Goal: Task Accomplishment & Management: Manage account settings

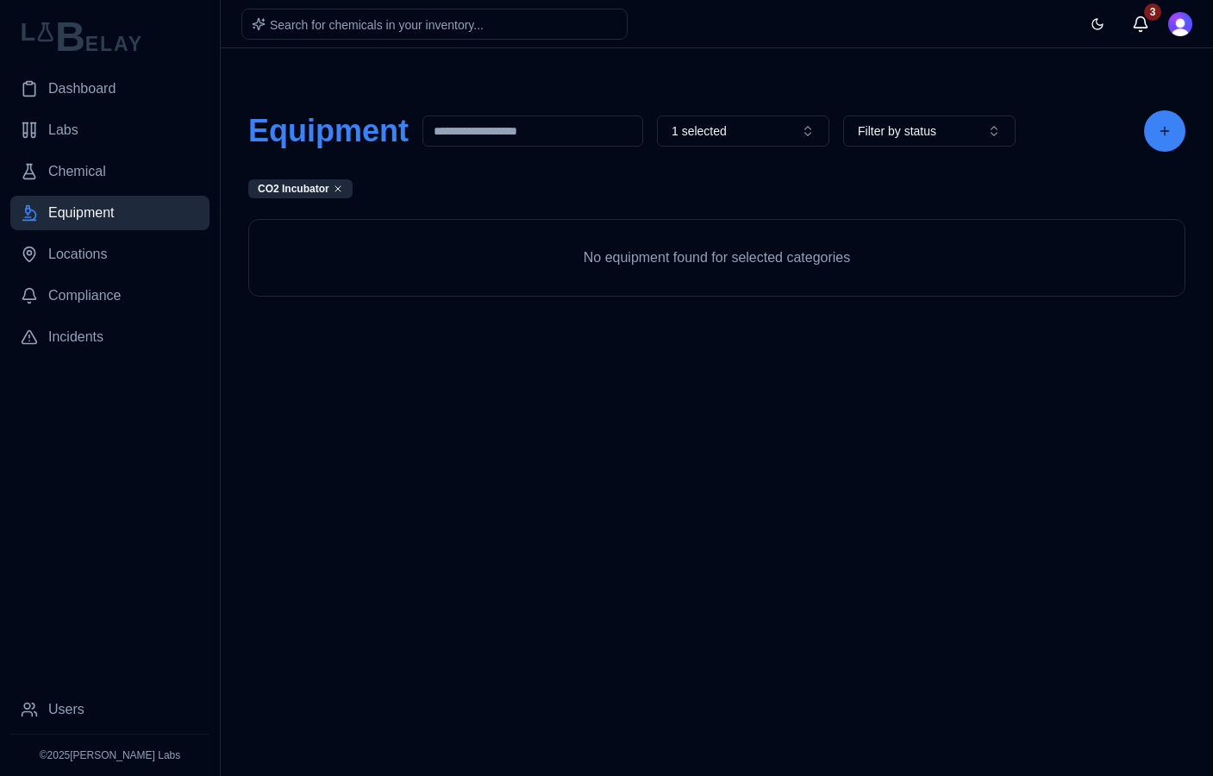
click at [843, 448] on body "Dashboard Labs Chemical Equipment Locations Compliance Incidents Users © 2025 […" at bounding box center [606, 388] width 1213 height 776
click at [813, 137] on button "1 selected" at bounding box center [743, 131] width 172 height 31
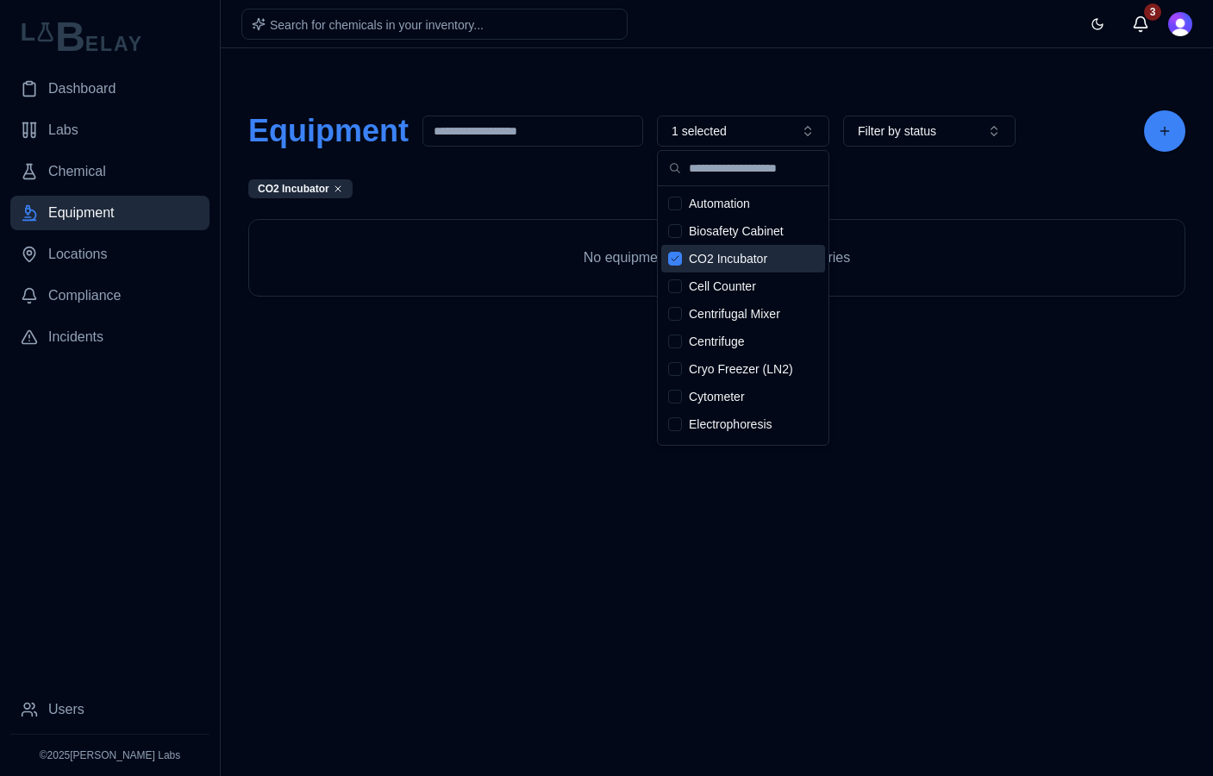
click at [677, 260] on icon "Suggestions" at bounding box center [675, 259] width 10 height 10
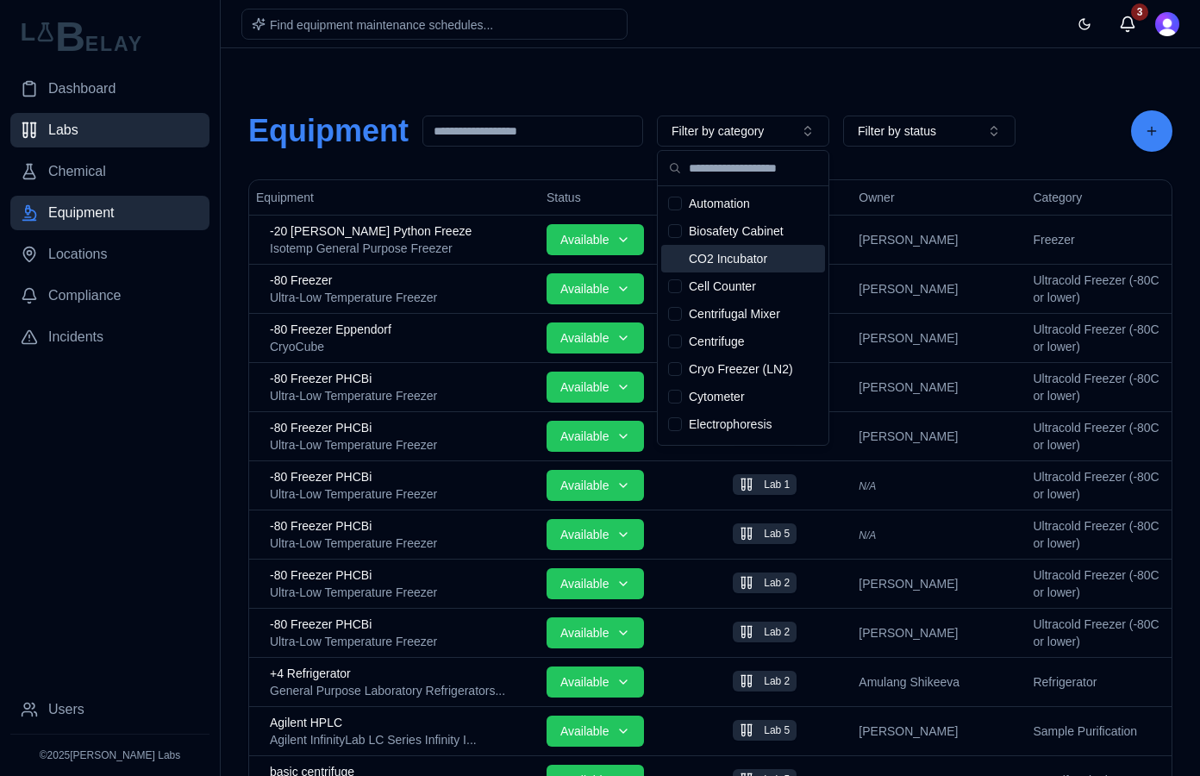
click at [105, 134] on link "Labs" at bounding box center [109, 130] width 199 height 34
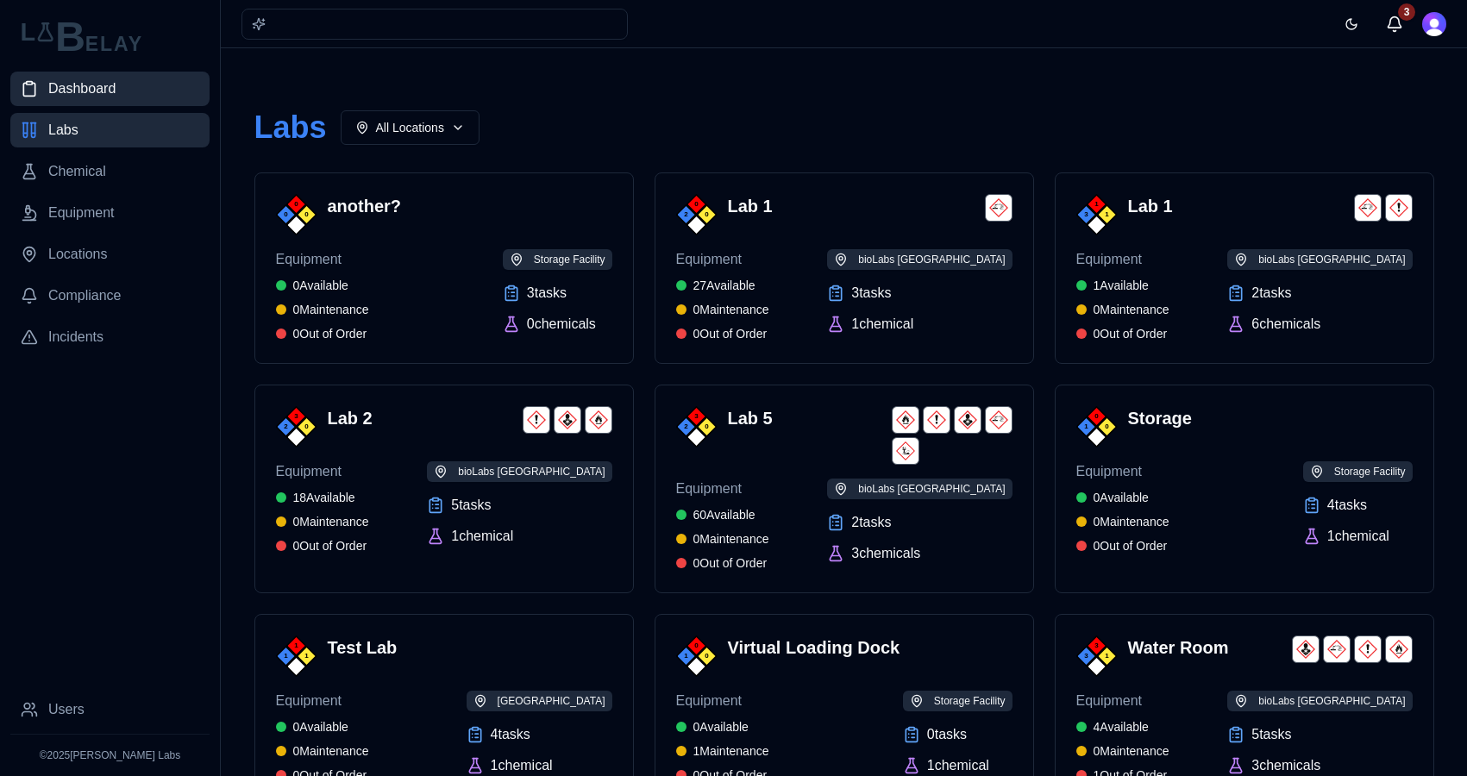
click at [117, 90] on link "Dashboard" at bounding box center [109, 89] width 199 height 34
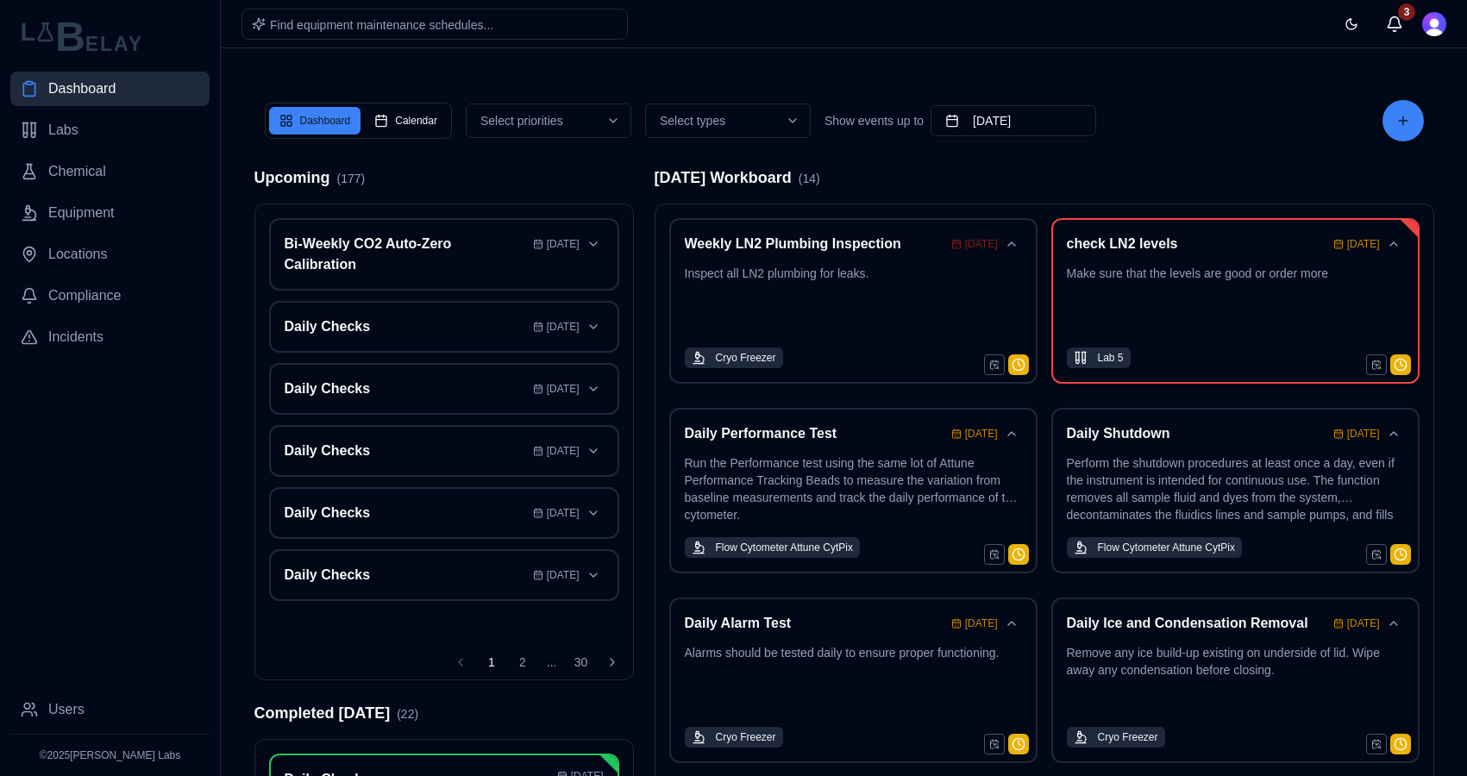
click at [1212, 329] on p "Make sure that the levels are good or order more" at bounding box center [1235, 301] width 337 height 72
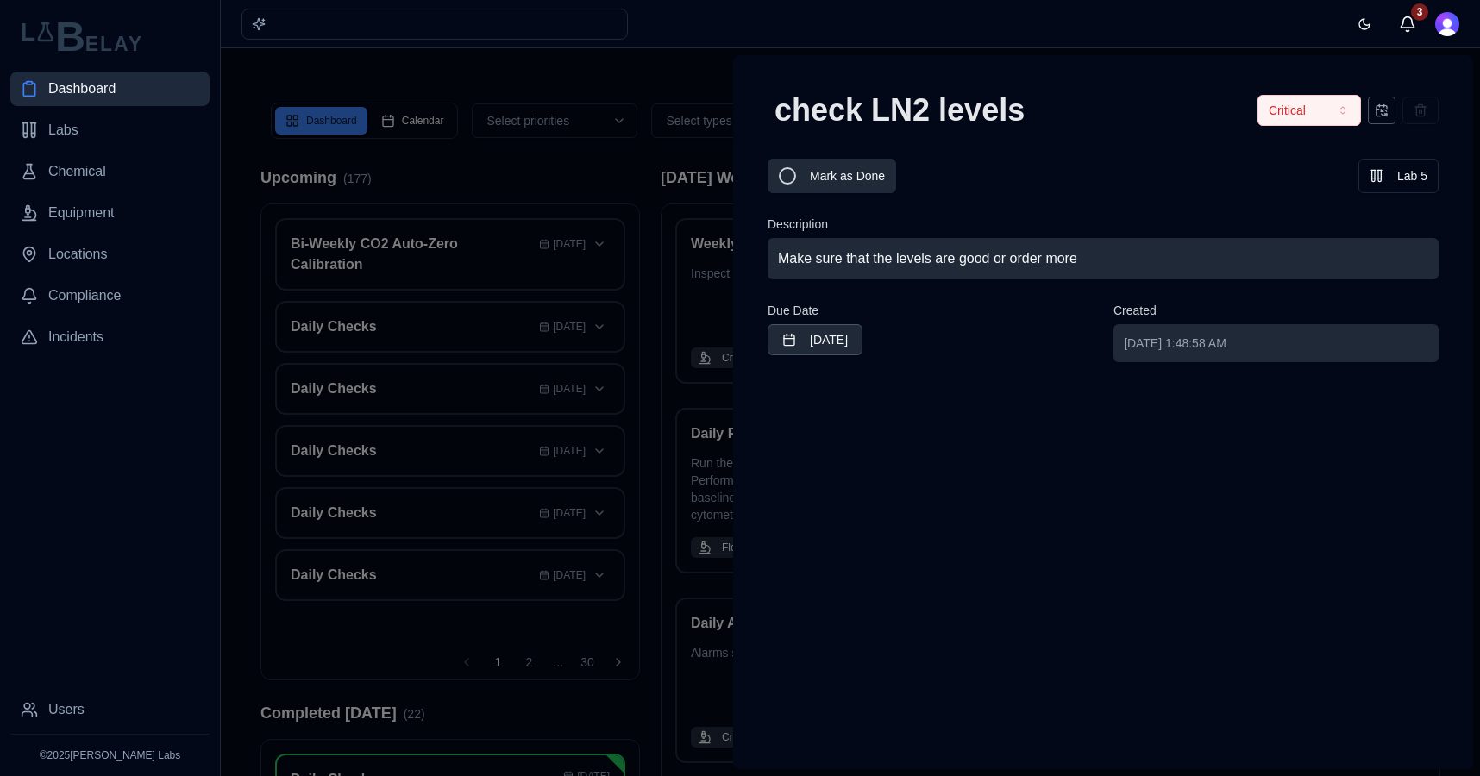
click at [790, 172] on button "Mark as Done" at bounding box center [831, 176] width 128 height 34
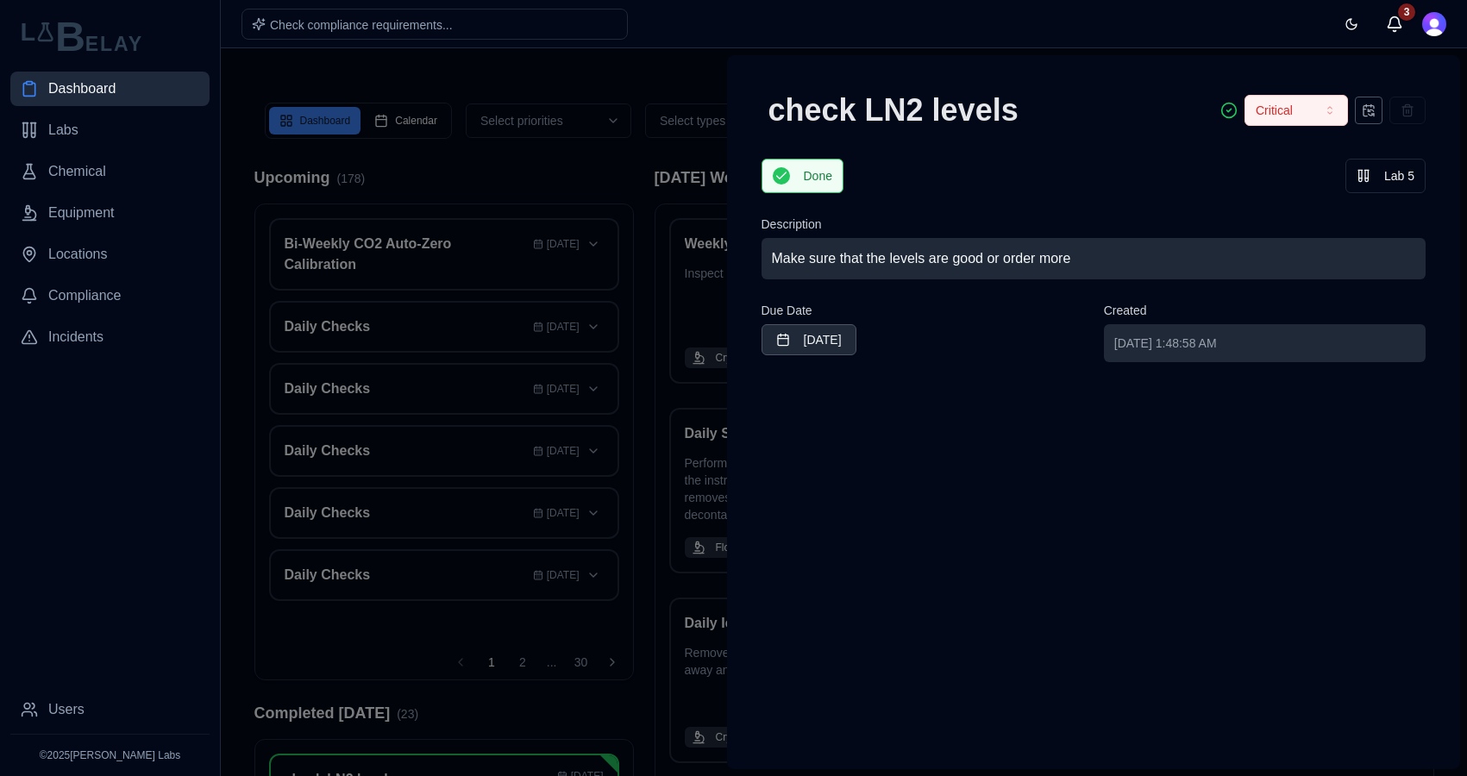
click at [727, 72] on div "check LN2 levels Critical Done Lab 5 Description Make sure that the levels are …" at bounding box center [1094, 412] width 734 height 714
click at [660, 80] on div at bounding box center [733, 412] width 1467 height 728
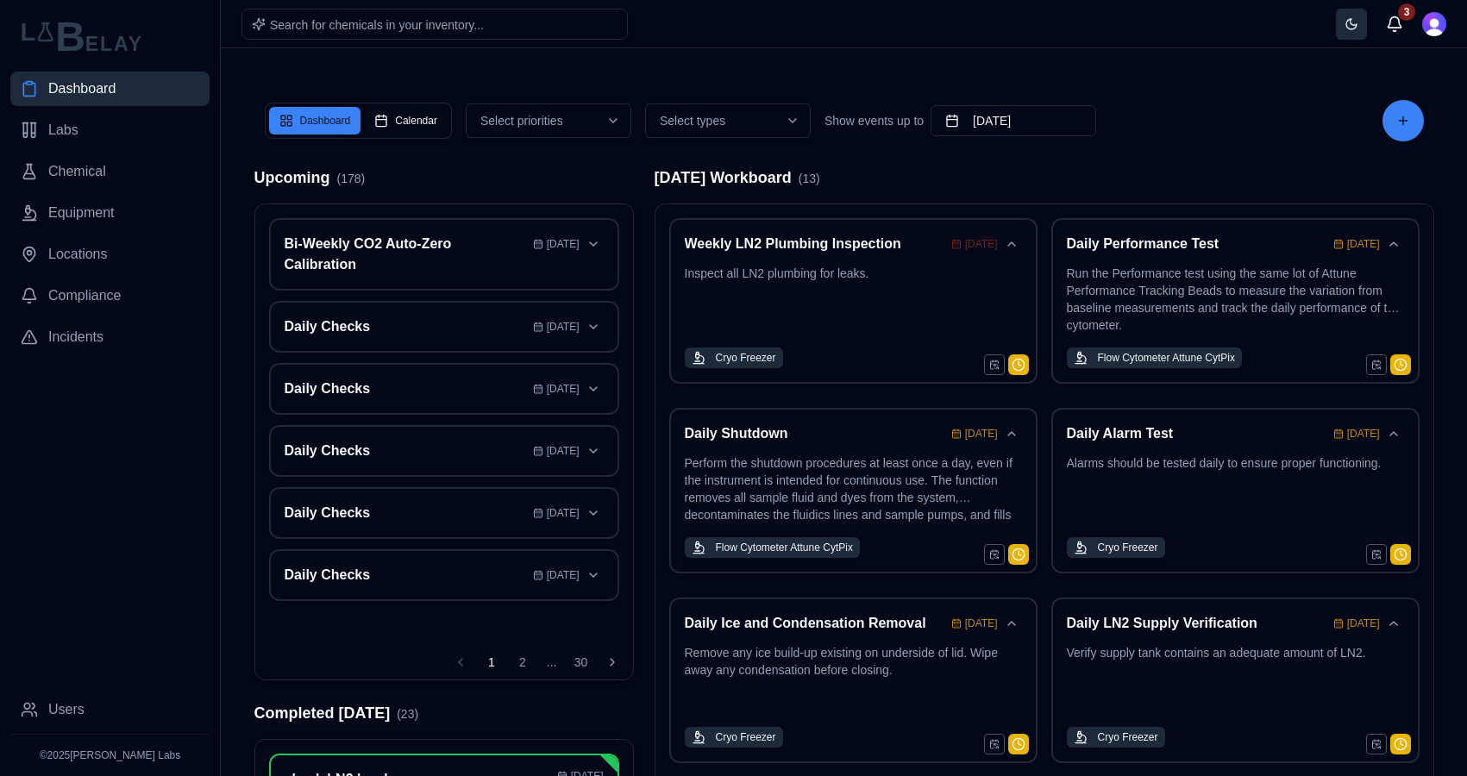
click at [1212, 30] on button "Toggle theme" at bounding box center [1351, 24] width 31 height 31
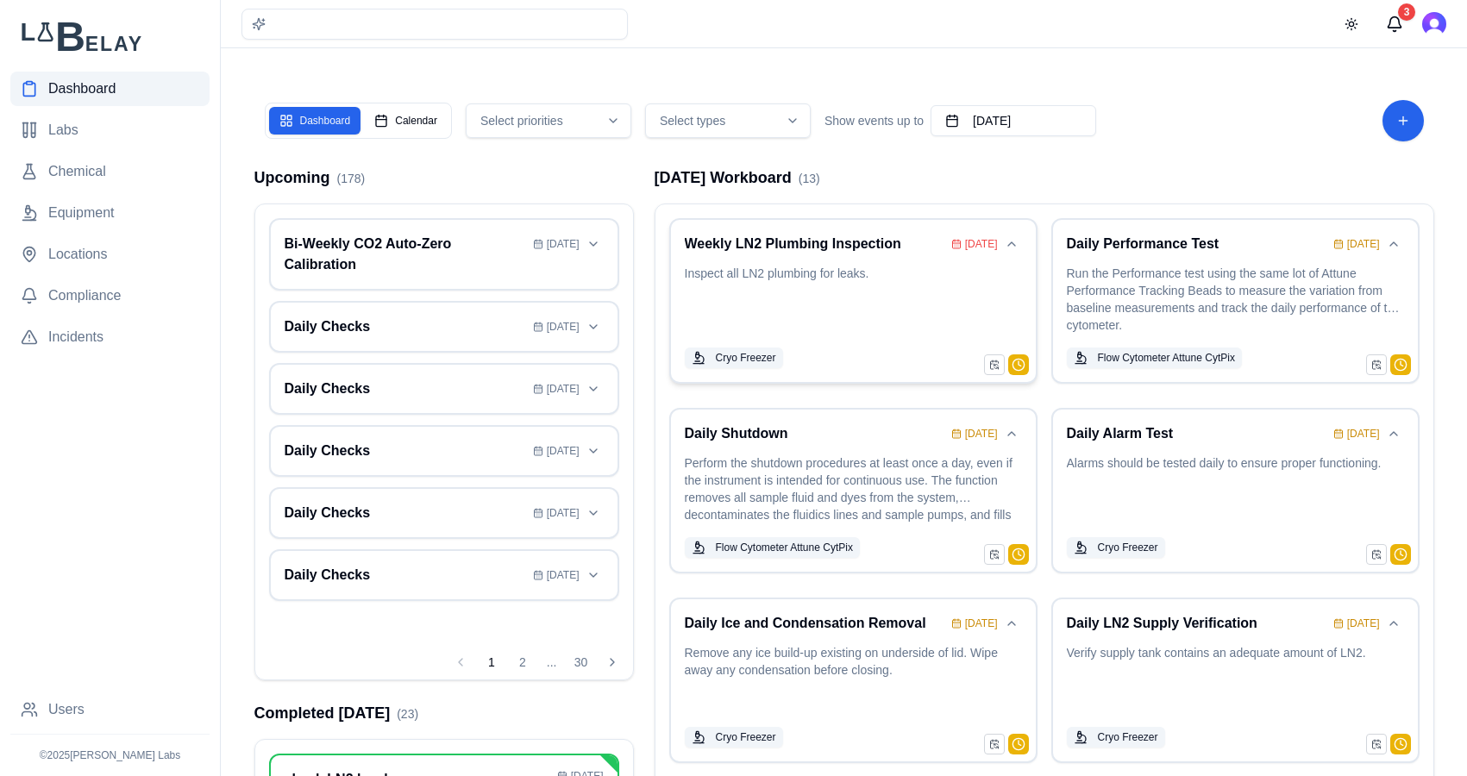
click at [942, 297] on p "Inspect all LN2 plumbing for leaks." at bounding box center [853, 301] width 337 height 72
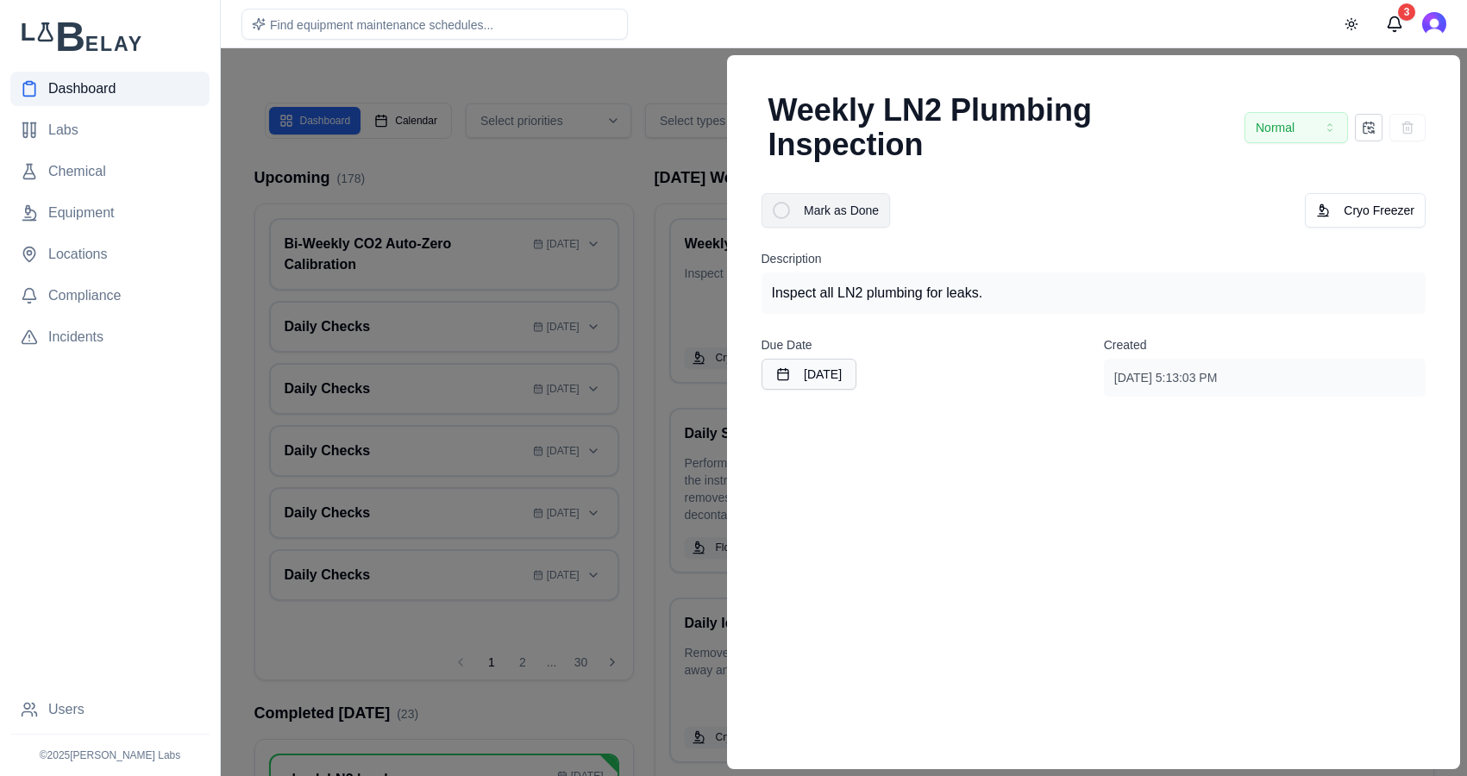
click at [788, 206] on button "Mark as Done" at bounding box center [825, 210] width 128 height 34
click at [620, 172] on div at bounding box center [733, 412] width 1467 height 728
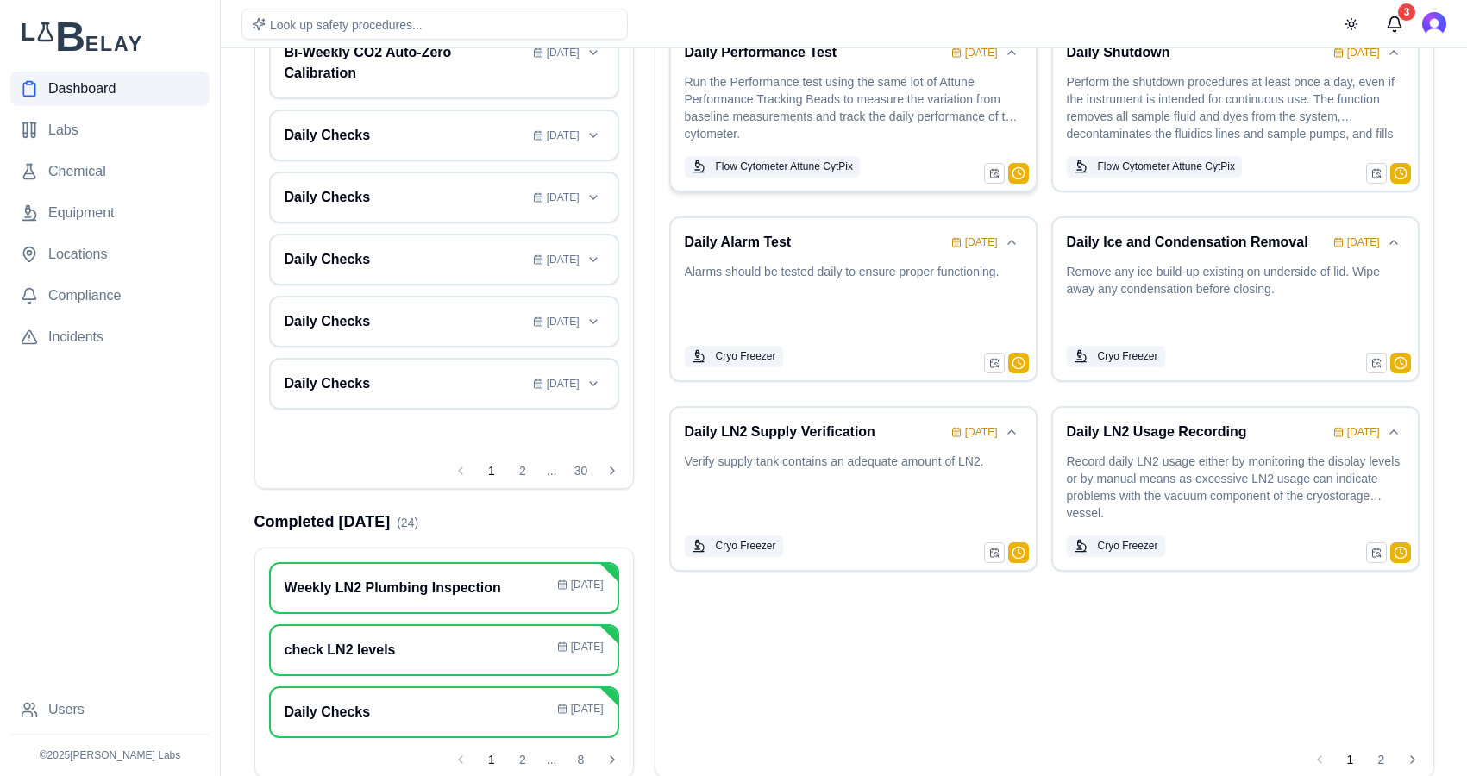
scroll to position [193, 0]
click at [1212, 754] on button "2" at bounding box center [1382, 758] width 28 height 28
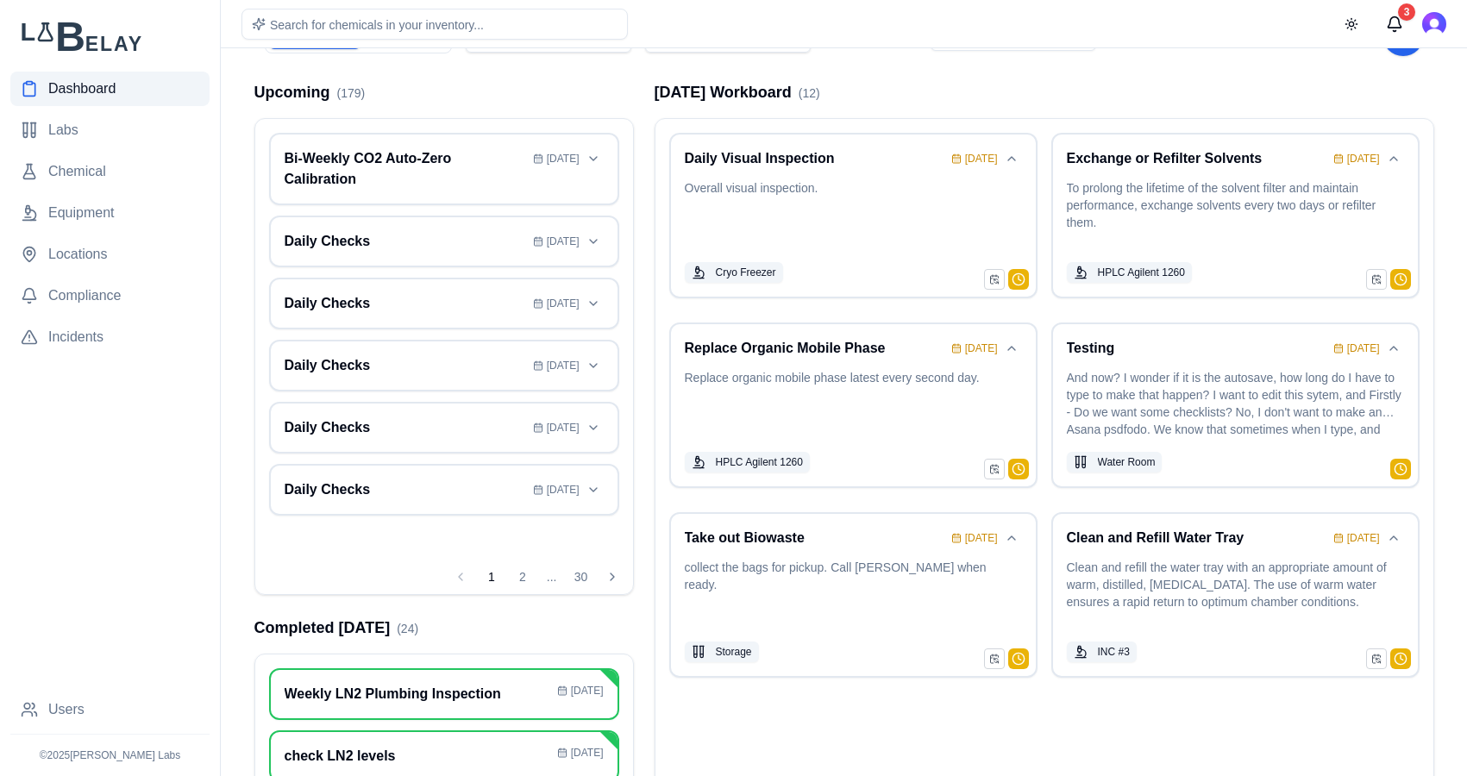
scroll to position [77, 0]
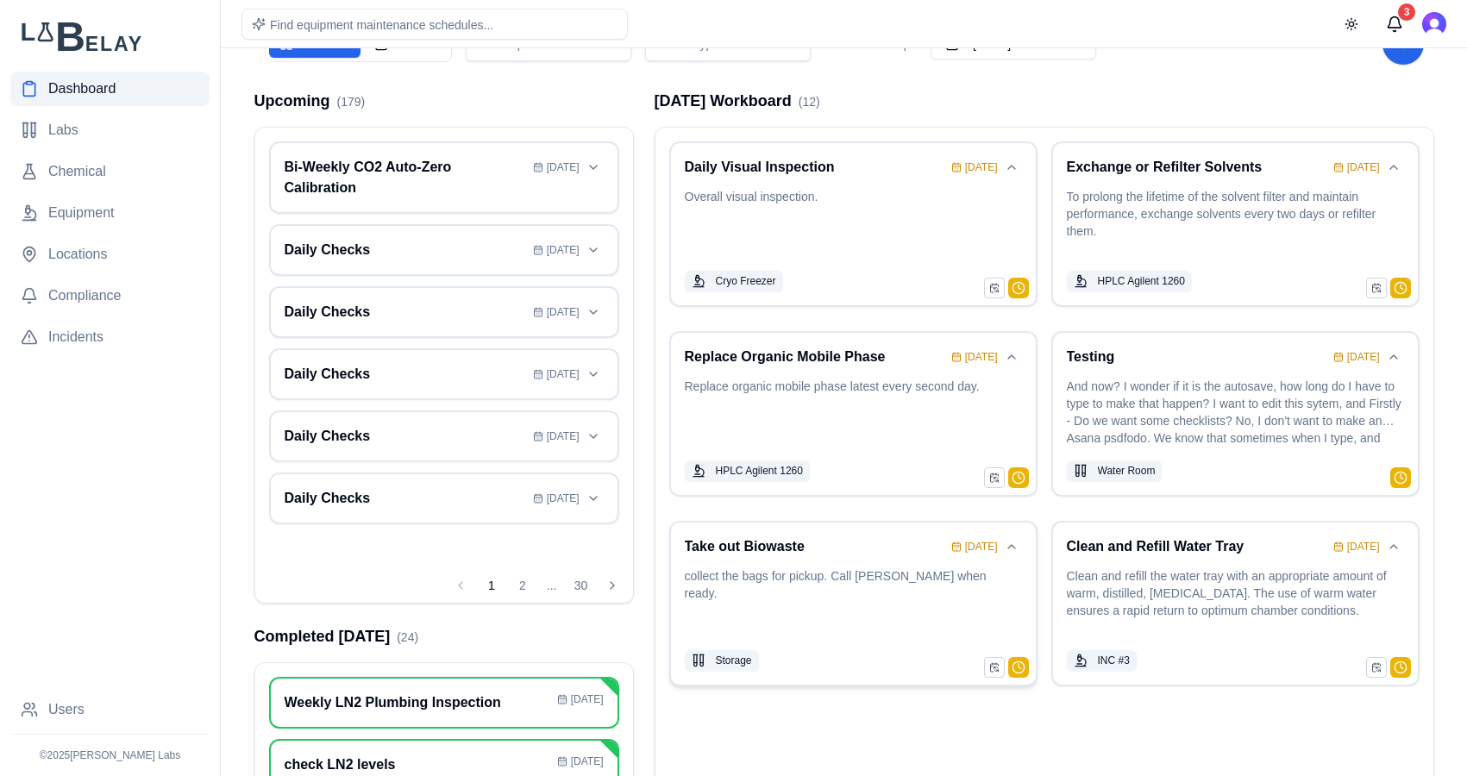
click at [869, 553] on h3 "Take out Biowaste" at bounding box center [815, 546] width 260 height 21
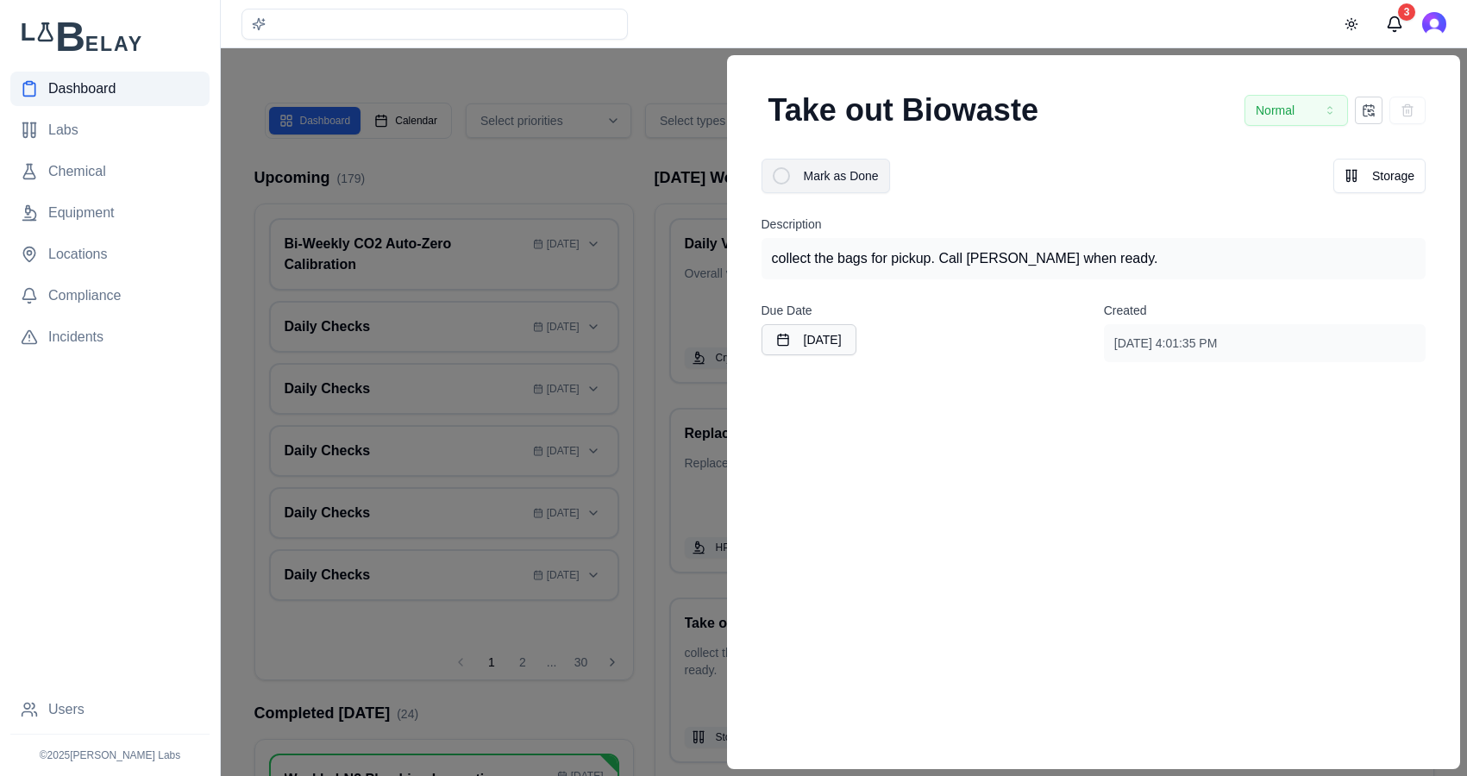
click at [777, 173] on div at bounding box center [781, 175] width 17 height 17
click at [641, 166] on div at bounding box center [733, 412] width 1467 height 728
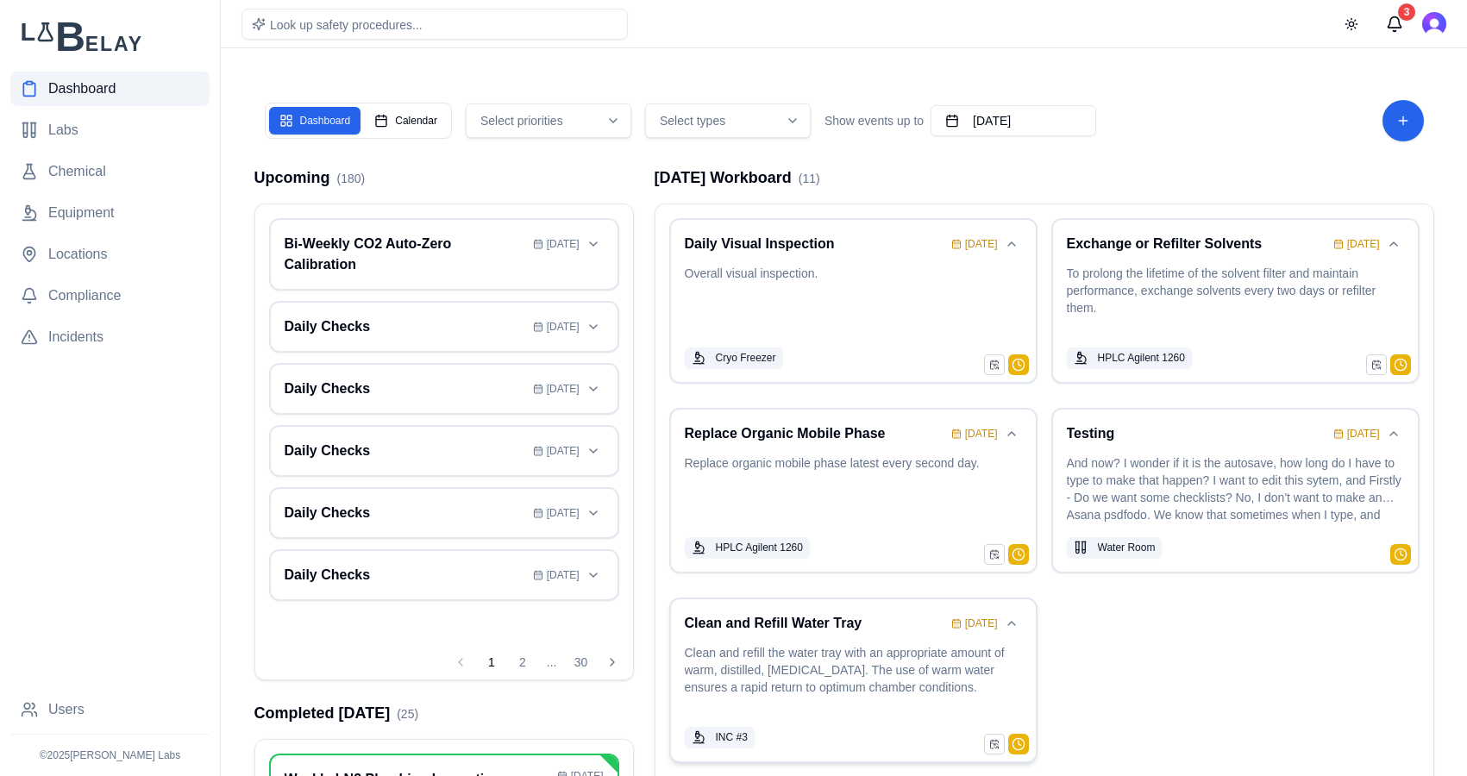
click at [914, 660] on p "Clean and refill the water tray with an appropriate amount of warm, distilled, …" at bounding box center [853, 680] width 337 height 72
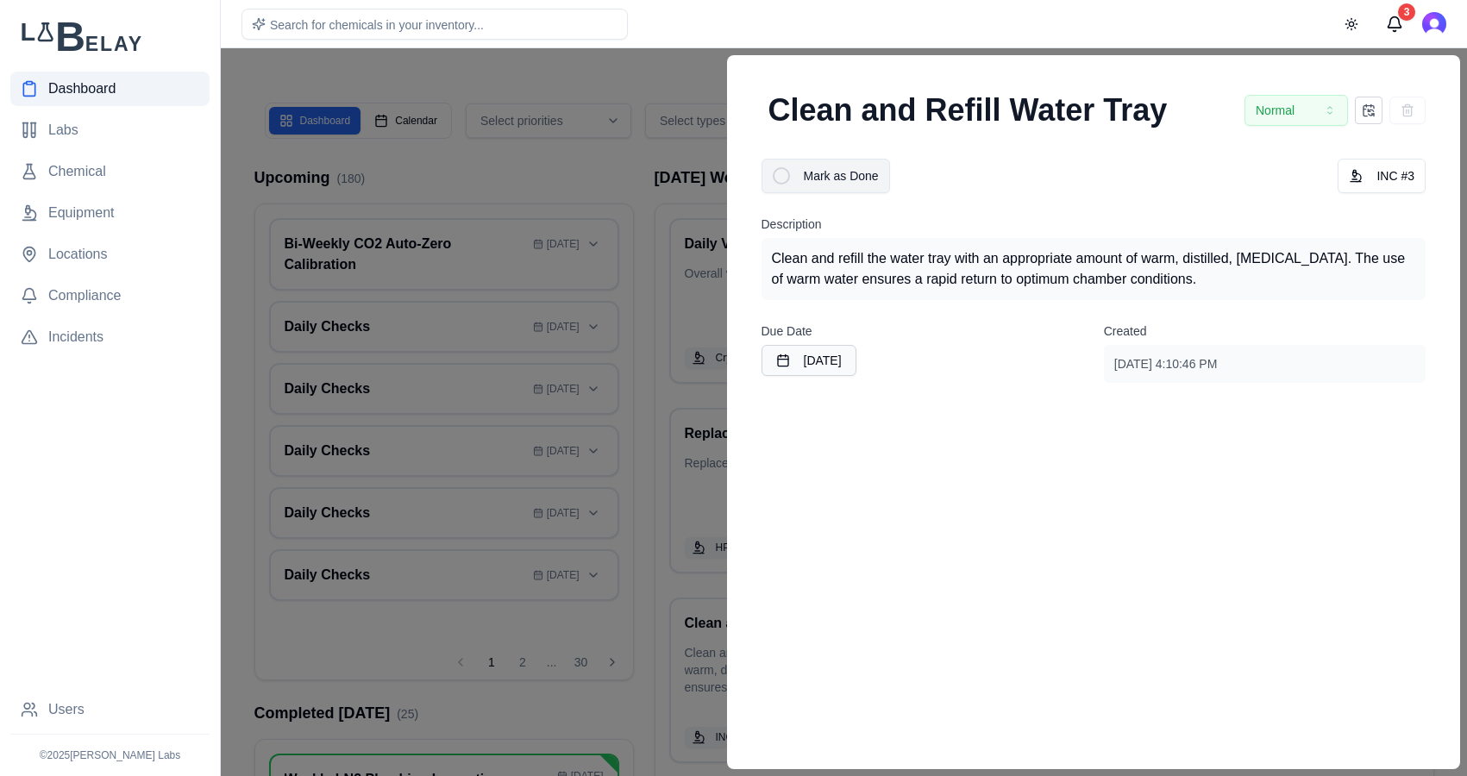
click at [779, 183] on div at bounding box center [781, 175] width 17 height 17
click at [668, 67] on div at bounding box center [733, 412] width 1467 height 728
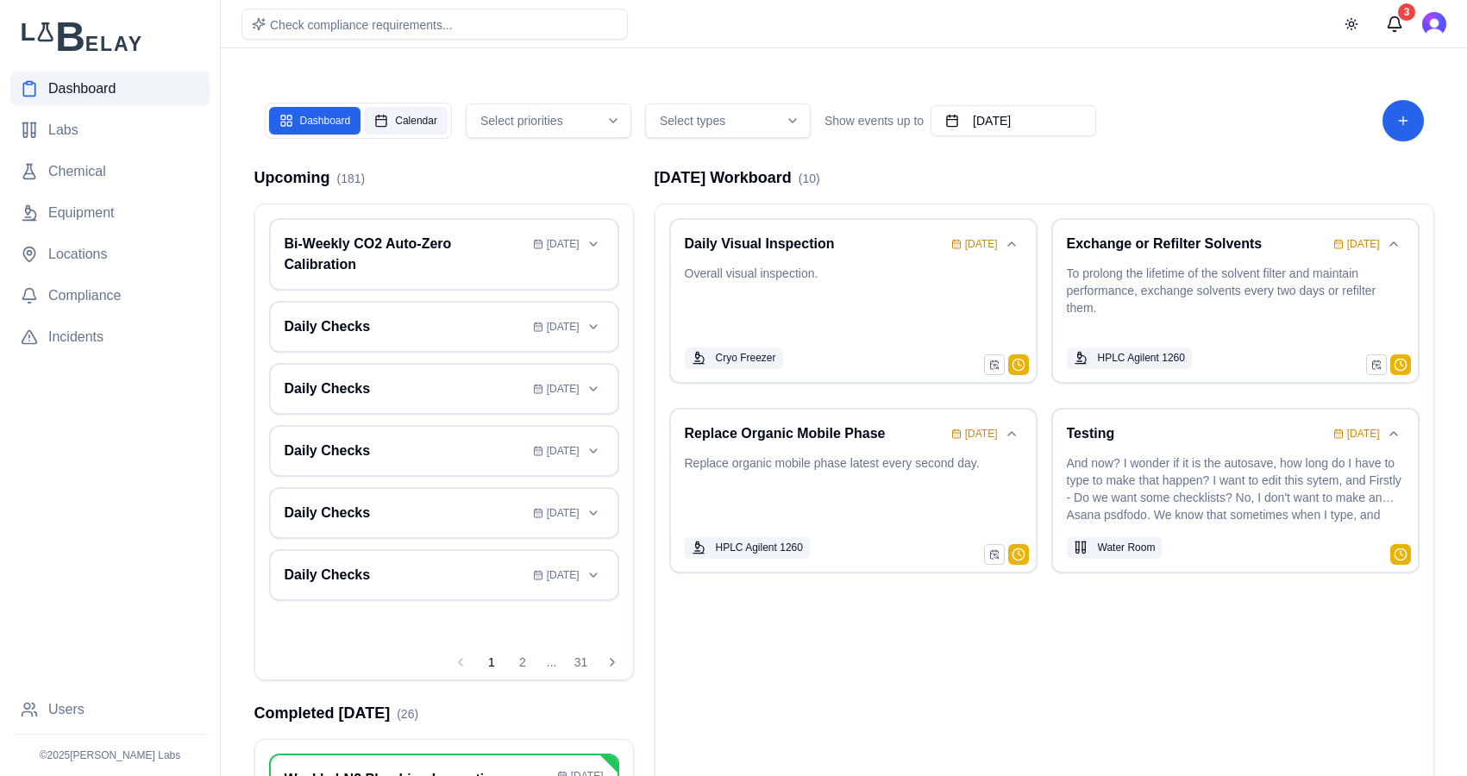
click at [391, 125] on button "Calendar" at bounding box center [406, 121] width 84 height 28
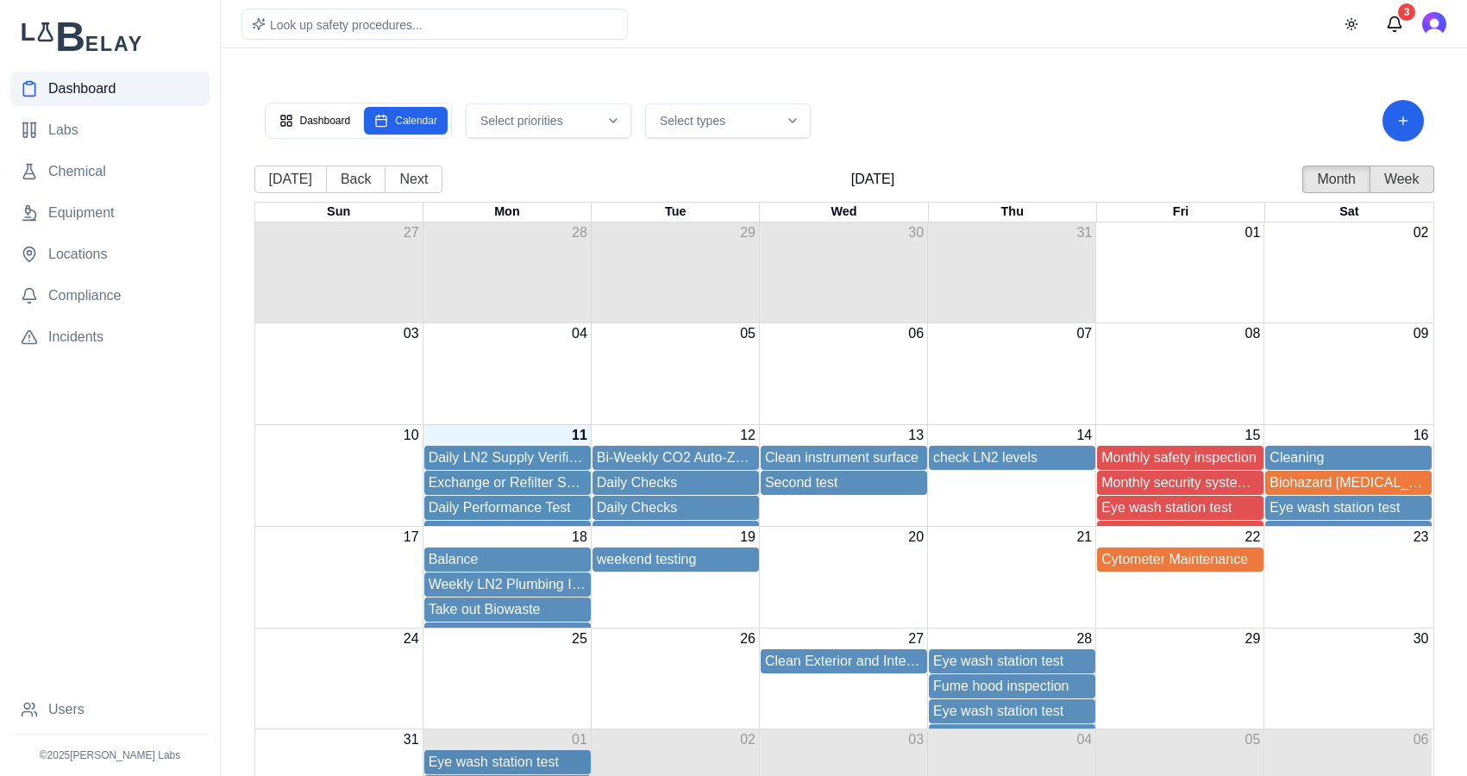
click at [1212, 191] on button "Week" at bounding box center [1401, 180] width 65 height 28
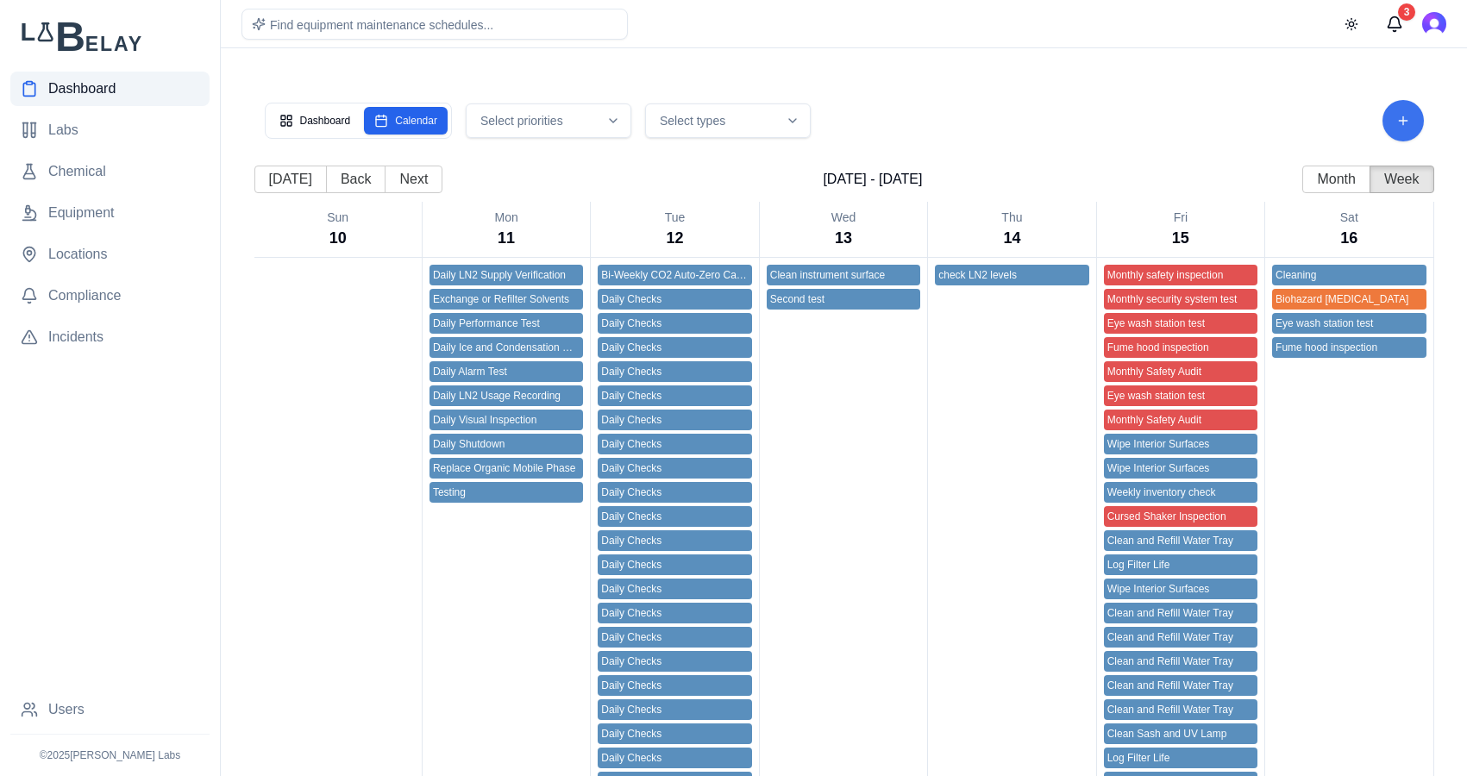
click at [1212, 130] on button "Add Task" at bounding box center [1402, 120] width 41 height 41
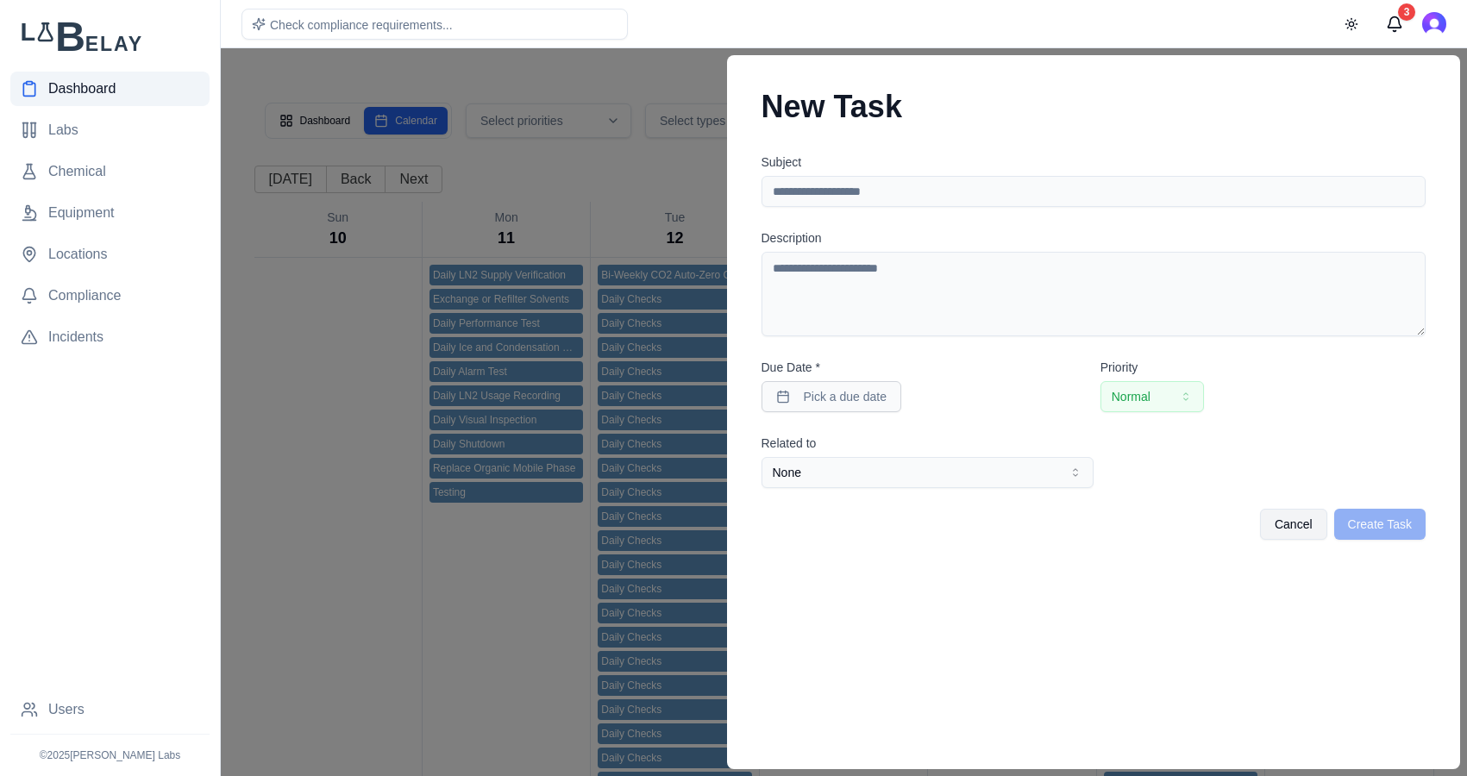
click at [659, 71] on div at bounding box center [733, 412] width 1467 height 728
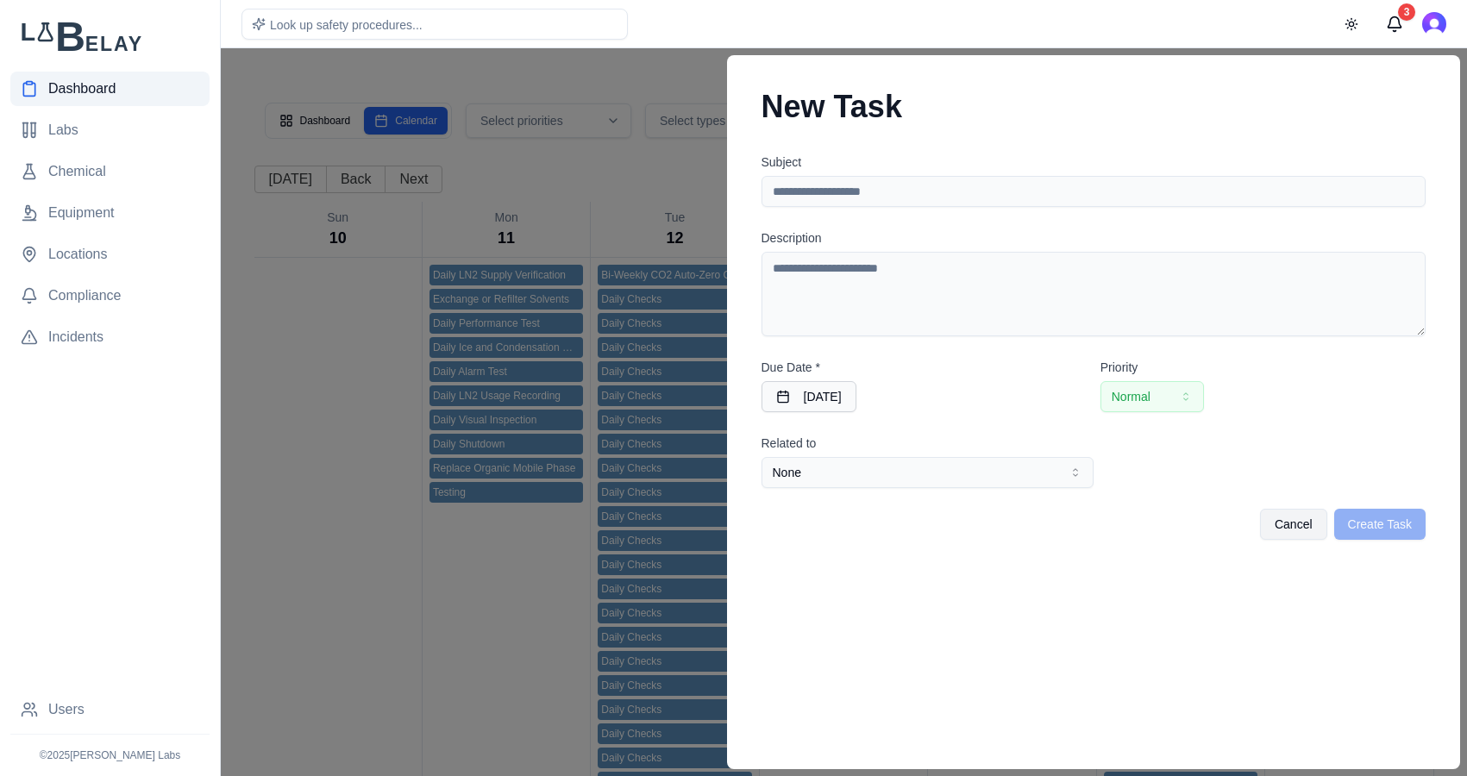
click at [872, 191] on input "Subject" at bounding box center [1093, 191] width 665 height 31
type input "*"
type input "**********"
type textarea "**********"
click at [981, 465] on button "None" at bounding box center [927, 472] width 332 height 31
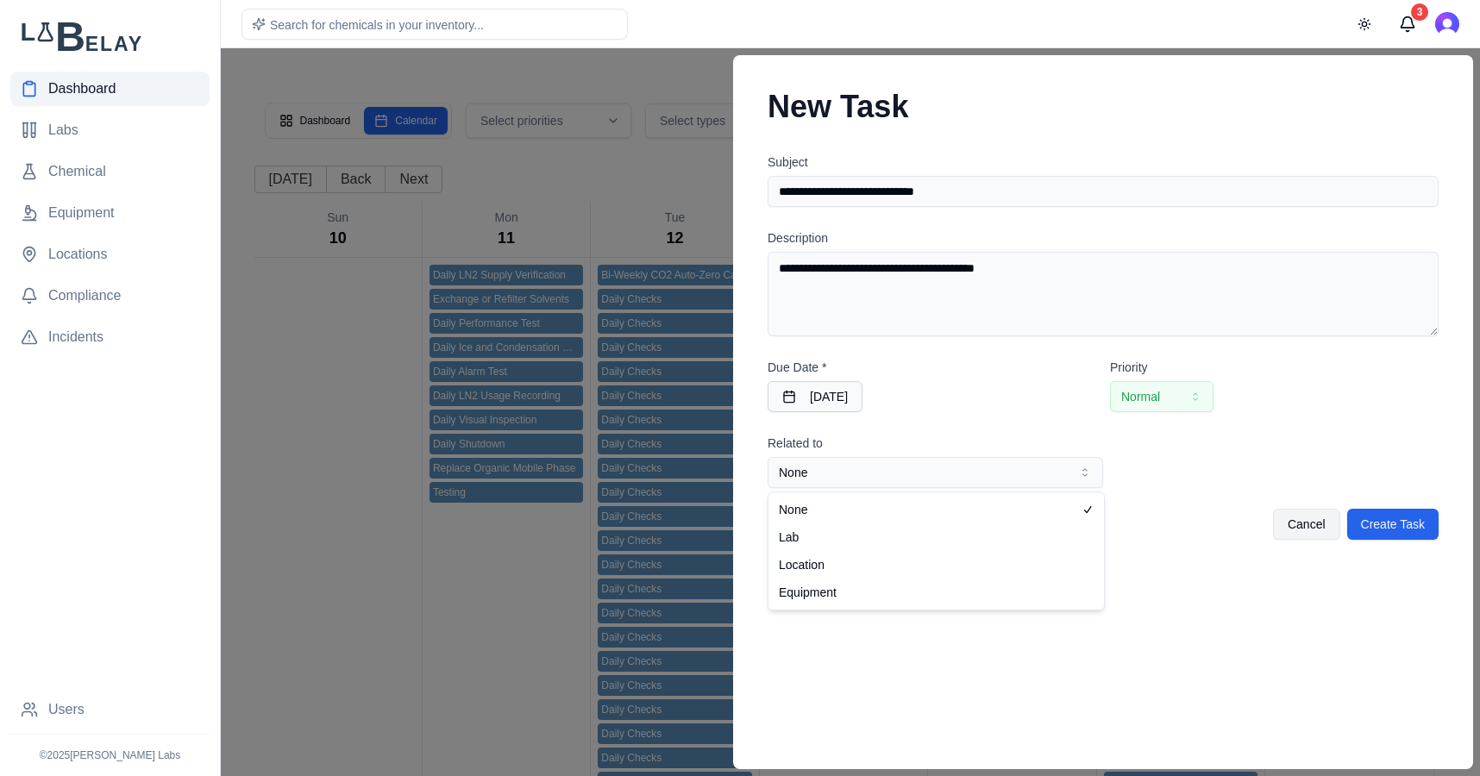
select select "***"
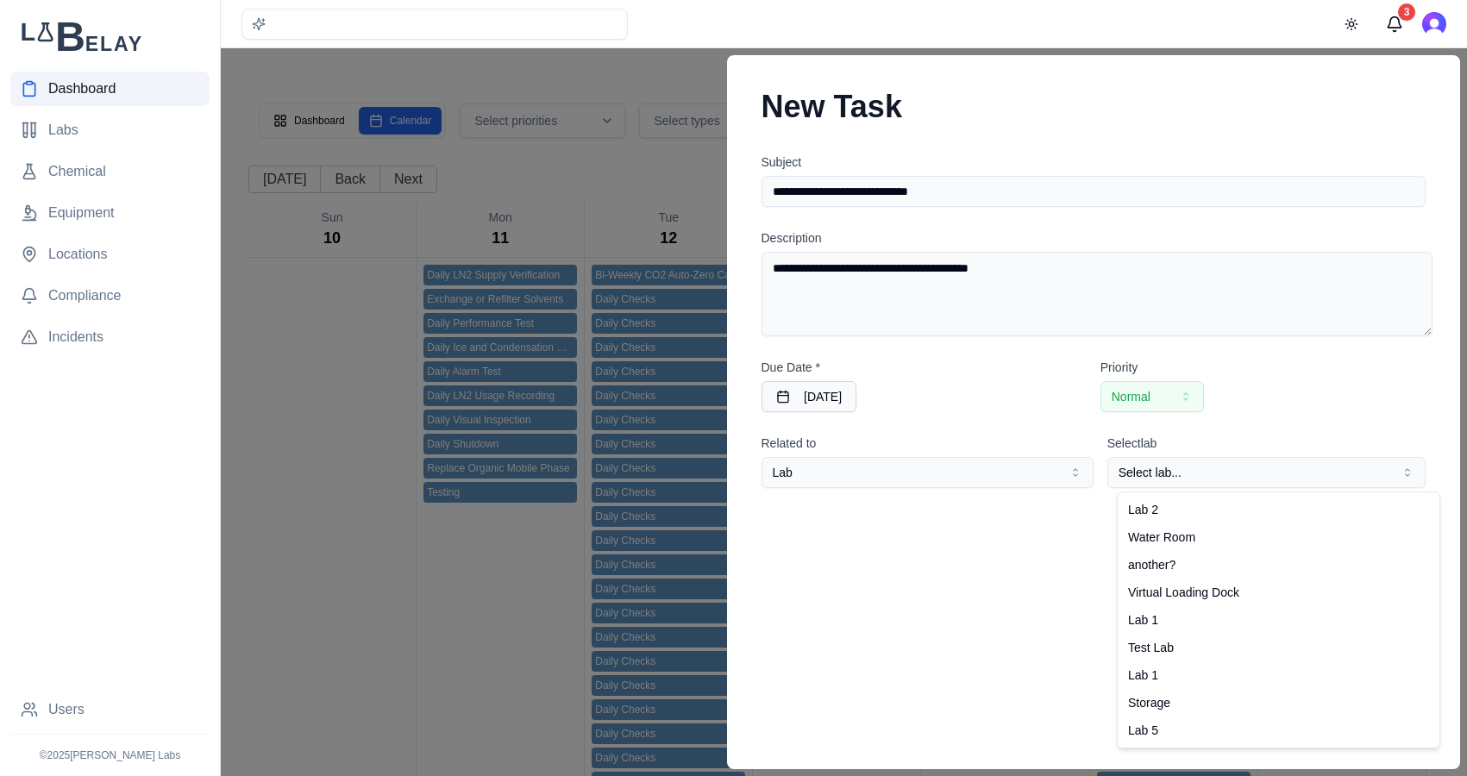
click at [1140, 478] on button "Select lab..." at bounding box center [1266, 472] width 318 height 31
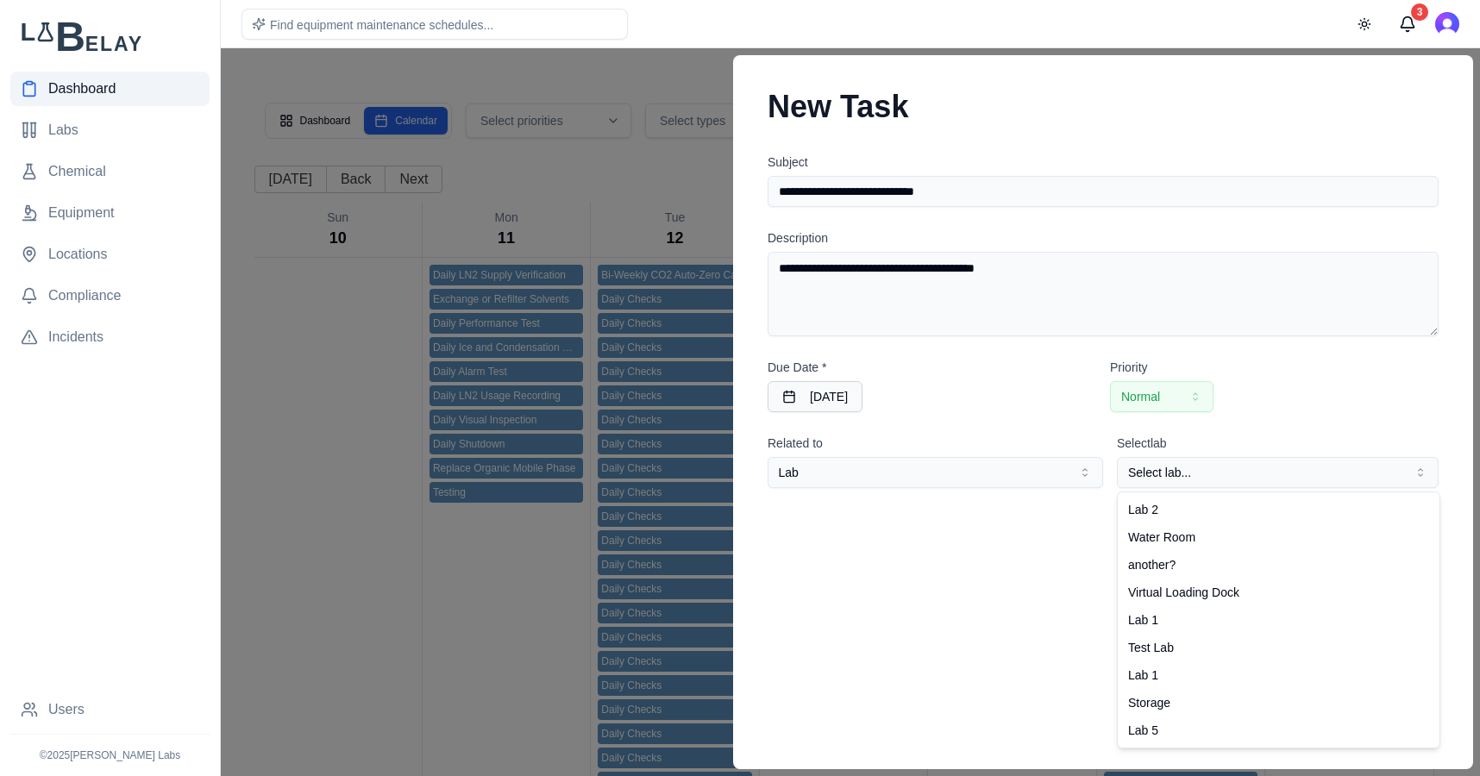
select select "**********"
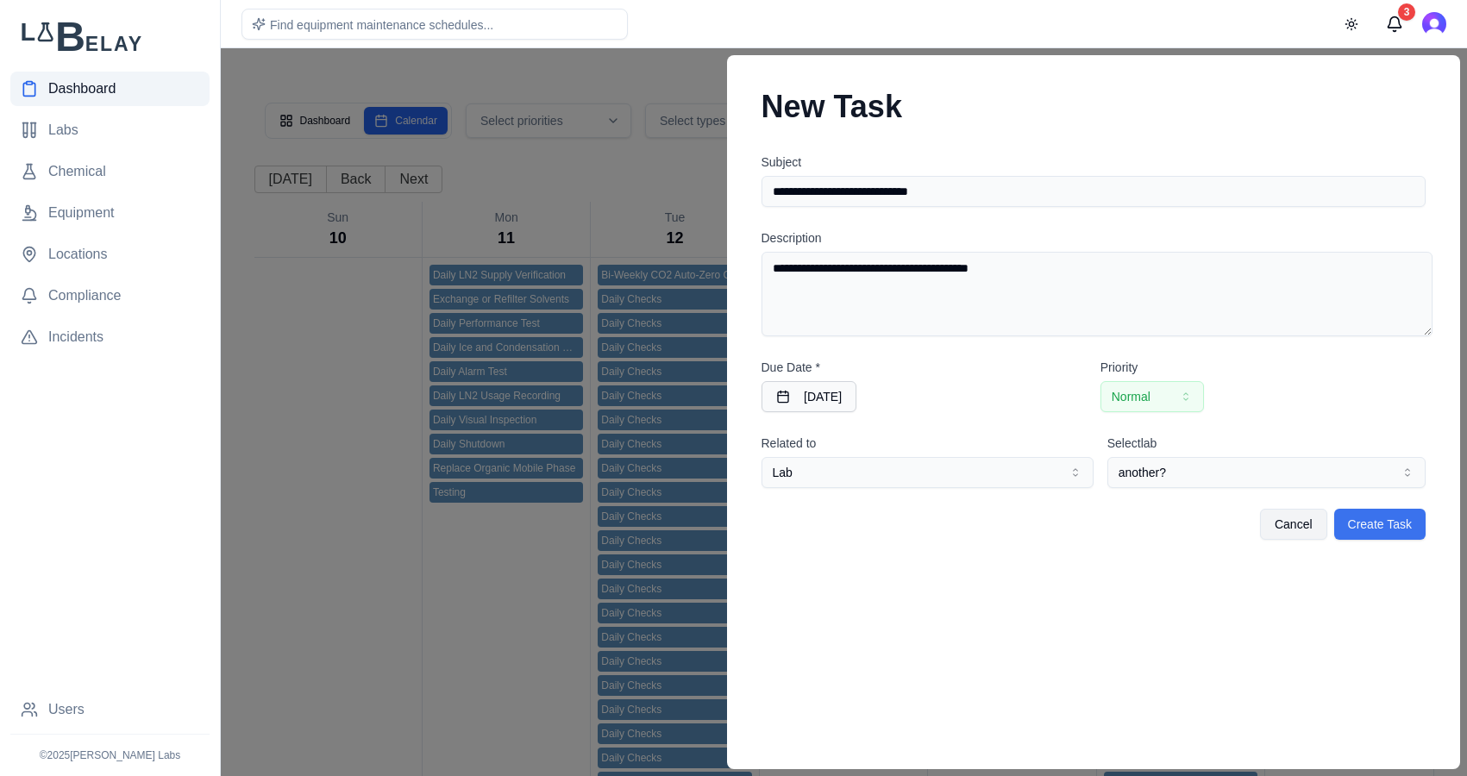
click at [1212, 526] on button "Create Task" at bounding box center [1379, 524] width 91 height 31
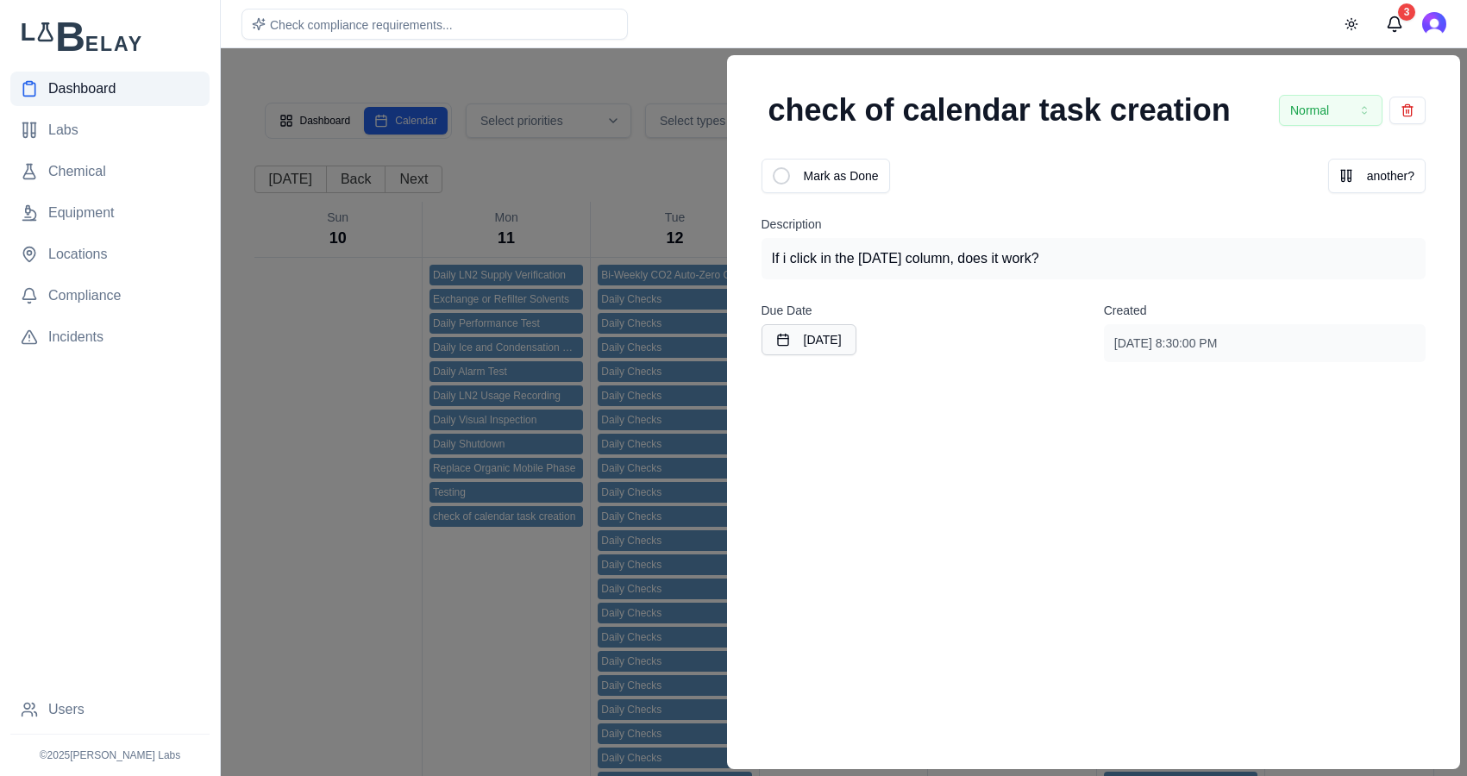
click at [489, 585] on div at bounding box center [733, 412] width 1467 height 728
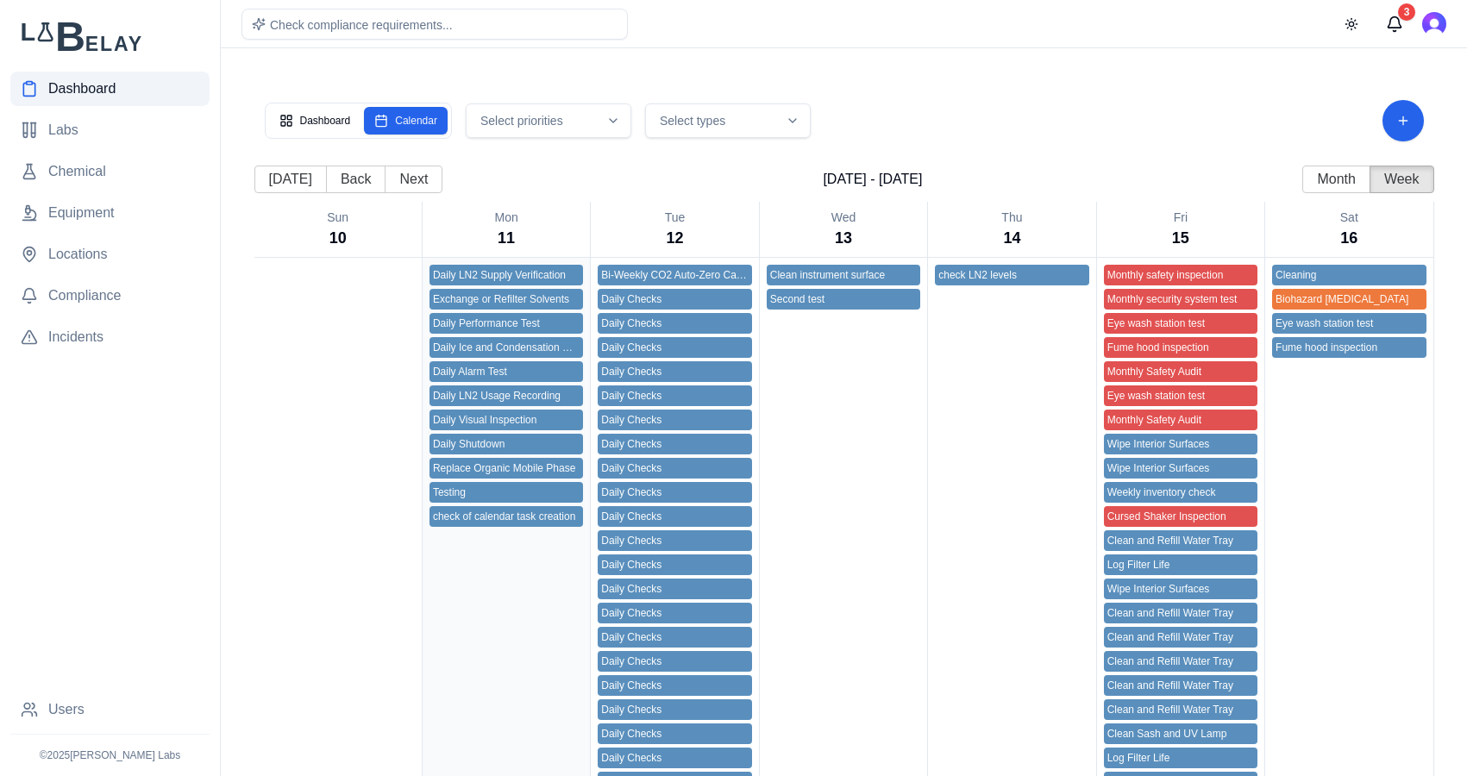
click at [506, 520] on div "check of calendar task creation" at bounding box center [506, 517] width 147 height 14
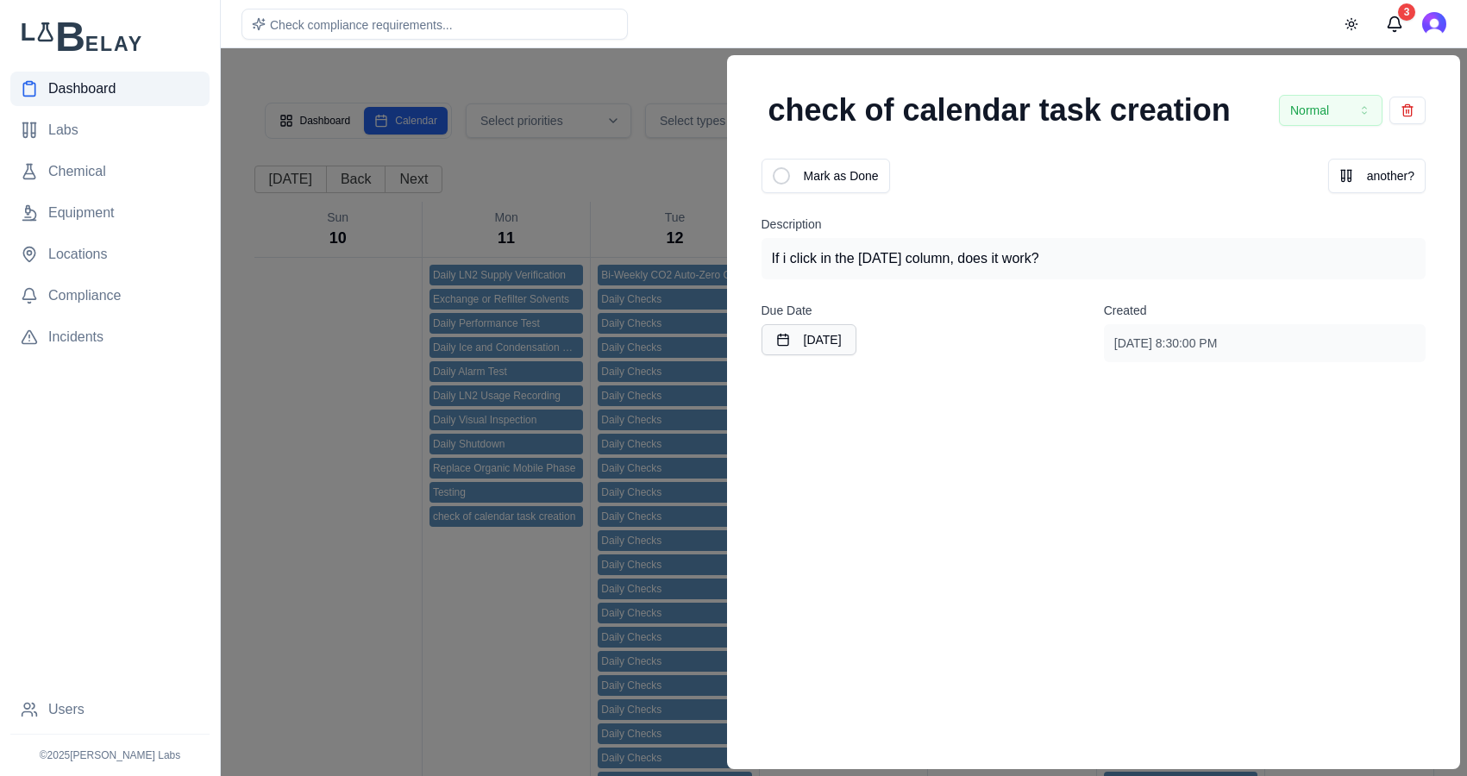
click at [505, 623] on div at bounding box center [733, 412] width 1467 height 728
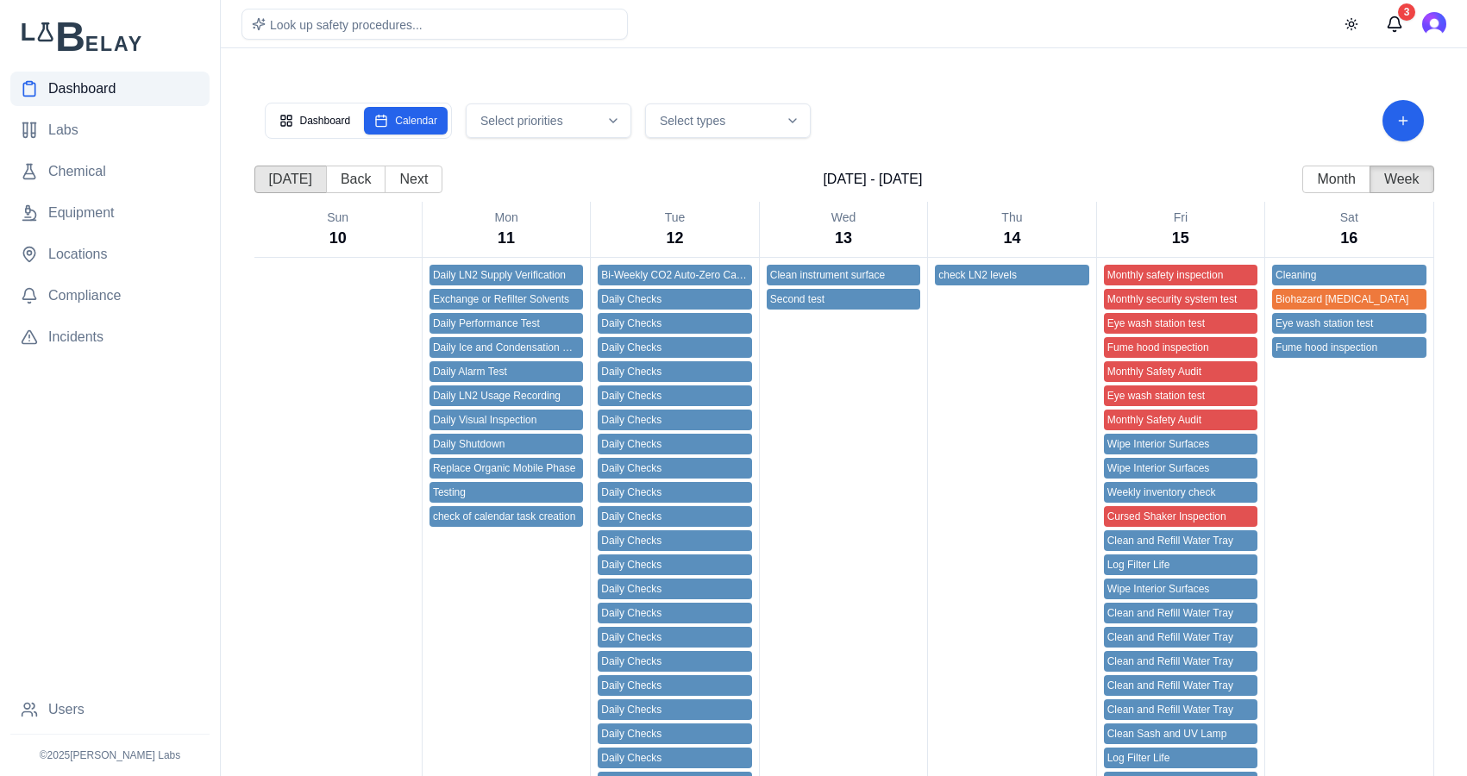
click at [291, 188] on button "Today" at bounding box center [290, 180] width 72 height 28
click at [425, 180] on button "Next" at bounding box center [414, 180] width 58 height 28
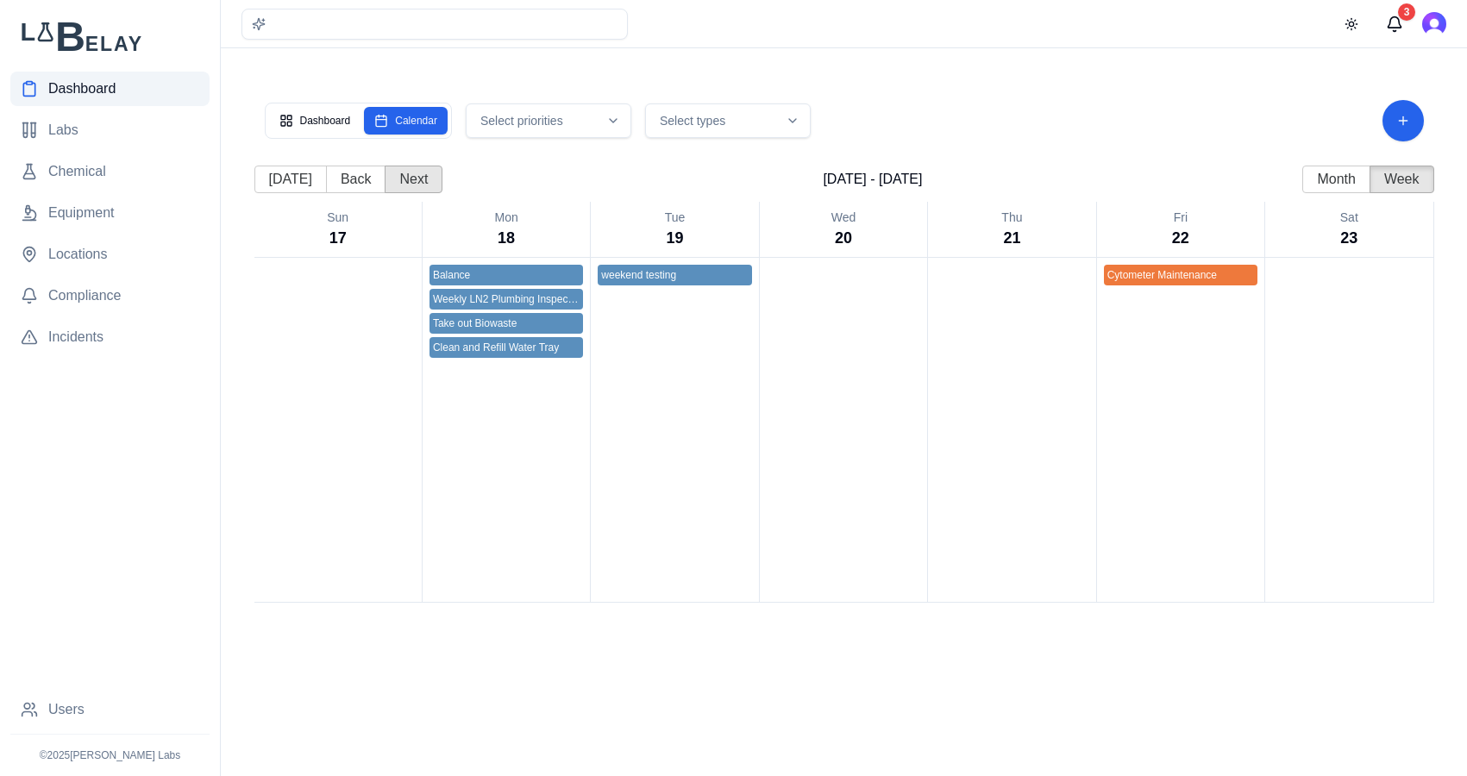
click at [425, 180] on button "Next" at bounding box center [414, 180] width 58 height 28
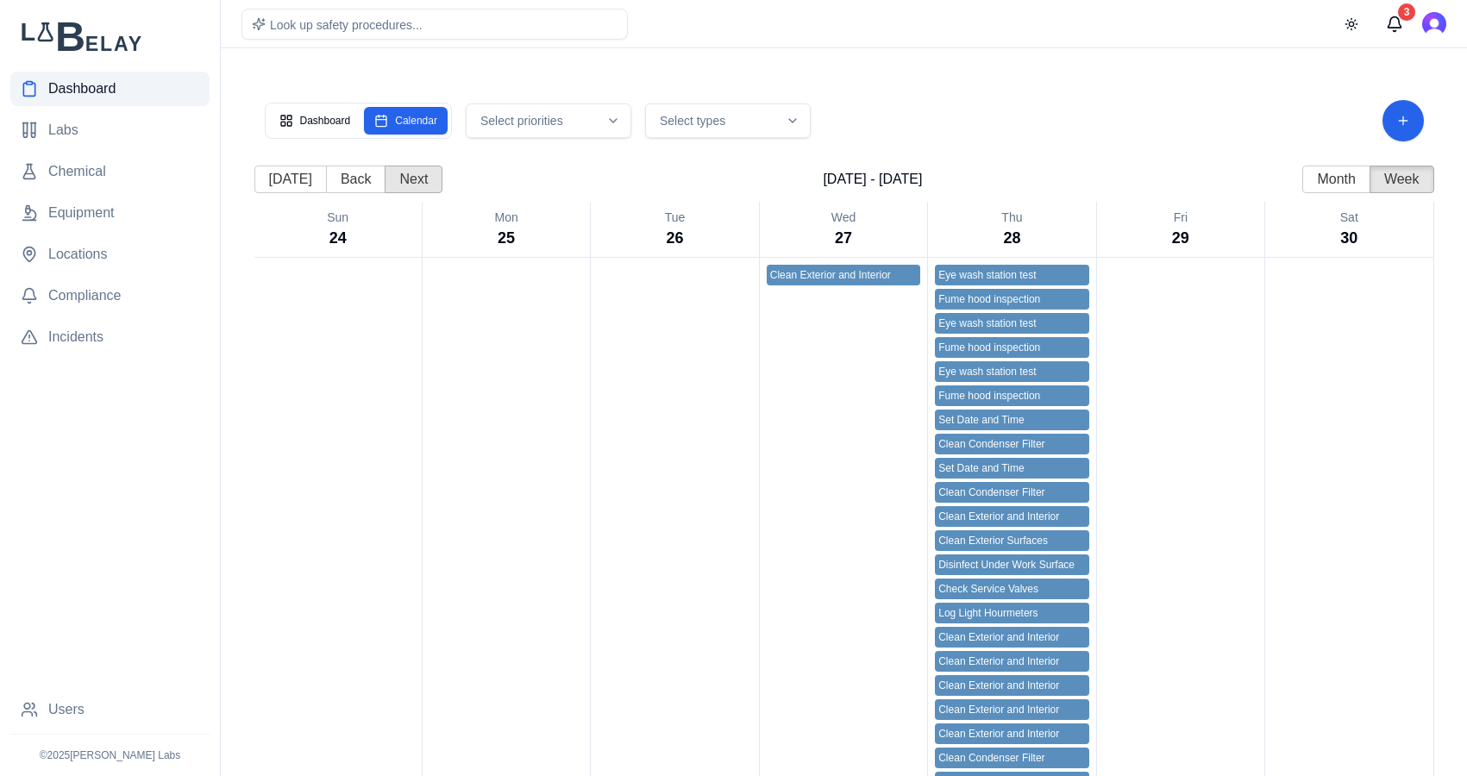
click at [425, 180] on button "Next" at bounding box center [414, 180] width 58 height 28
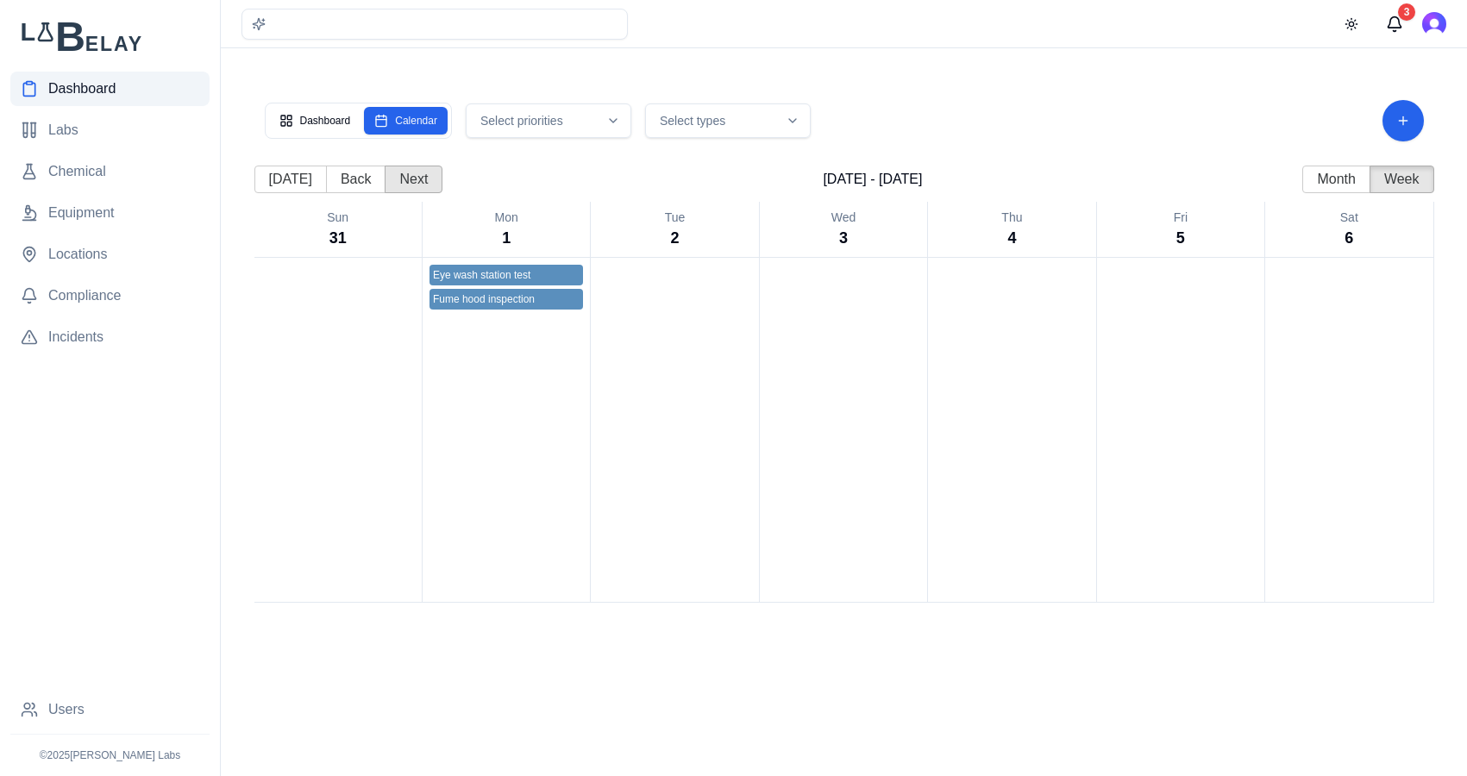
click at [425, 180] on button "Next" at bounding box center [414, 180] width 58 height 28
click at [297, 180] on button "Today" at bounding box center [290, 180] width 72 height 28
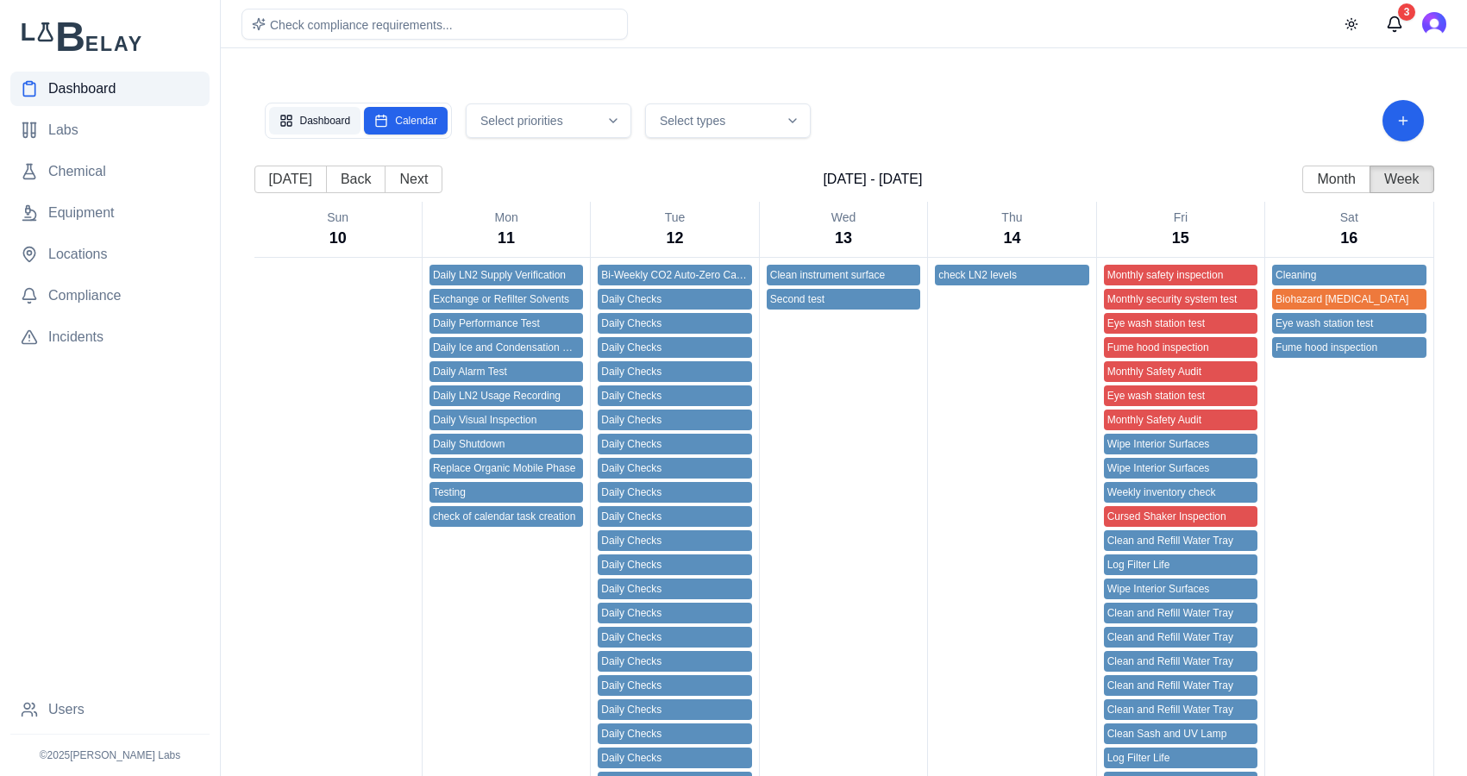
click at [317, 128] on button "Dashboard" at bounding box center [315, 121] width 92 height 28
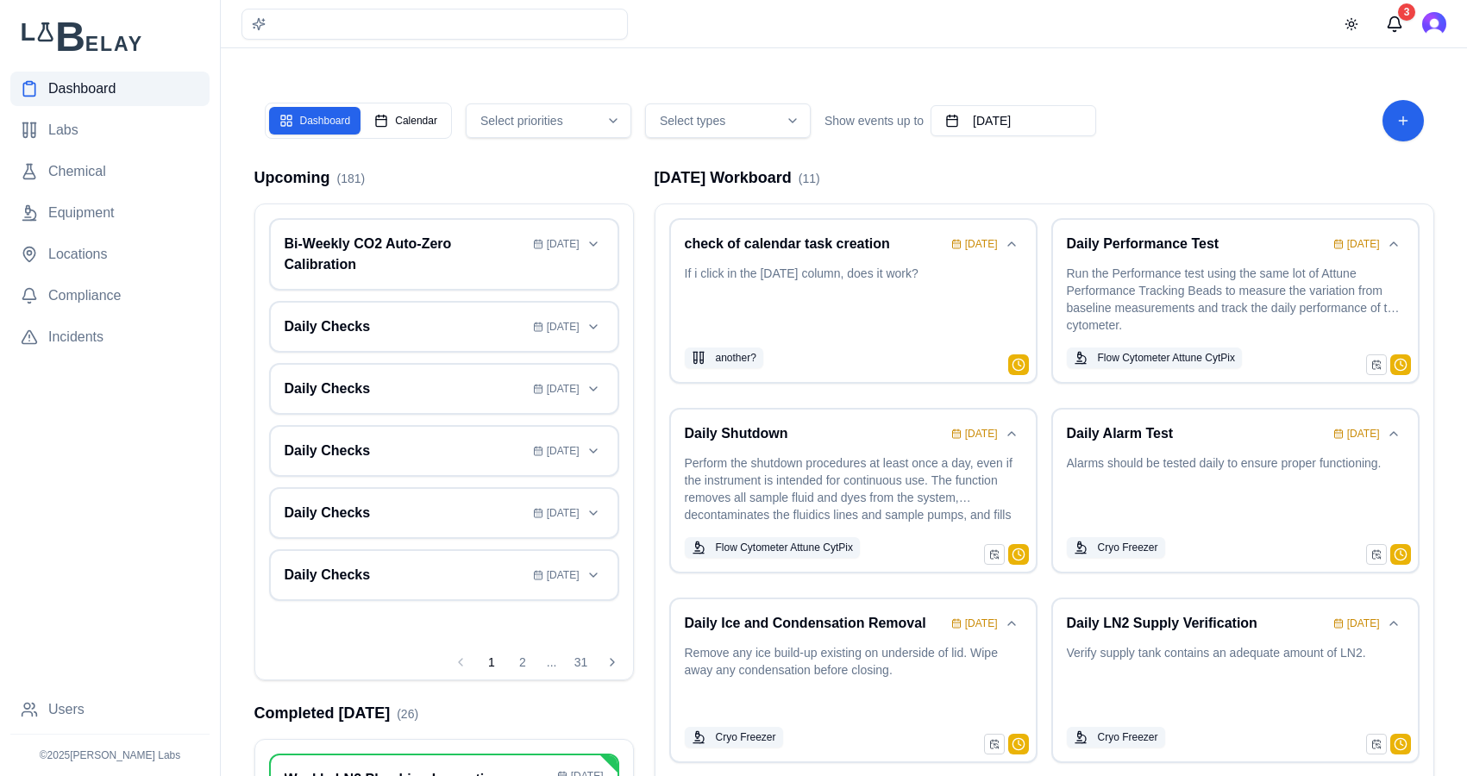
click at [1113, 172] on div "Today's Workboard ( 11 )" at bounding box center [1043, 178] width 779 height 24
click at [1024, 123] on button "[DATE]" at bounding box center [1013, 120] width 166 height 31
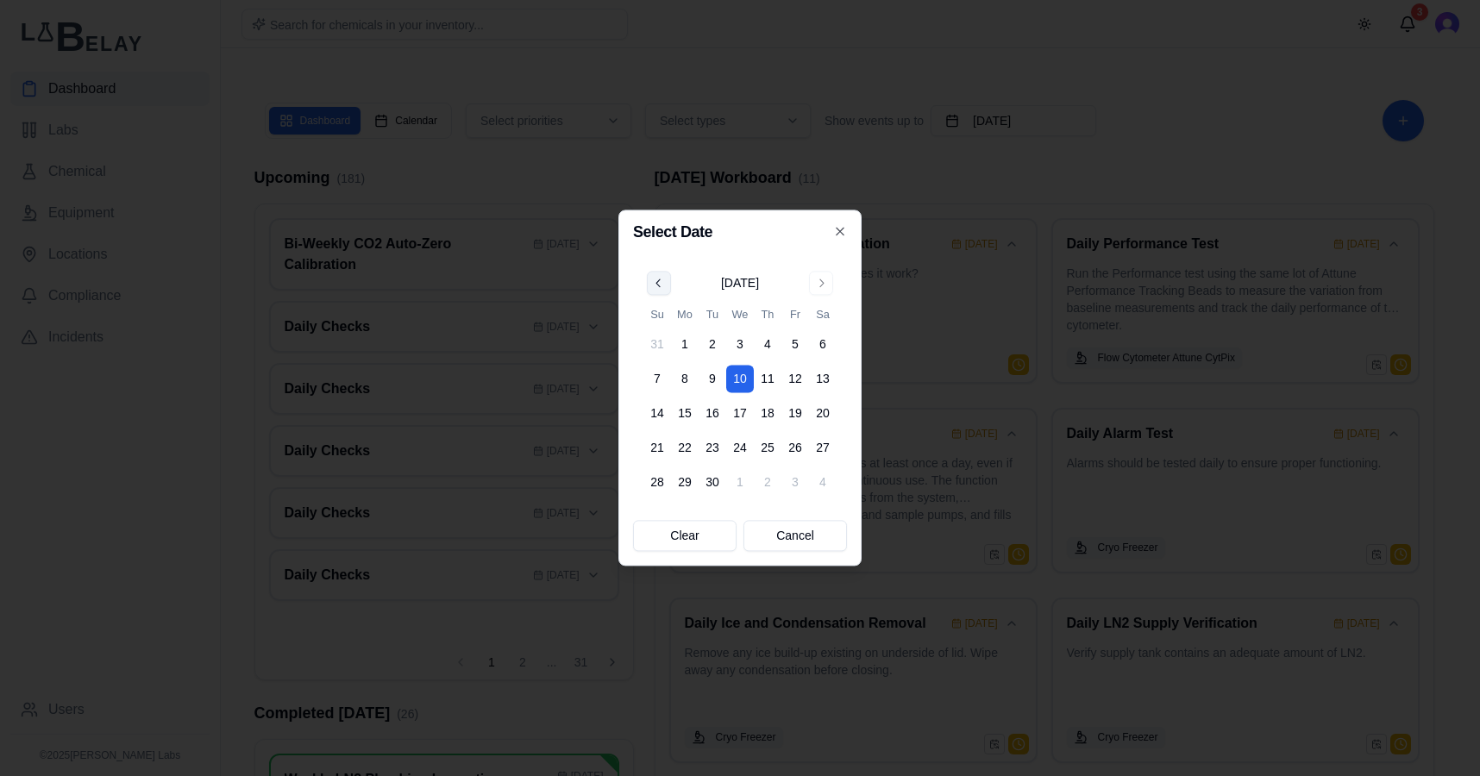
click at [662, 286] on button "Go to previous month" at bounding box center [659, 283] width 24 height 24
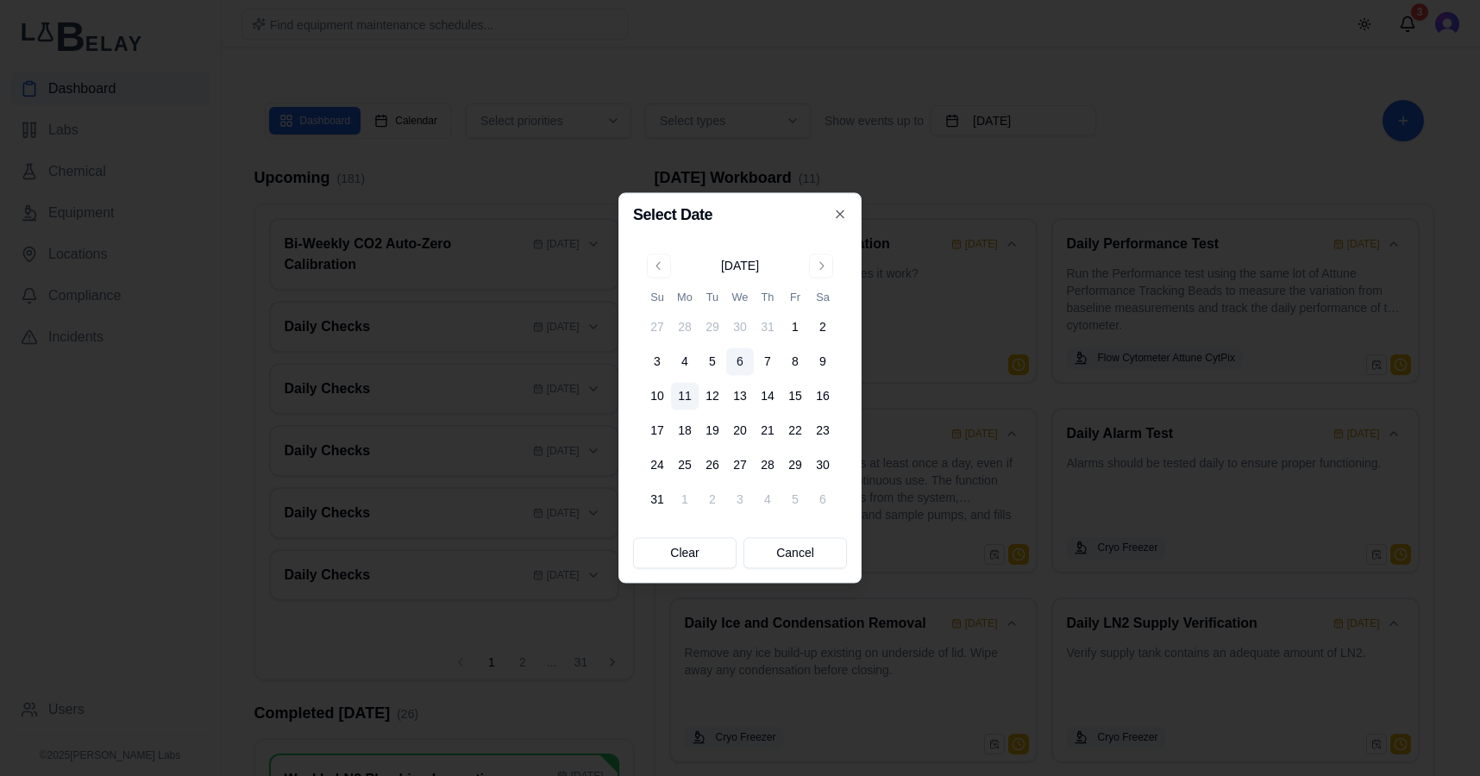
click at [743, 360] on button "6" at bounding box center [740, 362] width 28 height 28
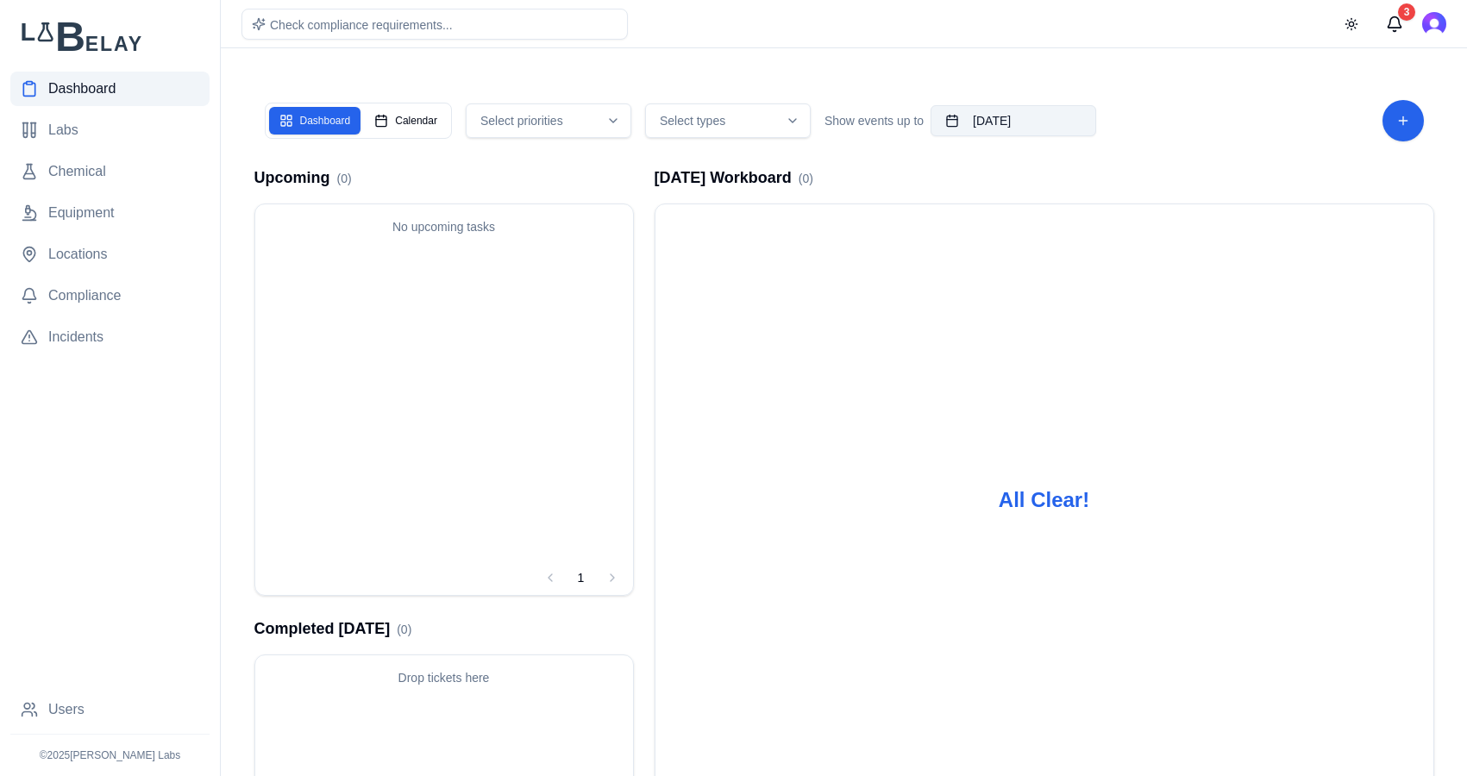
click at [1058, 105] on button "August 6th, 2025" at bounding box center [1013, 120] width 166 height 31
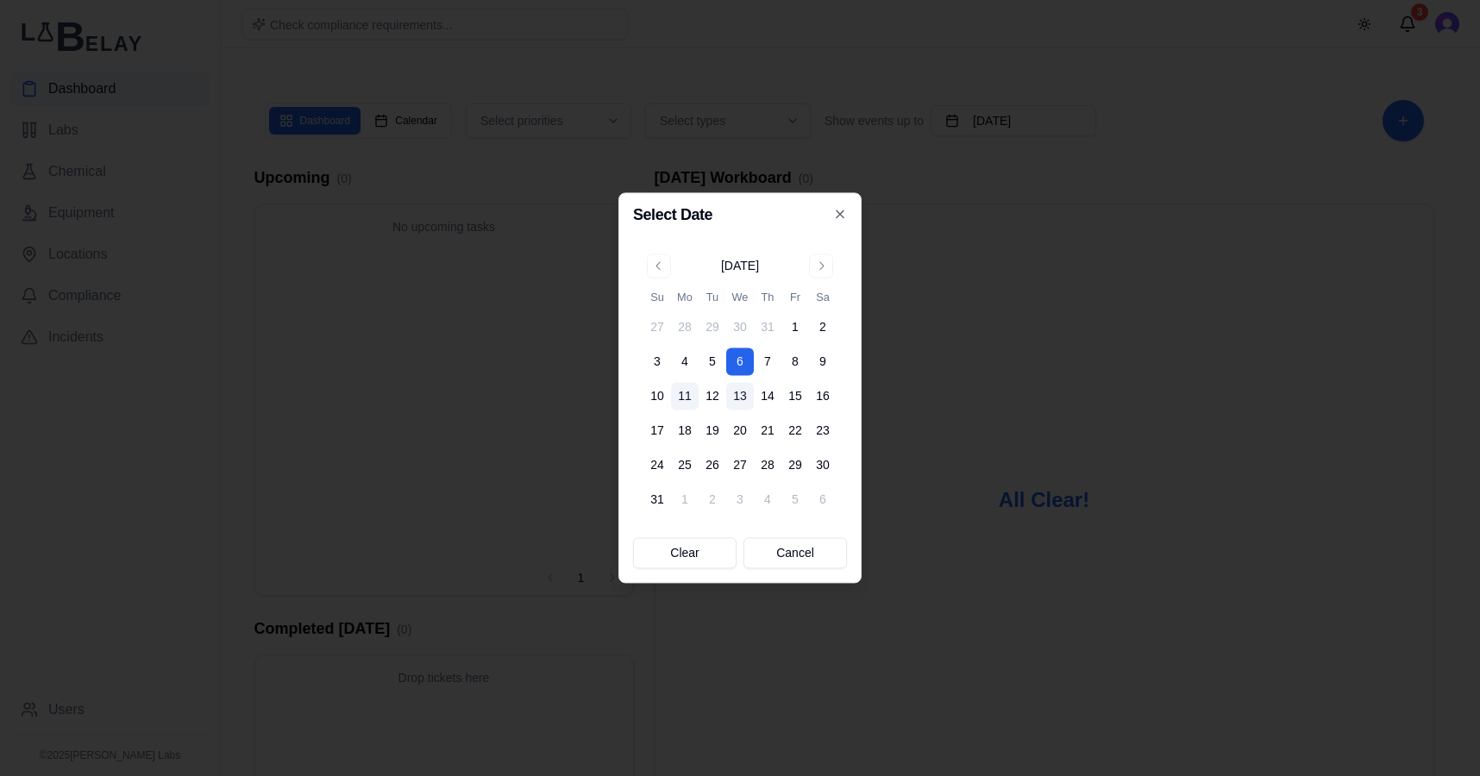
click at [738, 399] on button "13" at bounding box center [740, 397] width 28 height 28
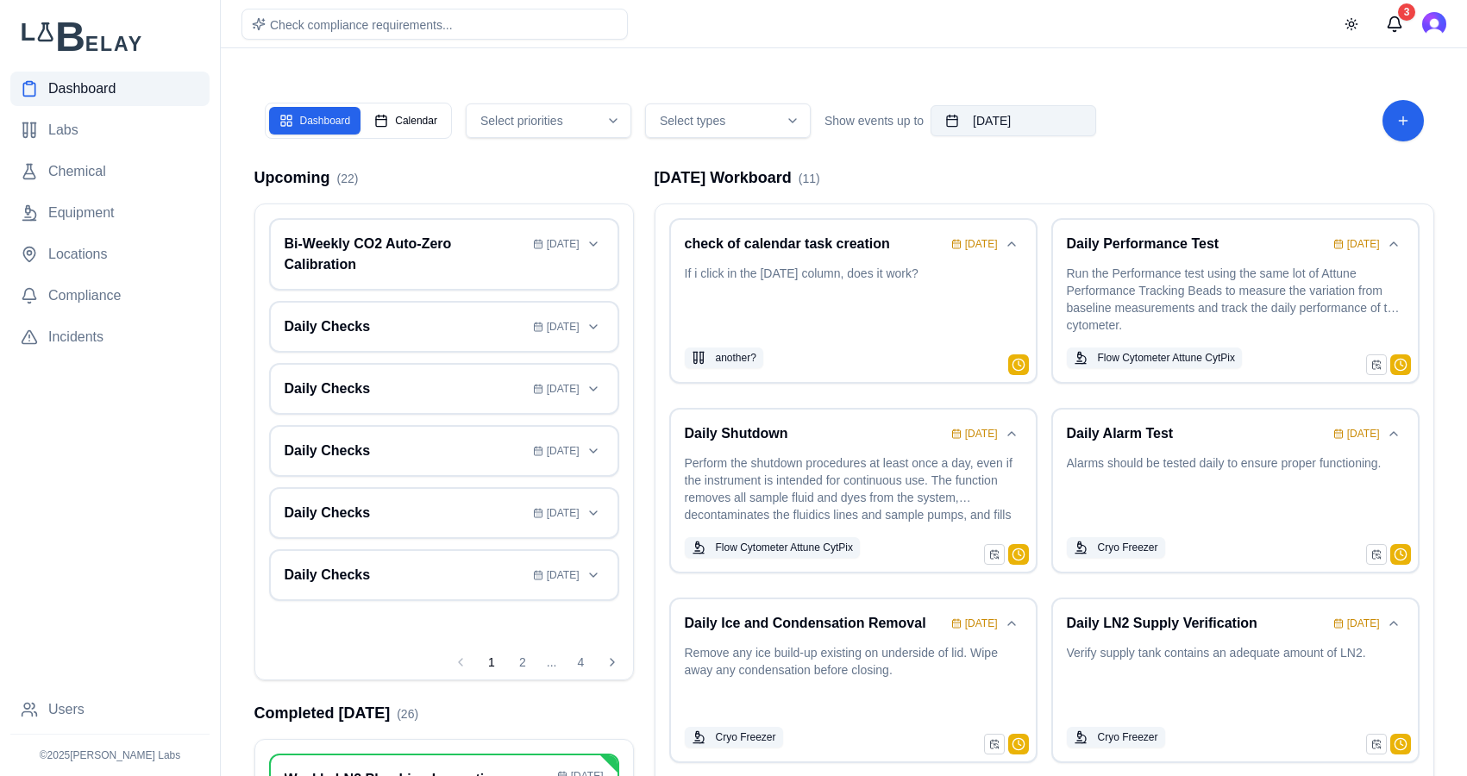
click at [1045, 119] on button "August 13th, 2025" at bounding box center [1013, 120] width 166 height 31
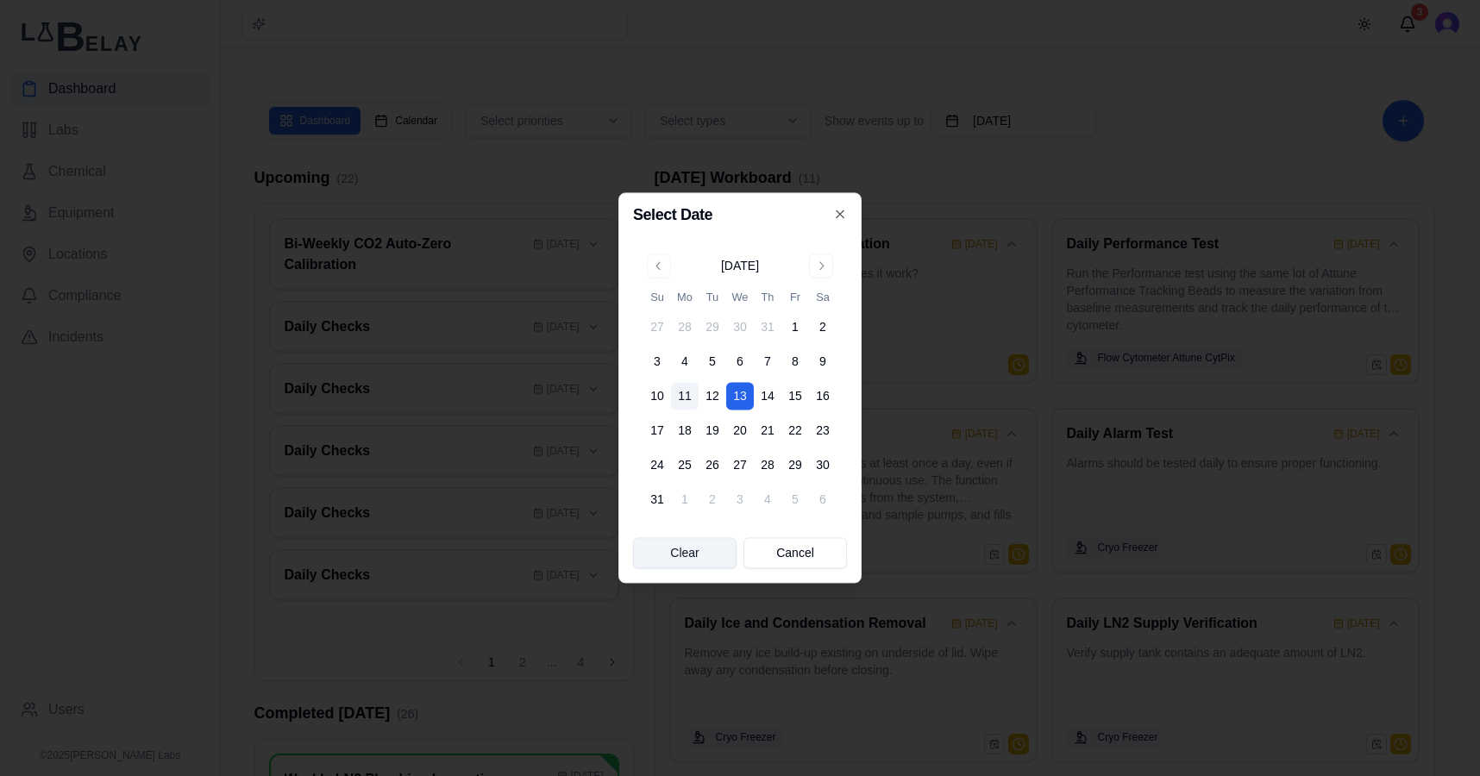
click at [651, 545] on button "Clear" at bounding box center [684, 553] width 103 height 31
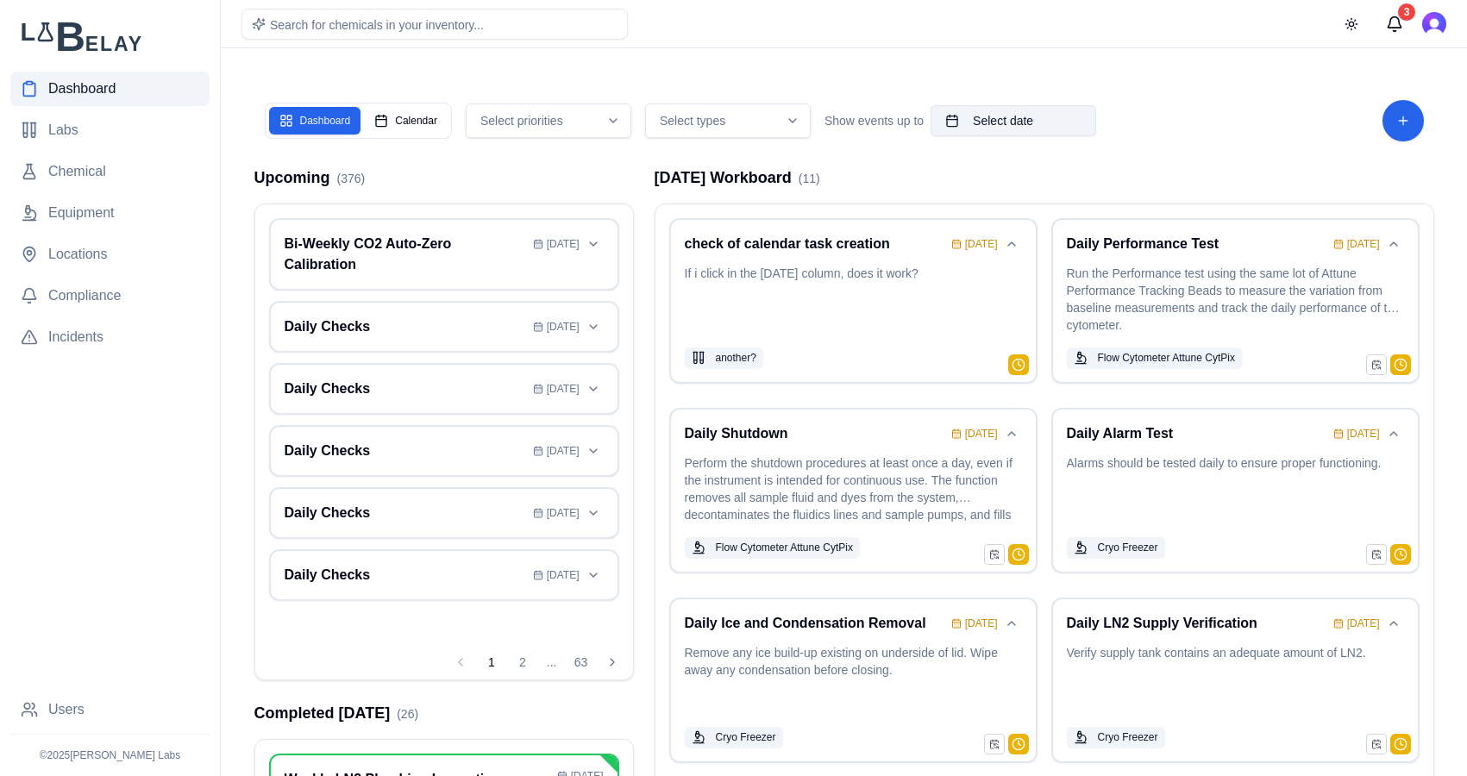
click at [1018, 119] on span "Select date" at bounding box center [1003, 120] width 60 height 17
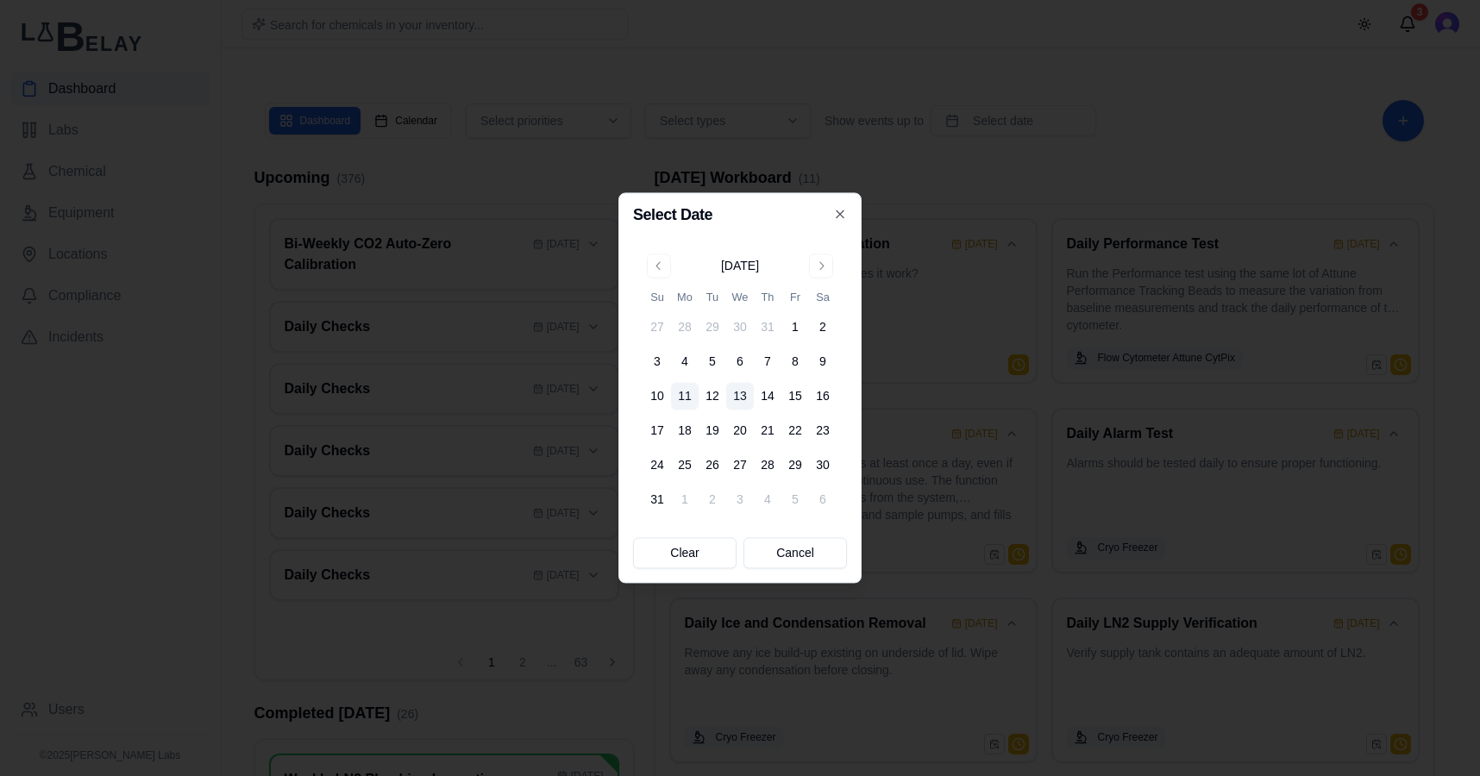
click at [738, 401] on button "13" at bounding box center [740, 397] width 28 height 28
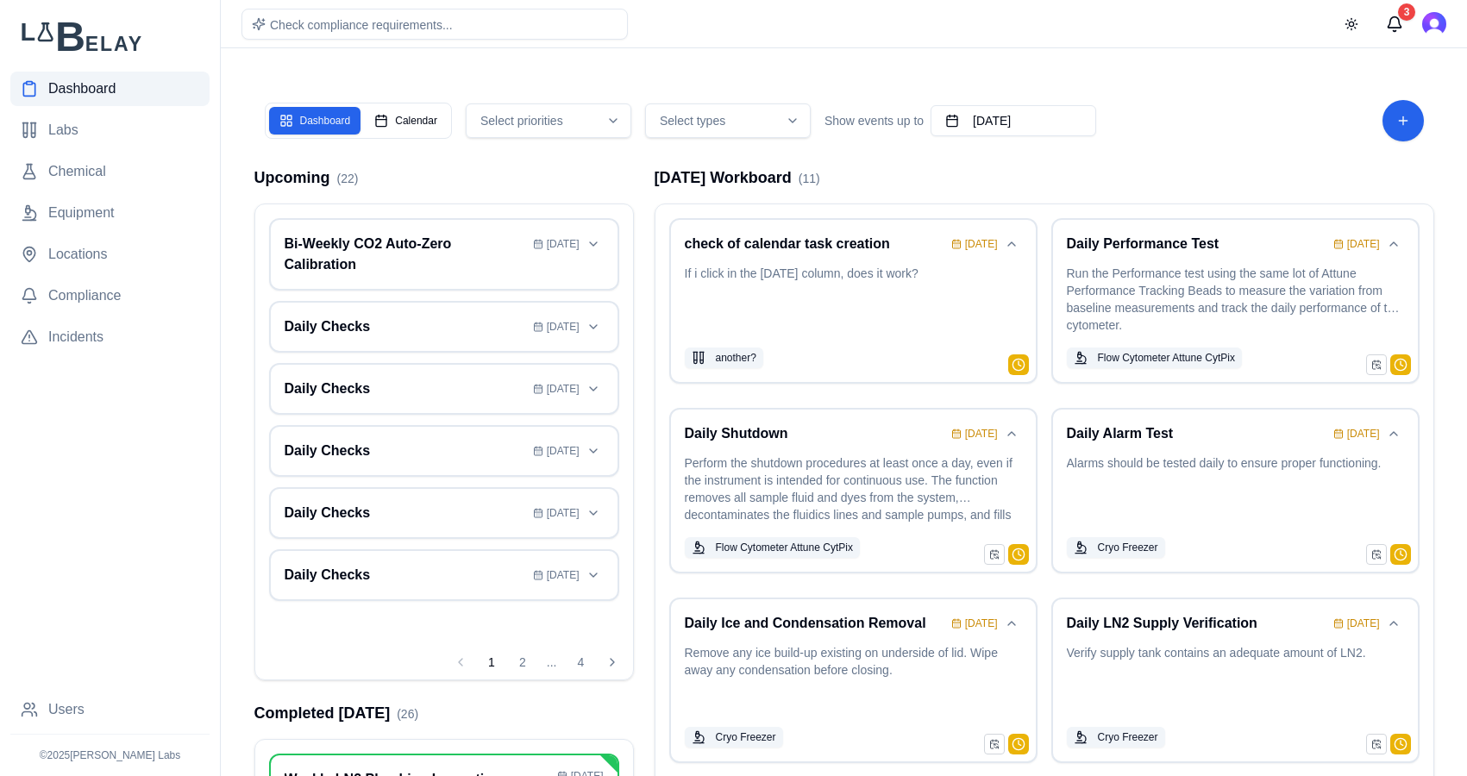
click at [613, 134] on button "Select priorities" at bounding box center [549, 120] width 166 height 34
click at [482, 231] on div "Critical" at bounding box center [547, 223] width 155 height 28
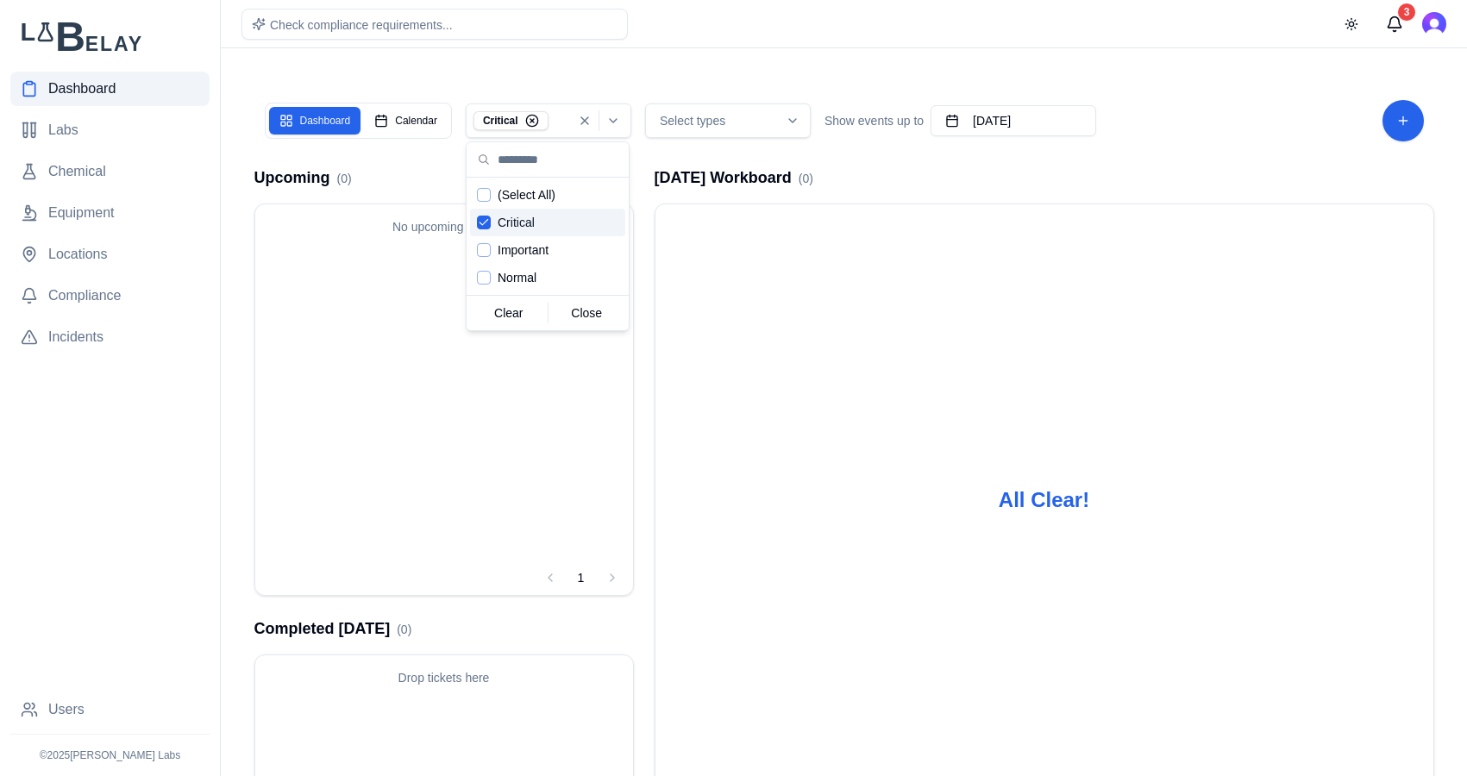
click at [482, 230] on div "Critical" at bounding box center [547, 223] width 155 height 28
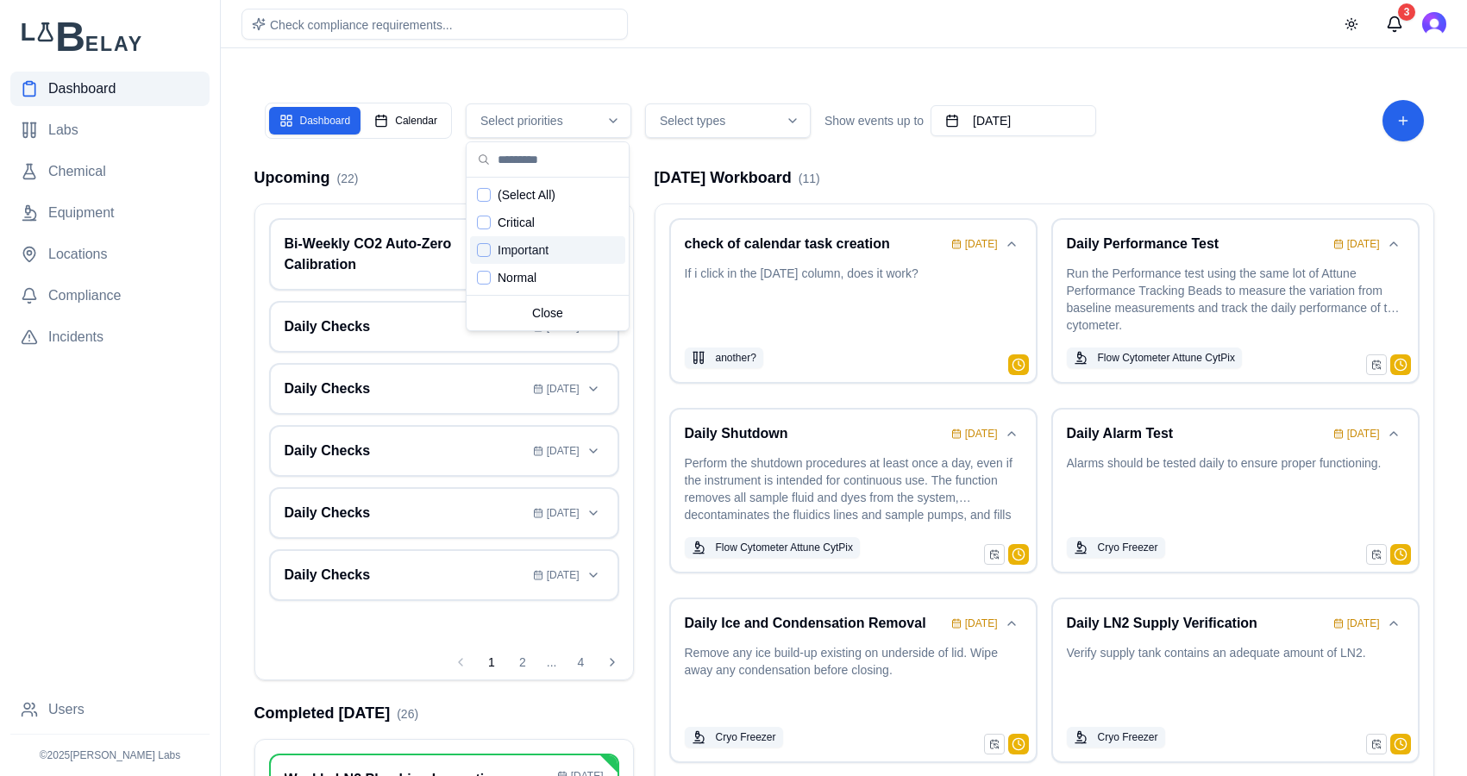
click at [480, 260] on div "Important" at bounding box center [547, 250] width 155 height 28
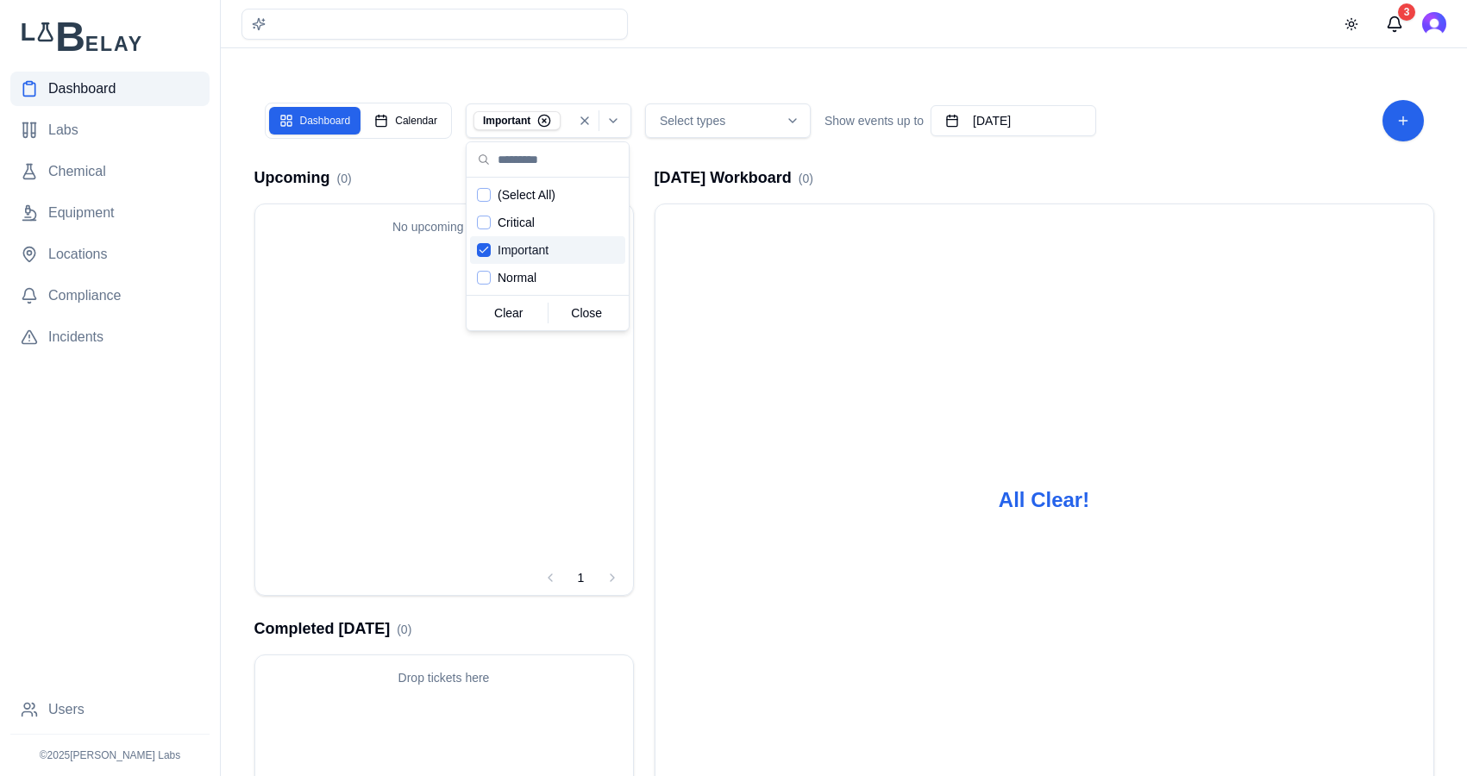
click at [482, 247] on icon "Suggestions" at bounding box center [484, 250] width 12 height 14
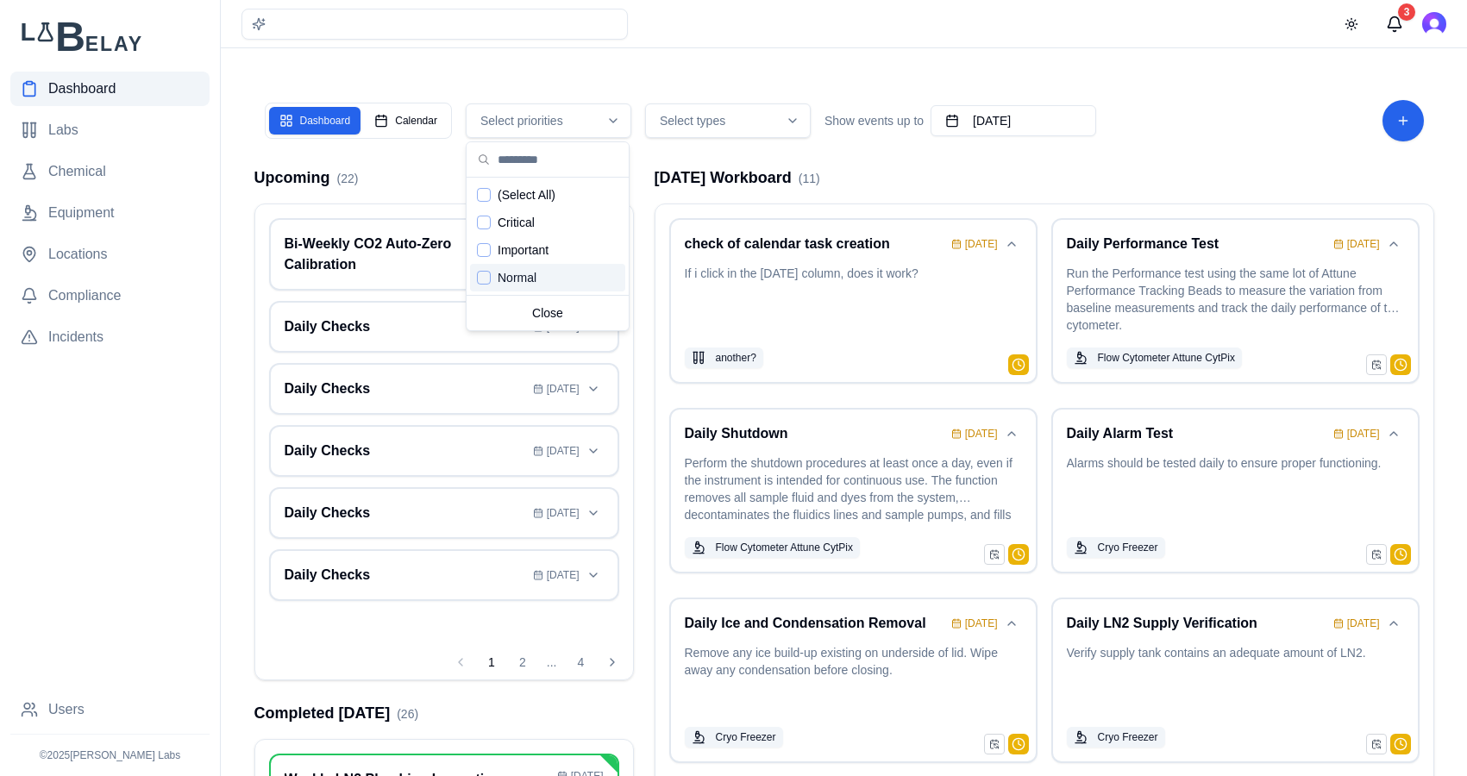
click at [481, 275] on div "Suggestions" at bounding box center [484, 278] width 14 height 14
click at [481, 275] on icon "Suggestions" at bounding box center [484, 278] width 12 height 14
click at [667, 63] on main "Dashboard Calendar Select priorities Select types Show events up to August 13th…" at bounding box center [844, 433] width 1246 height 866
click at [793, 128] on div "Select types" at bounding box center [727, 120] width 157 height 17
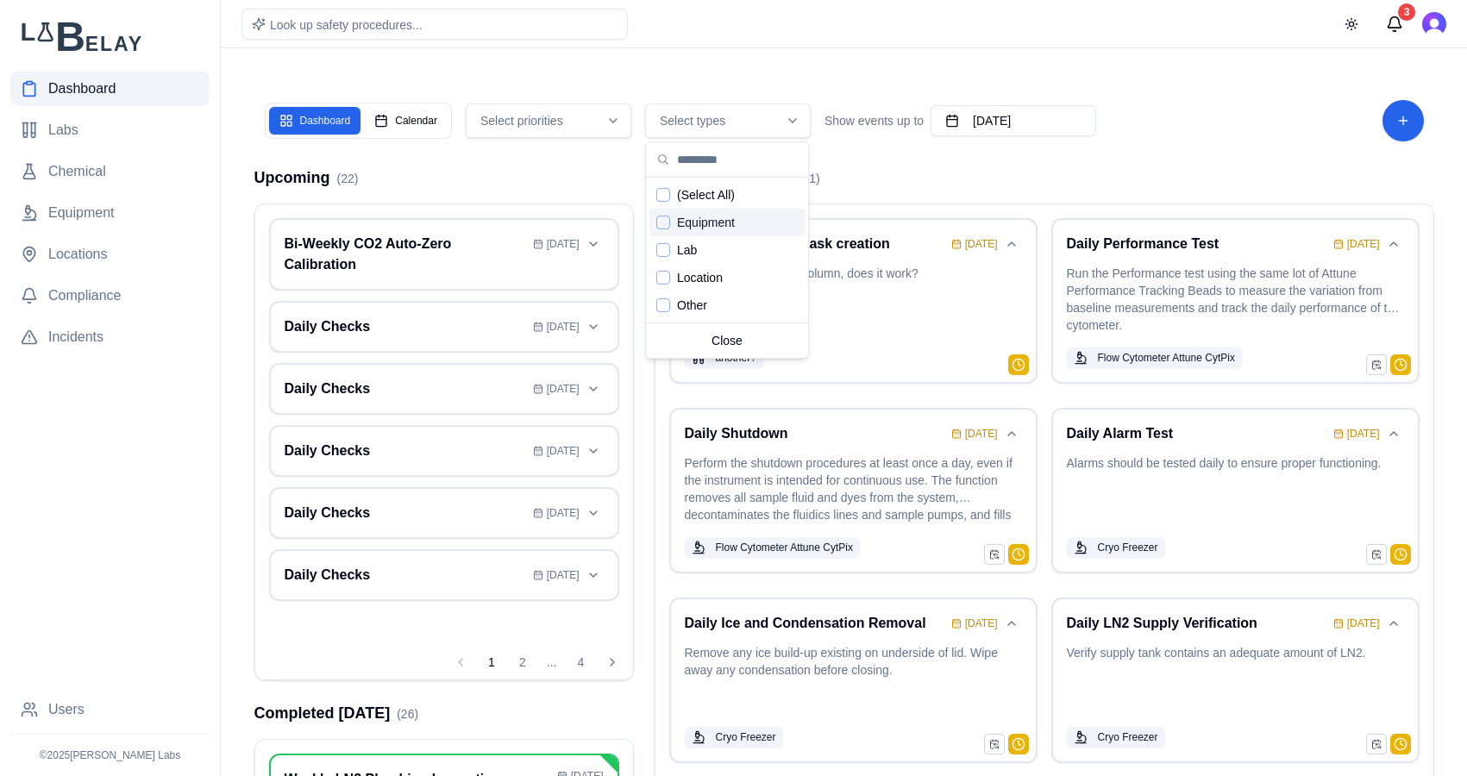
click at [667, 226] on div "Suggestions" at bounding box center [663, 223] width 14 height 14
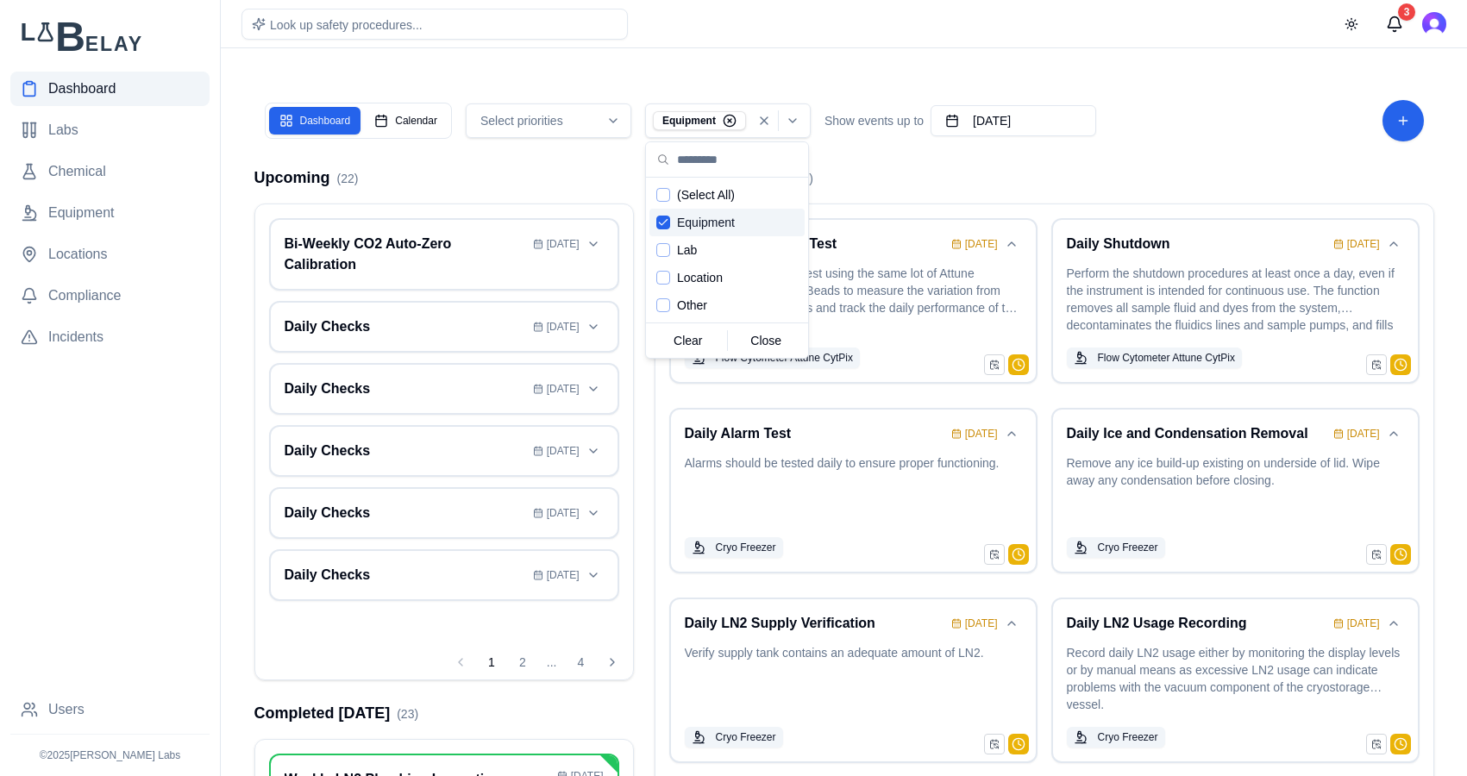
click at [667, 226] on icon "Suggestions" at bounding box center [663, 223] width 12 height 14
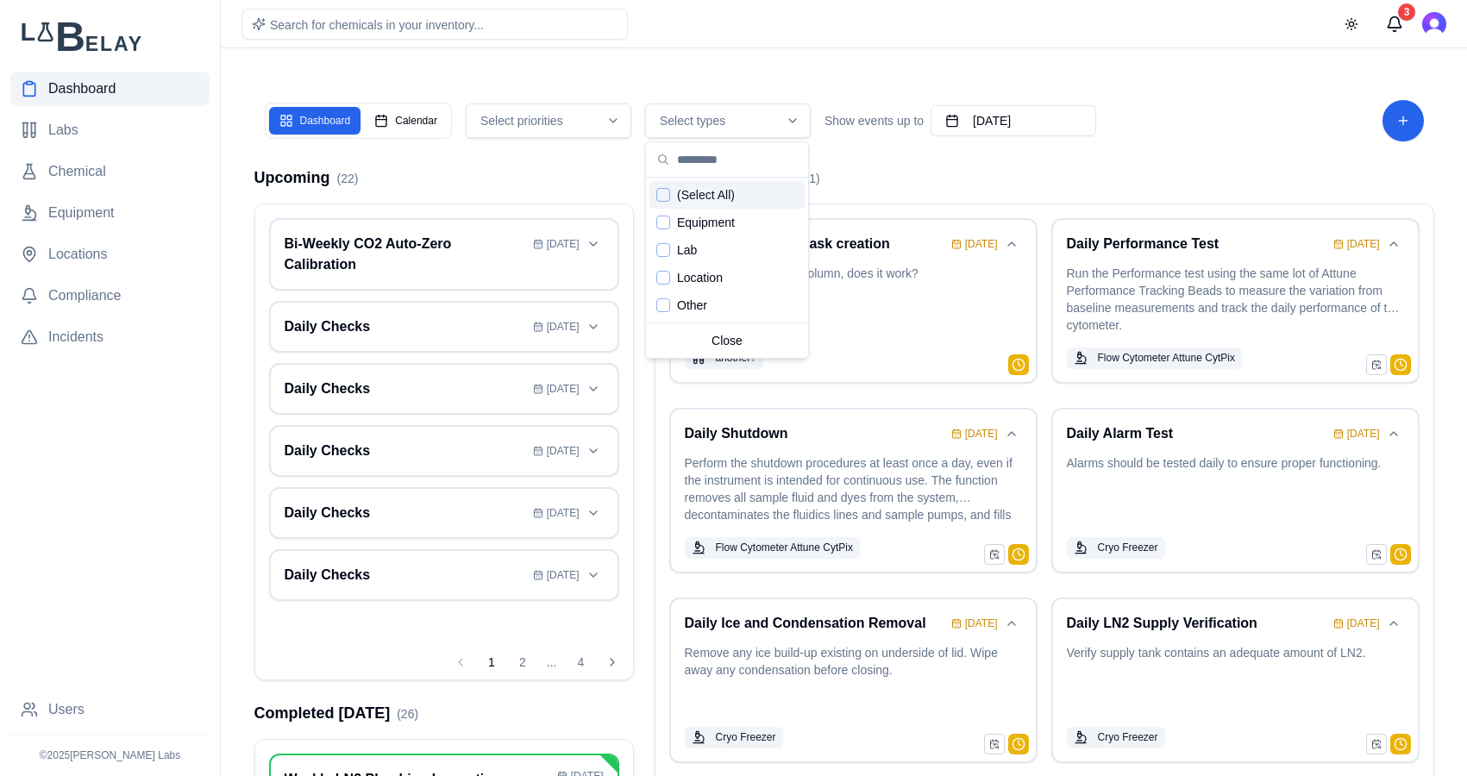
click at [820, 73] on div "Dashboard Calendar Select priorities Select types Show events up to August 13th…" at bounding box center [844, 460] width 1207 height 783
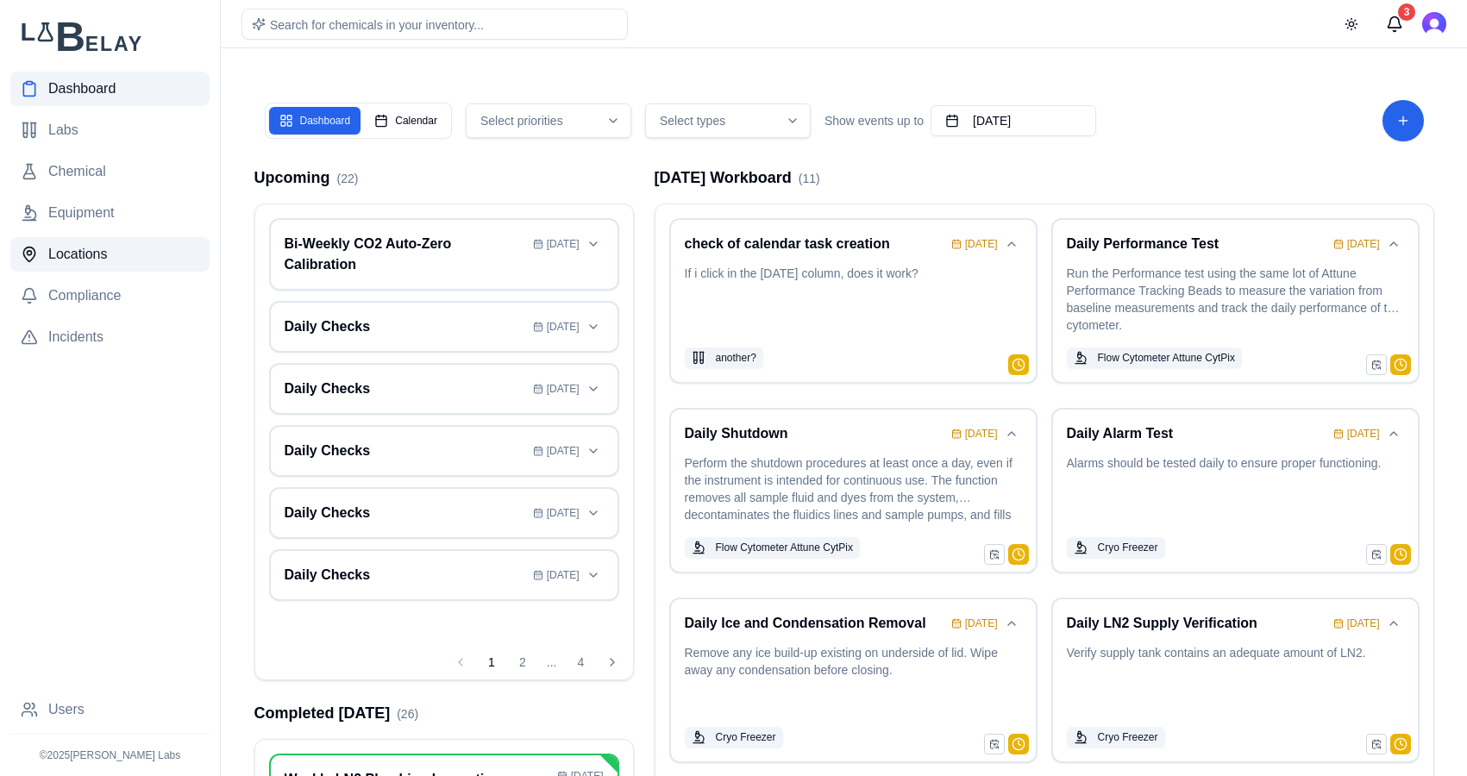
click at [73, 254] on span "Locations" at bounding box center [77, 254] width 59 height 21
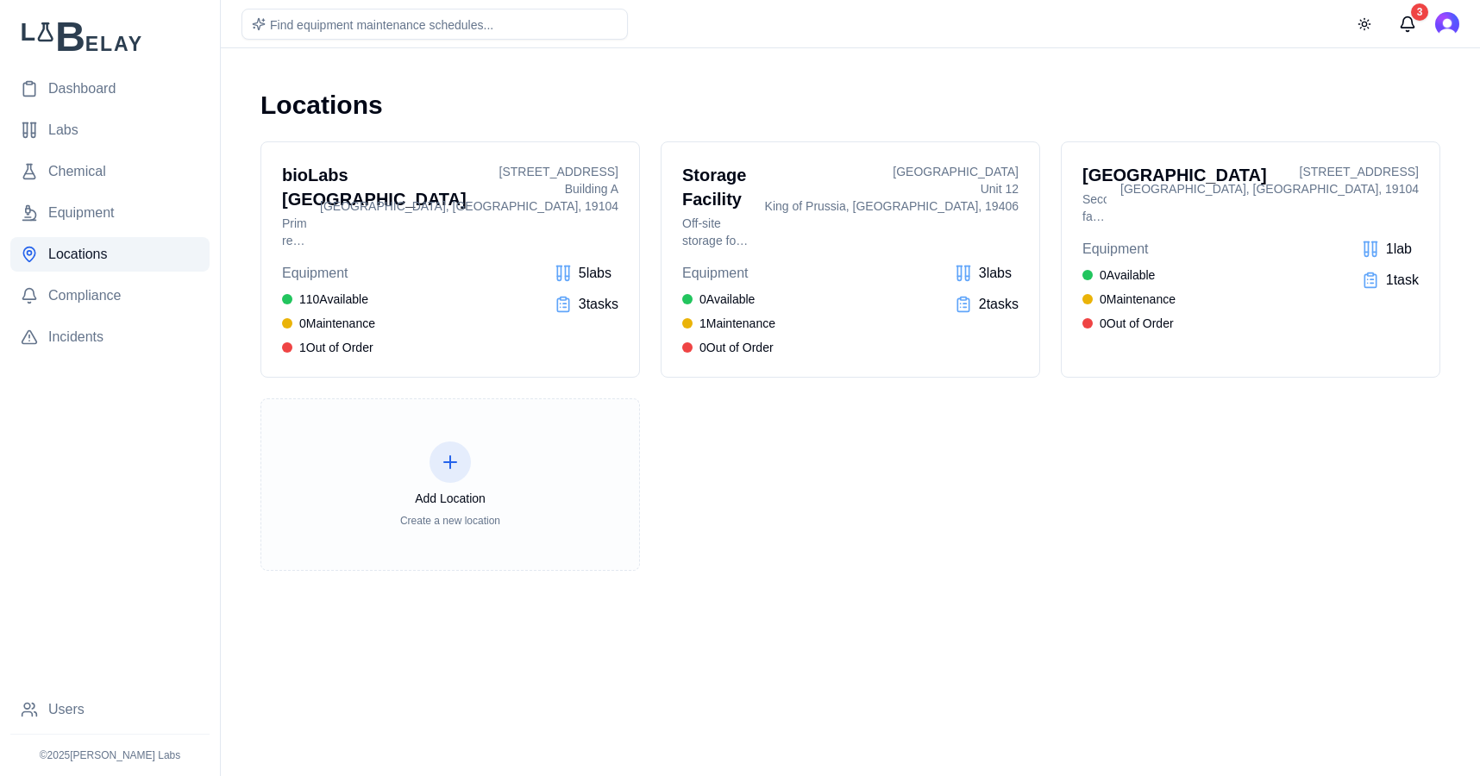
click at [450, 456] on icon at bounding box center [450, 462] width 0 height 12
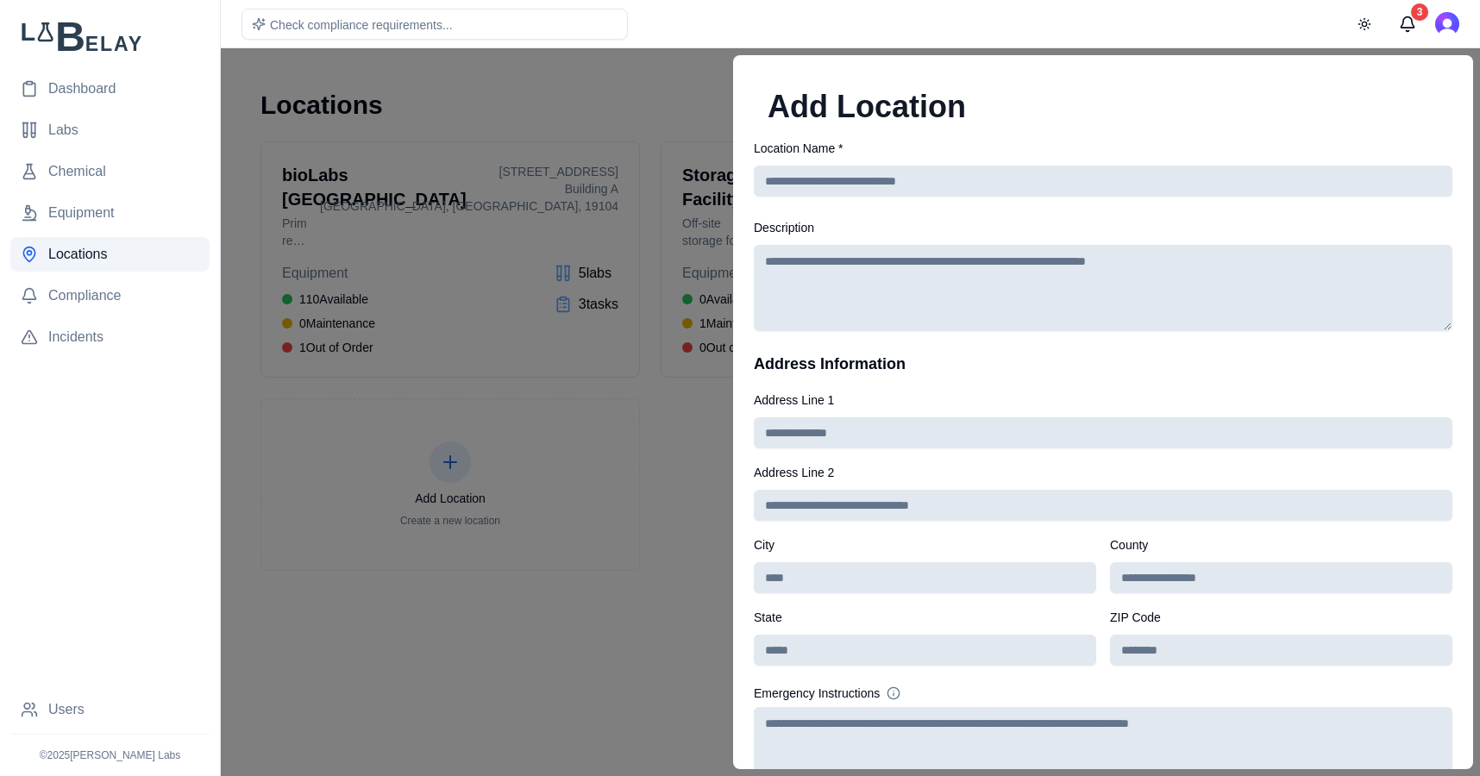
click at [648, 91] on div at bounding box center [740, 412] width 1480 height 728
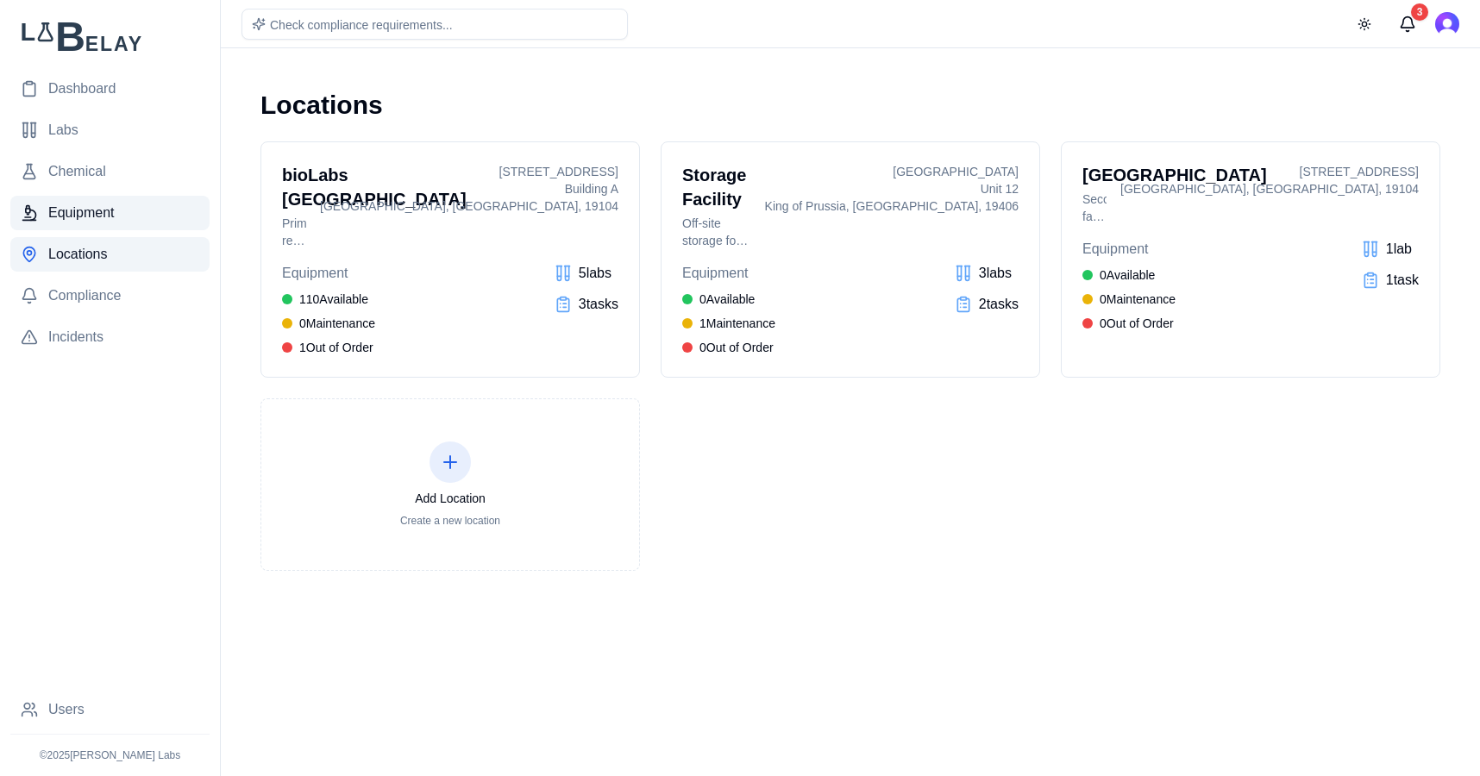
click at [94, 203] on span "Equipment" at bounding box center [81, 213] width 66 height 21
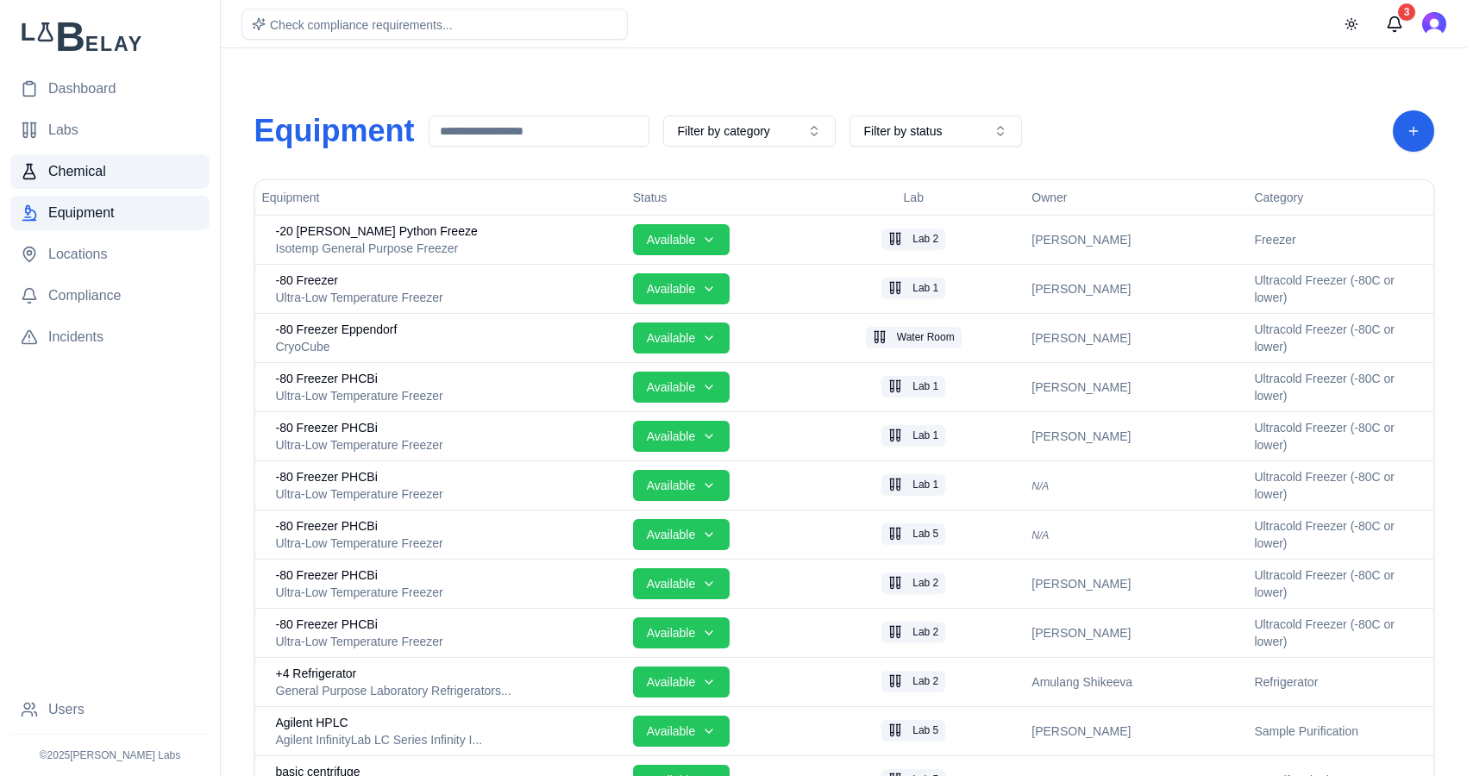
click at [119, 178] on link "Chemical" at bounding box center [109, 171] width 199 height 34
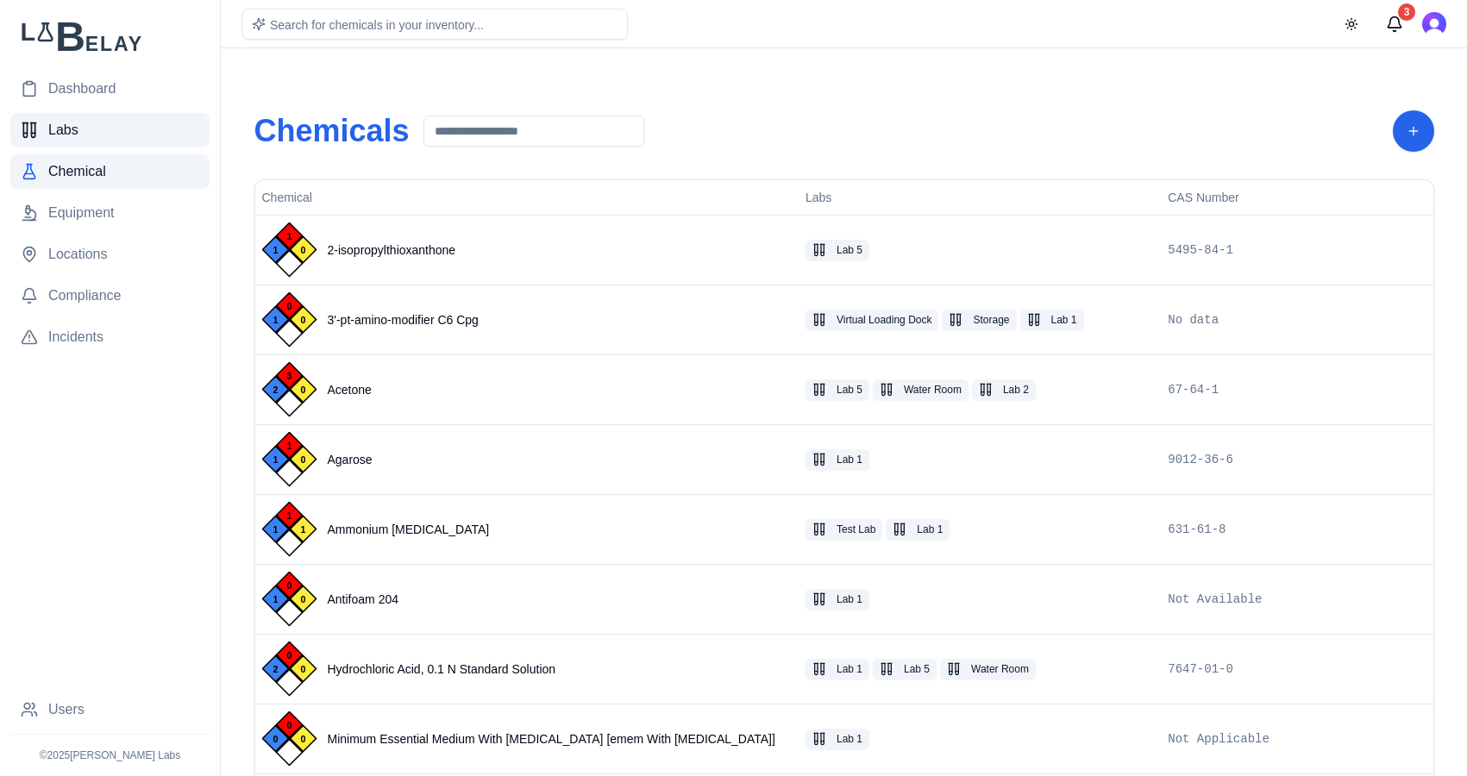
click at [99, 140] on link "Labs" at bounding box center [109, 130] width 199 height 34
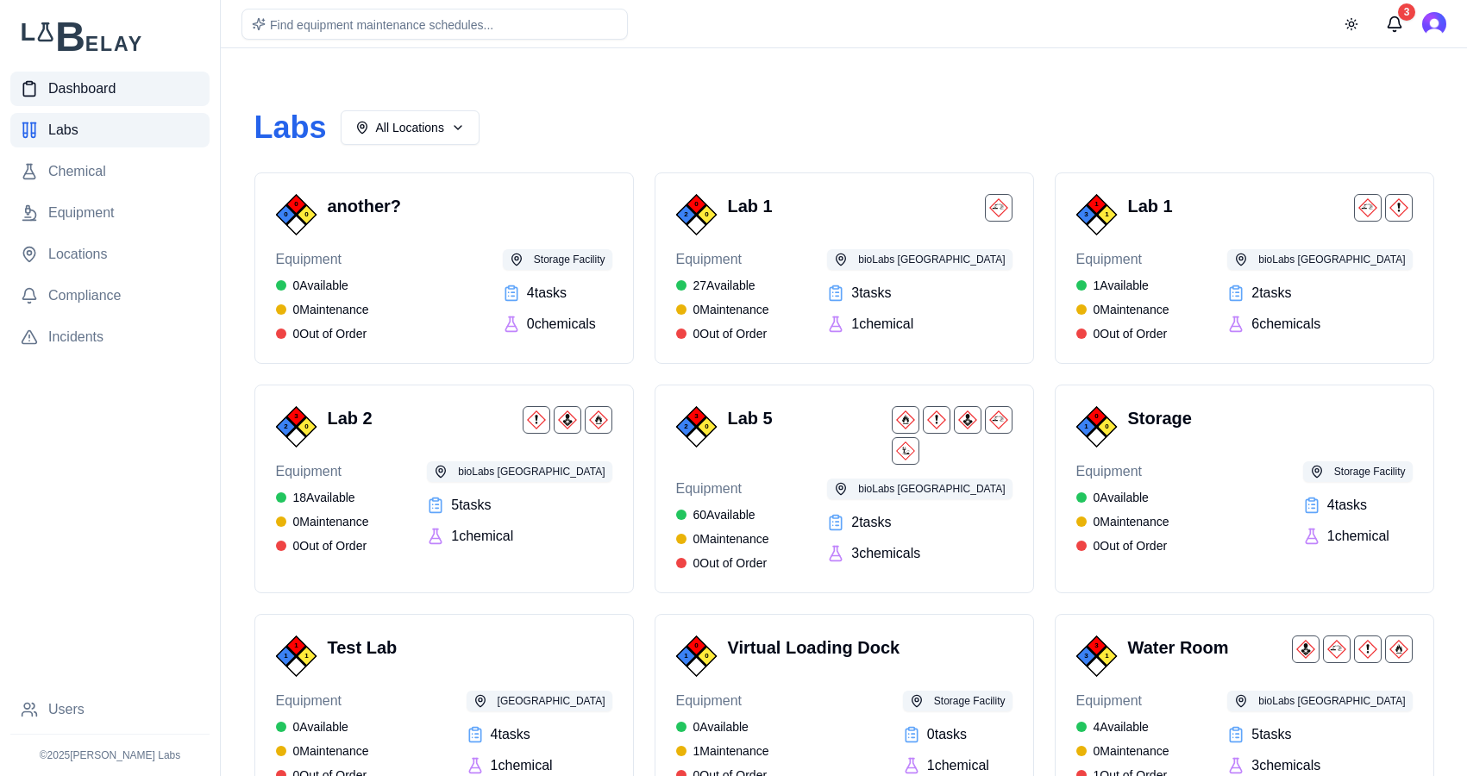
click at [84, 88] on span "Dashboard" at bounding box center [81, 88] width 67 height 21
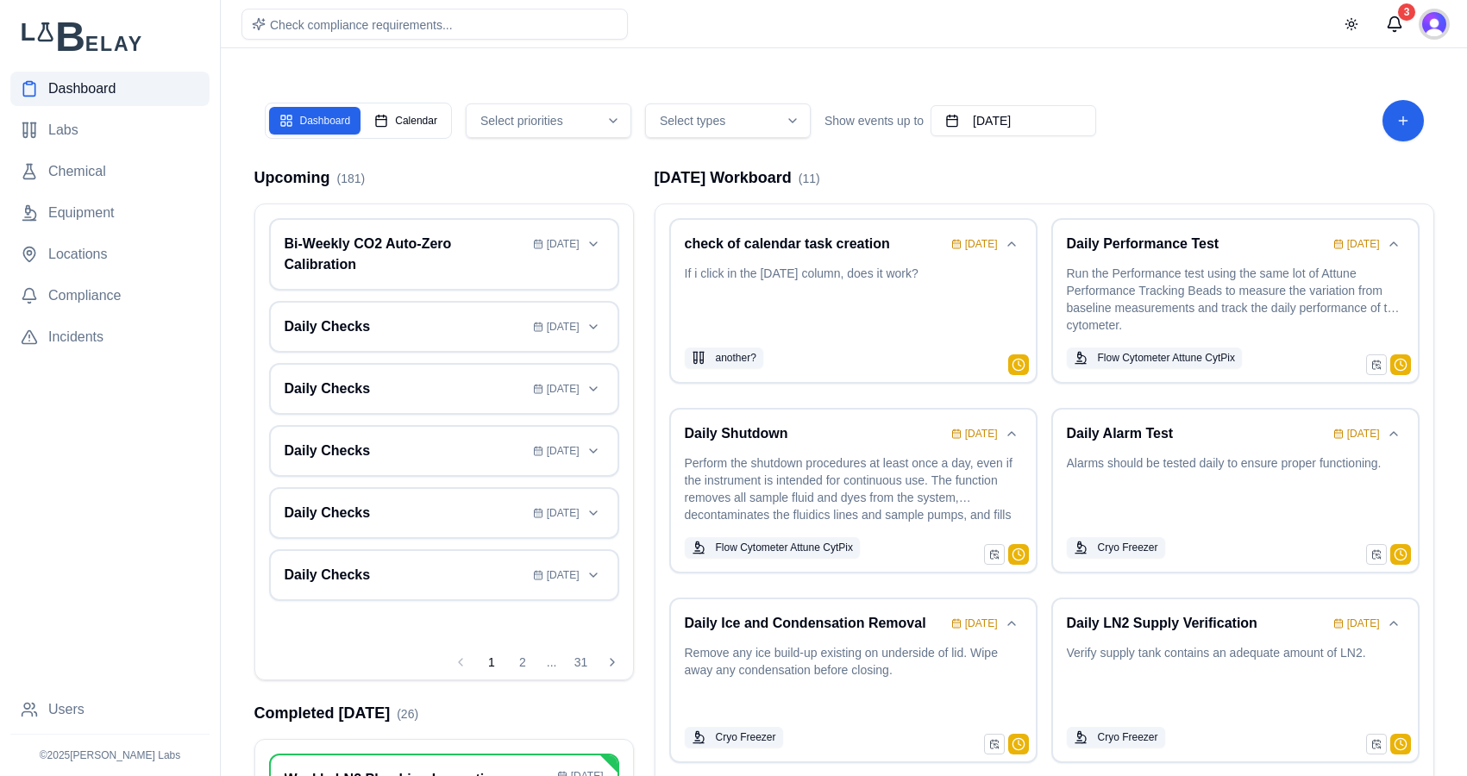
click at [1212, 24] on img "Open user button" at bounding box center [1434, 24] width 24 height 24
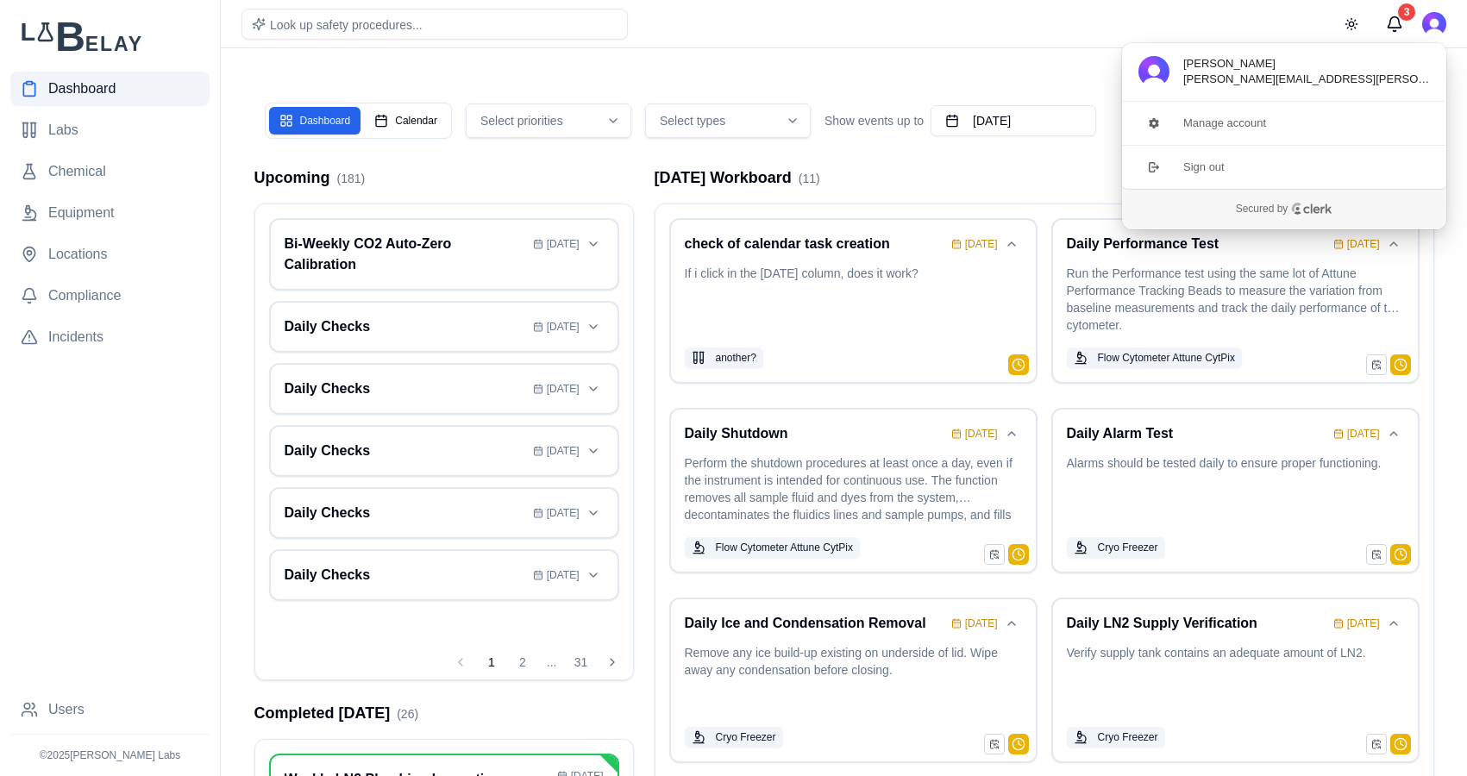
click at [907, 33] on div "Look up safety procedures... Toggle theme 3" at bounding box center [844, 23] width 1246 height 47
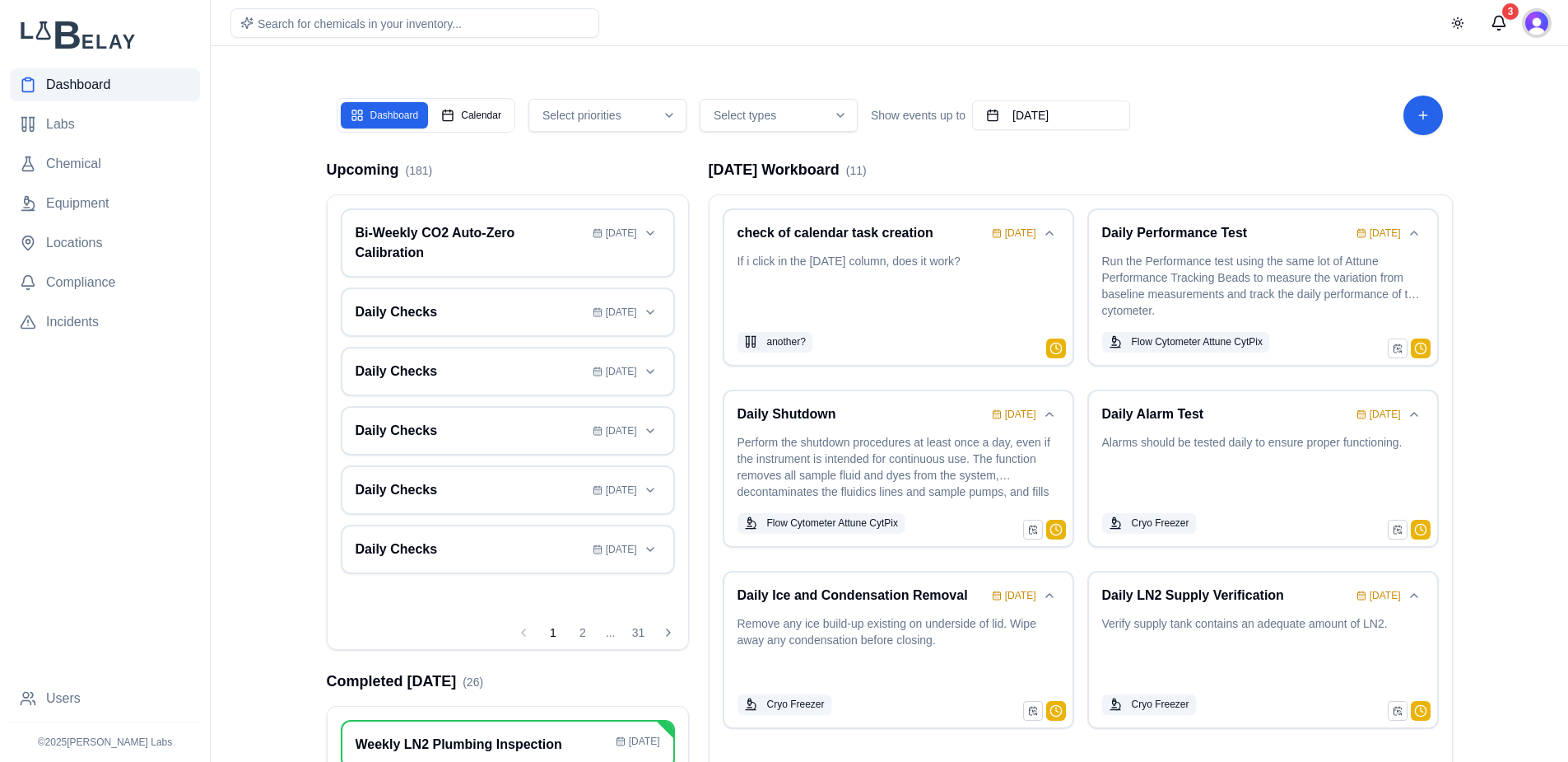
click at [1540, 24] on img "Open user button" at bounding box center [1537, 23] width 23 height 23
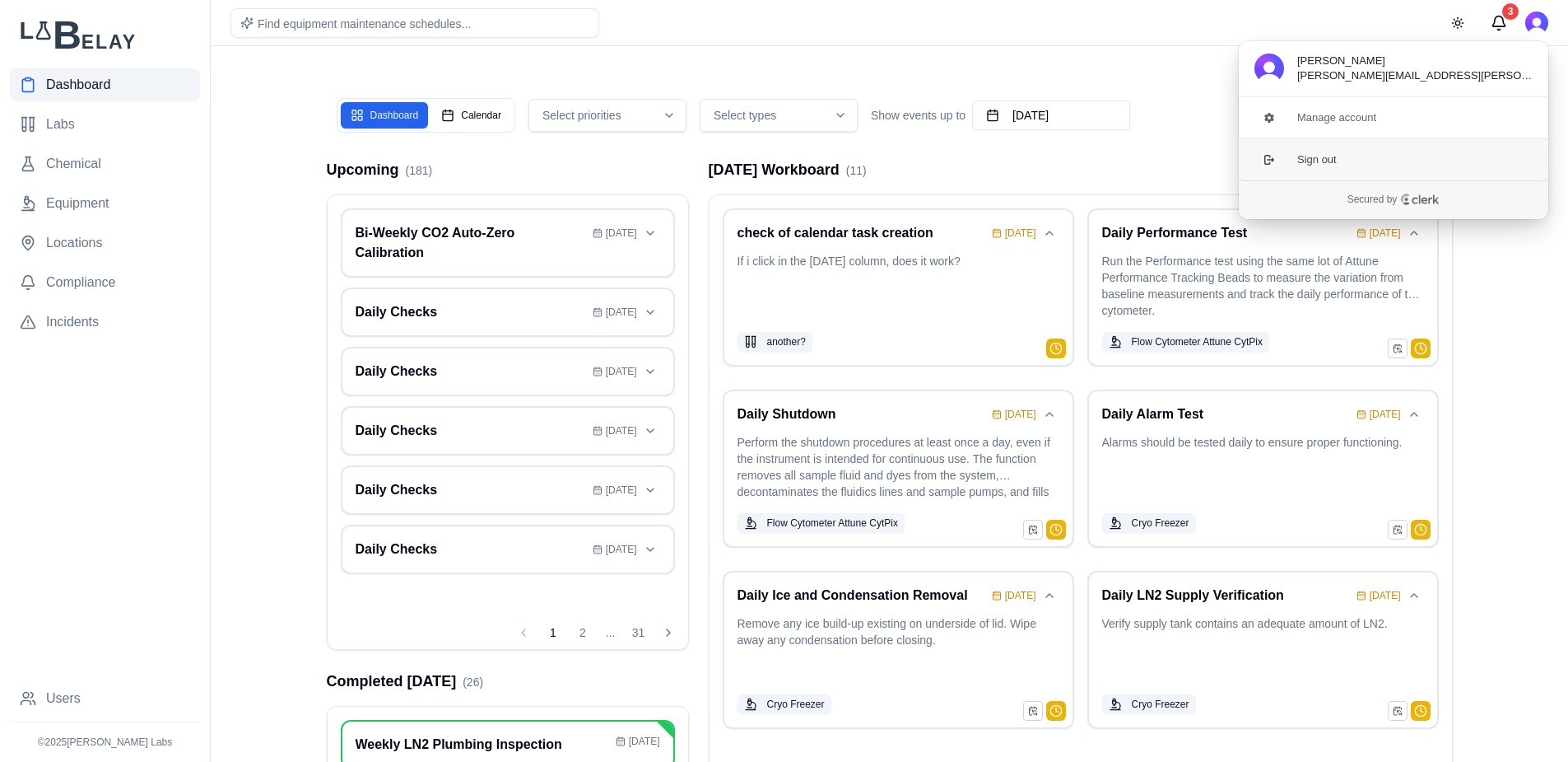
click at [1324, 160] on button "Sign out" at bounding box center [1393, 159] width 311 height 42
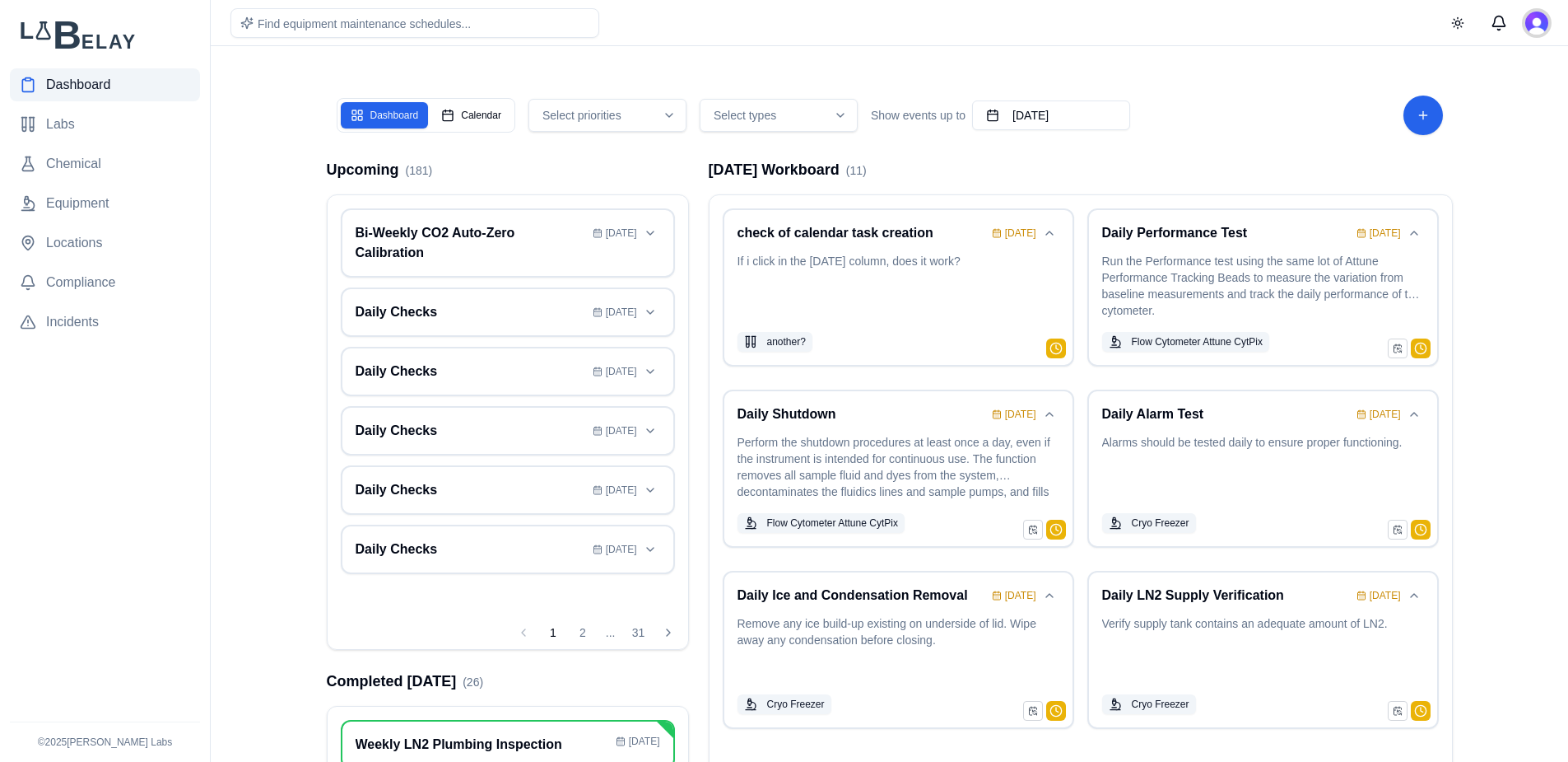
click at [1538, 20] on img "Open user button" at bounding box center [1537, 23] width 23 height 23
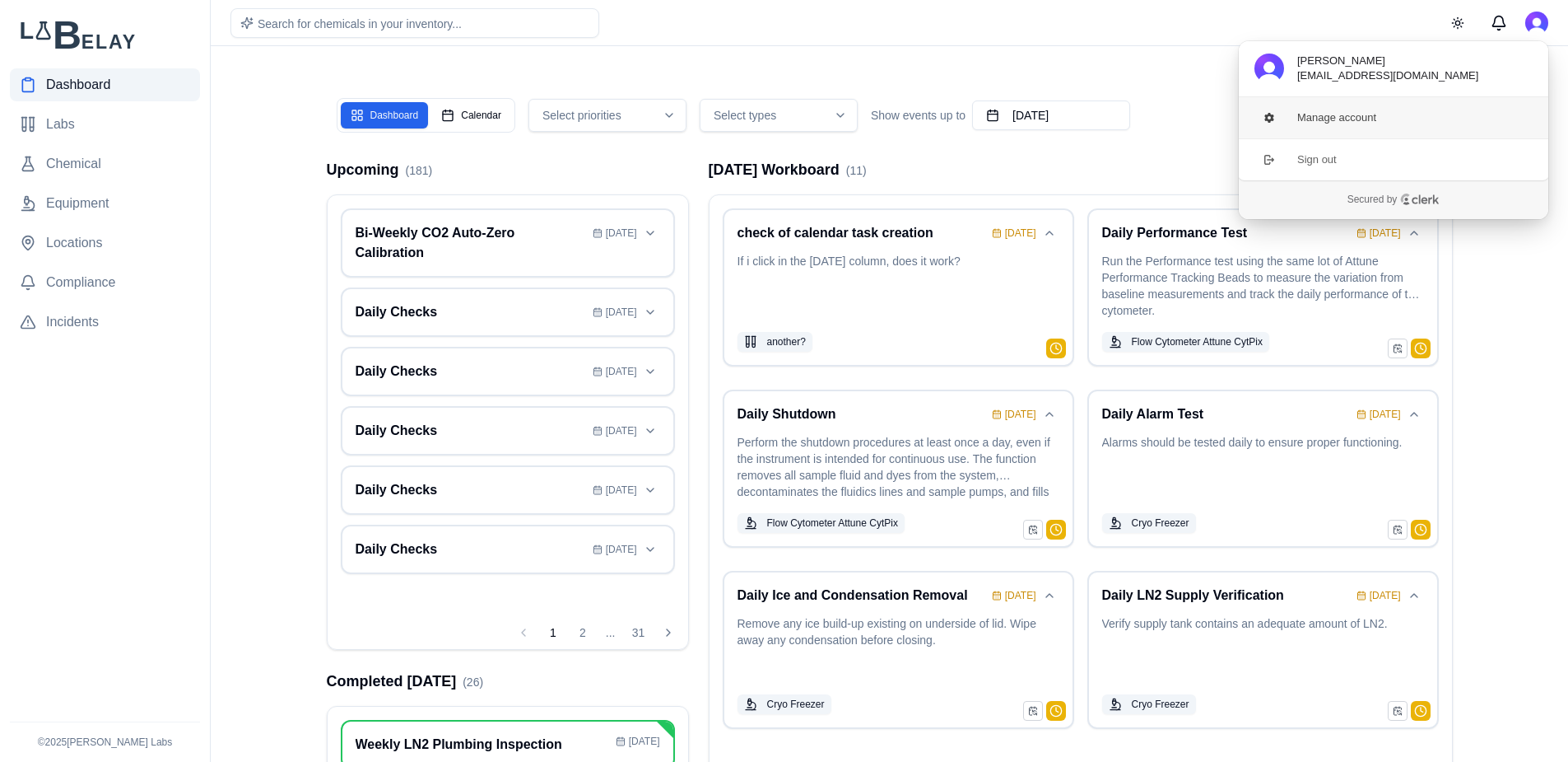
click at [1364, 125] on button "Manage account" at bounding box center [1393, 117] width 311 height 41
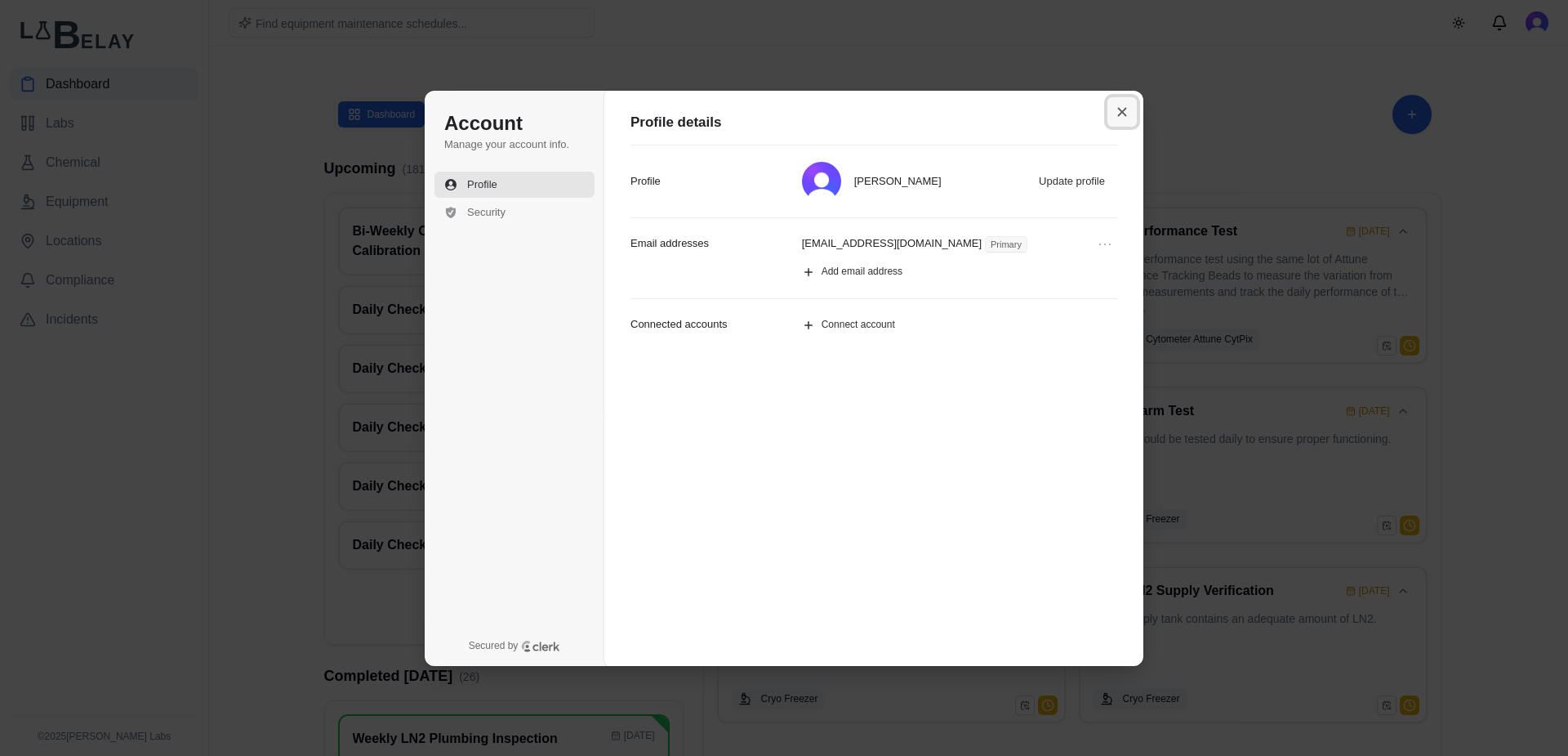
click at [1117, 116] on icon "Close modal" at bounding box center [1121, 111] width 9 height 9
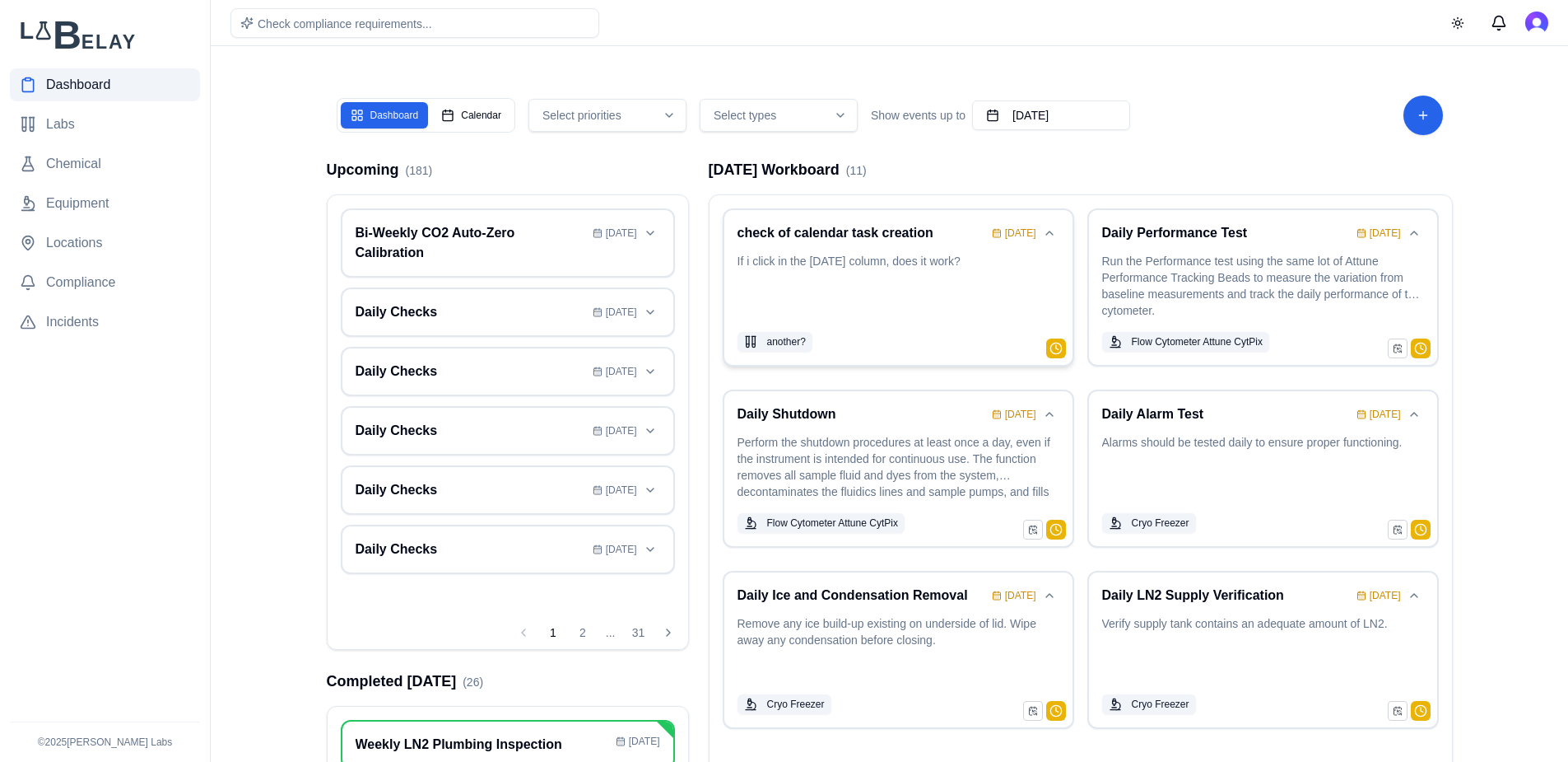
click at [969, 324] on div "check of calendar task creation Aug 11 If i click in the today column, does it …" at bounding box center [898, 287] width 322 height 129
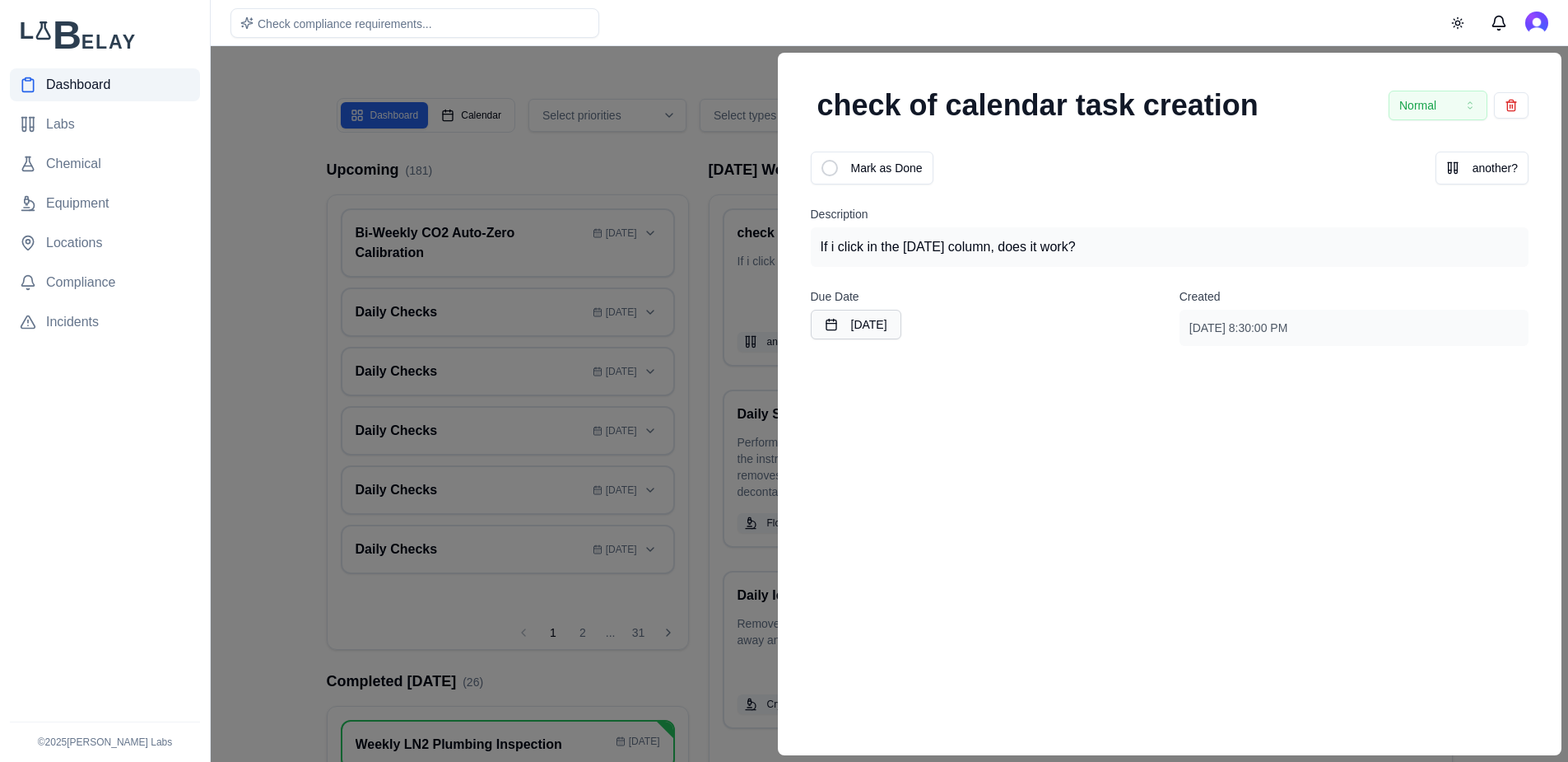
click at [713, 67] on div at bounding box center [784, 403] width 1568 height 715
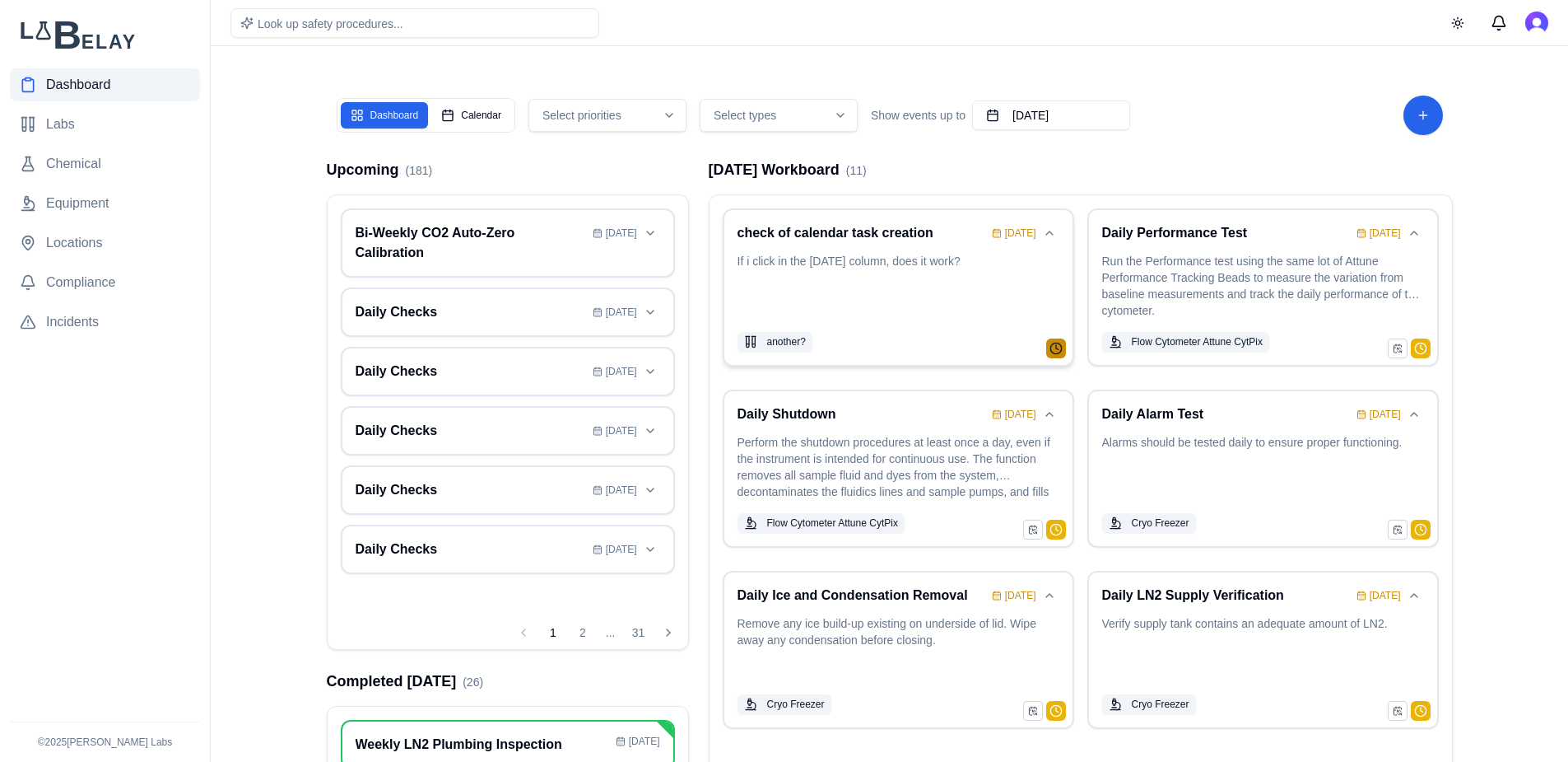
click at [1057, 355] on button "button" at bounding box center [1056, 348] width 20 height 20
click at [1029, 293] on button "+2 days" at bounding box center [1034, 289] width 48 height 23
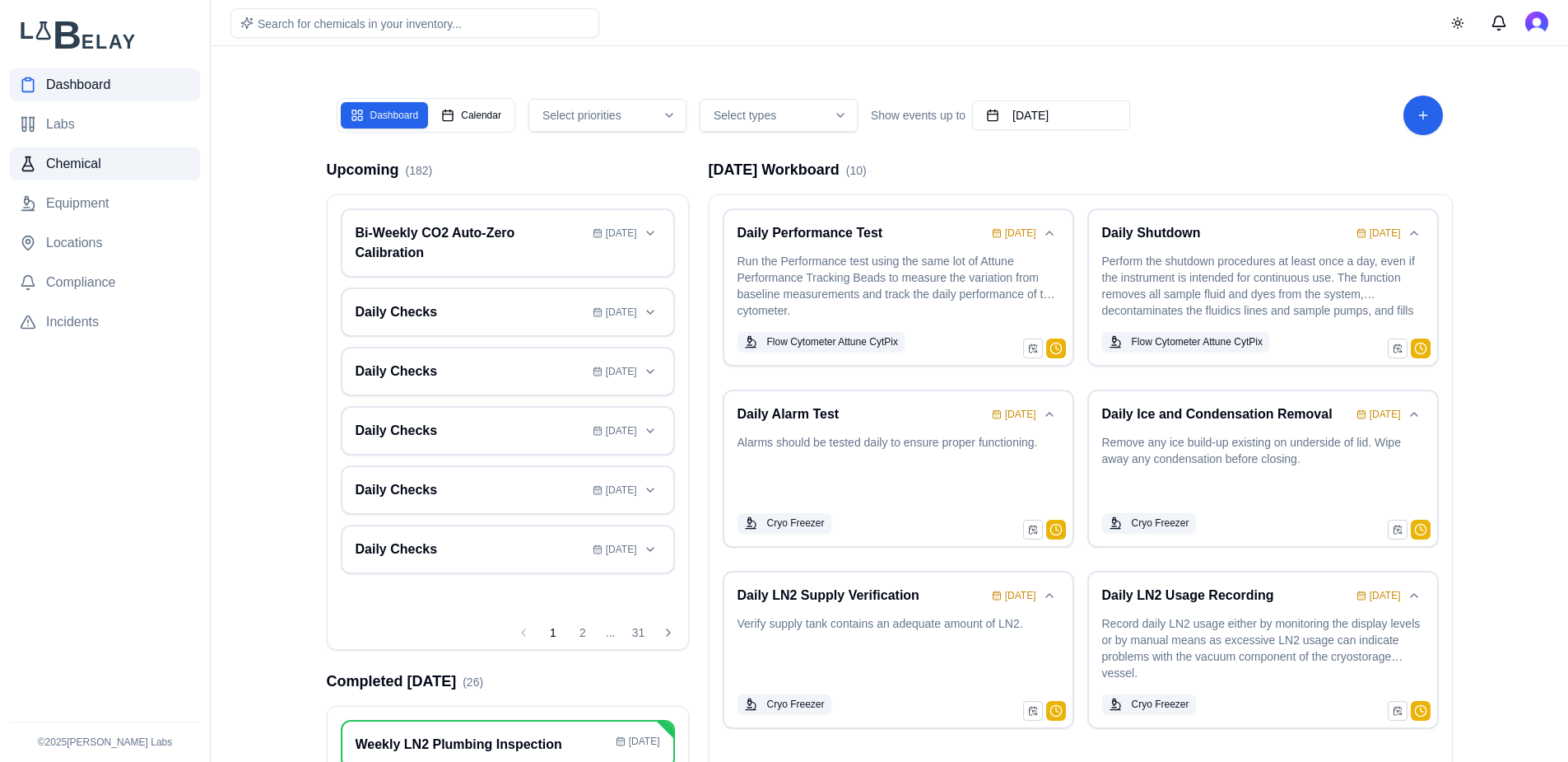
click at [74, 159] on span "Chemical" at bounding box center [73, 163] width 55 height 20
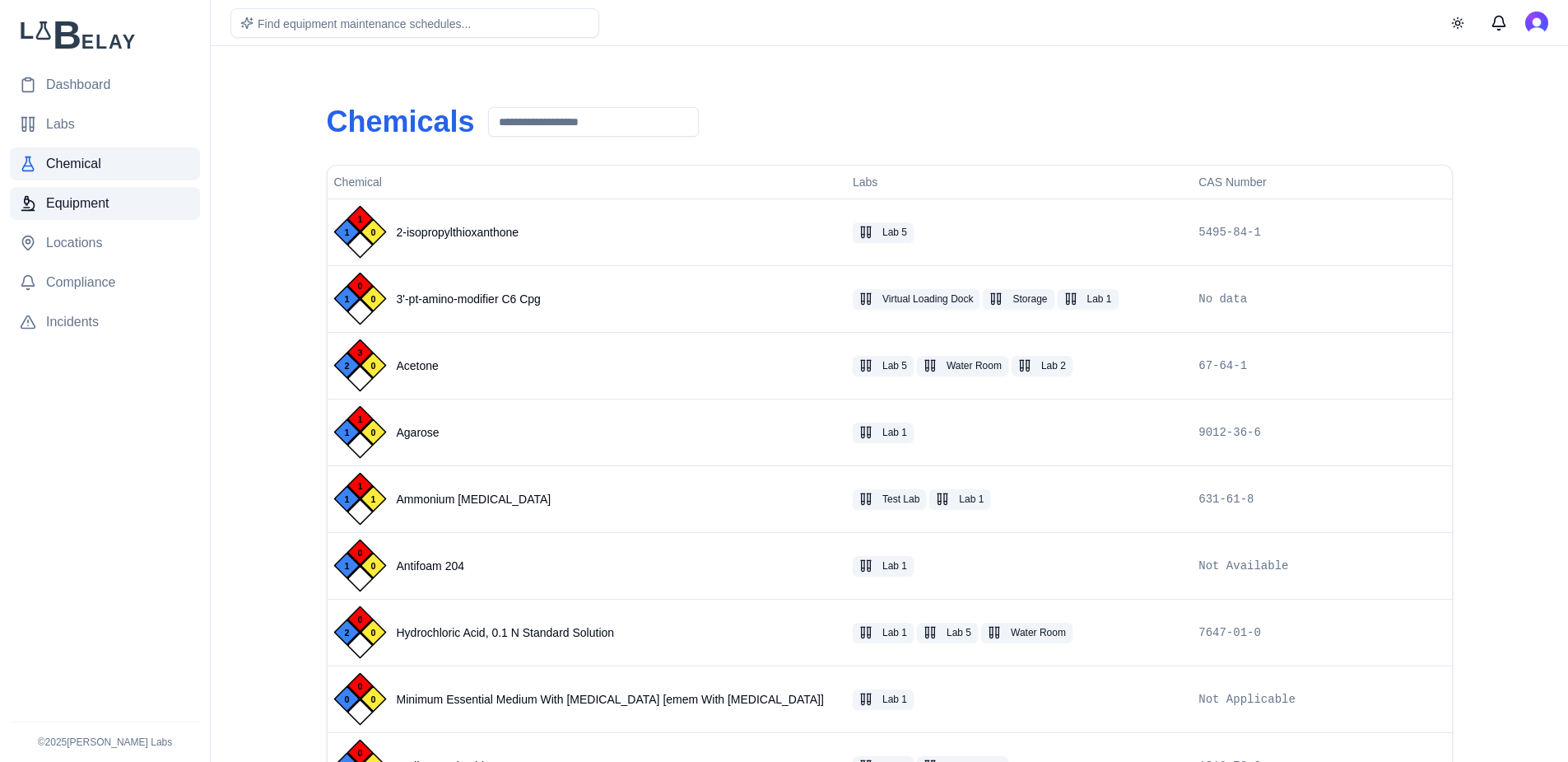
click at [59, 212] on span "Equipment" at bounding box center [77, 203] width 63 height 20
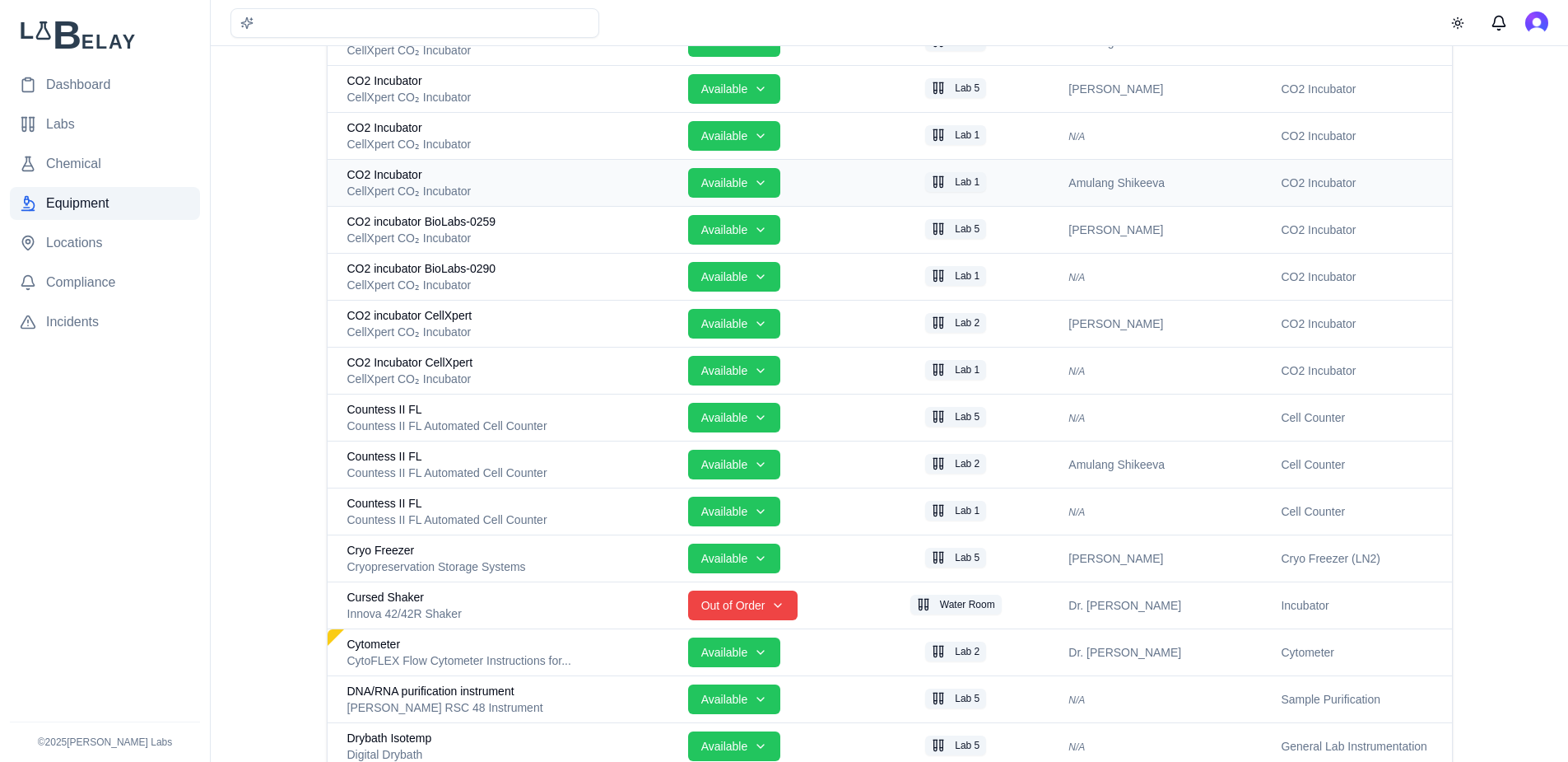
scroll to position [1074, 0]
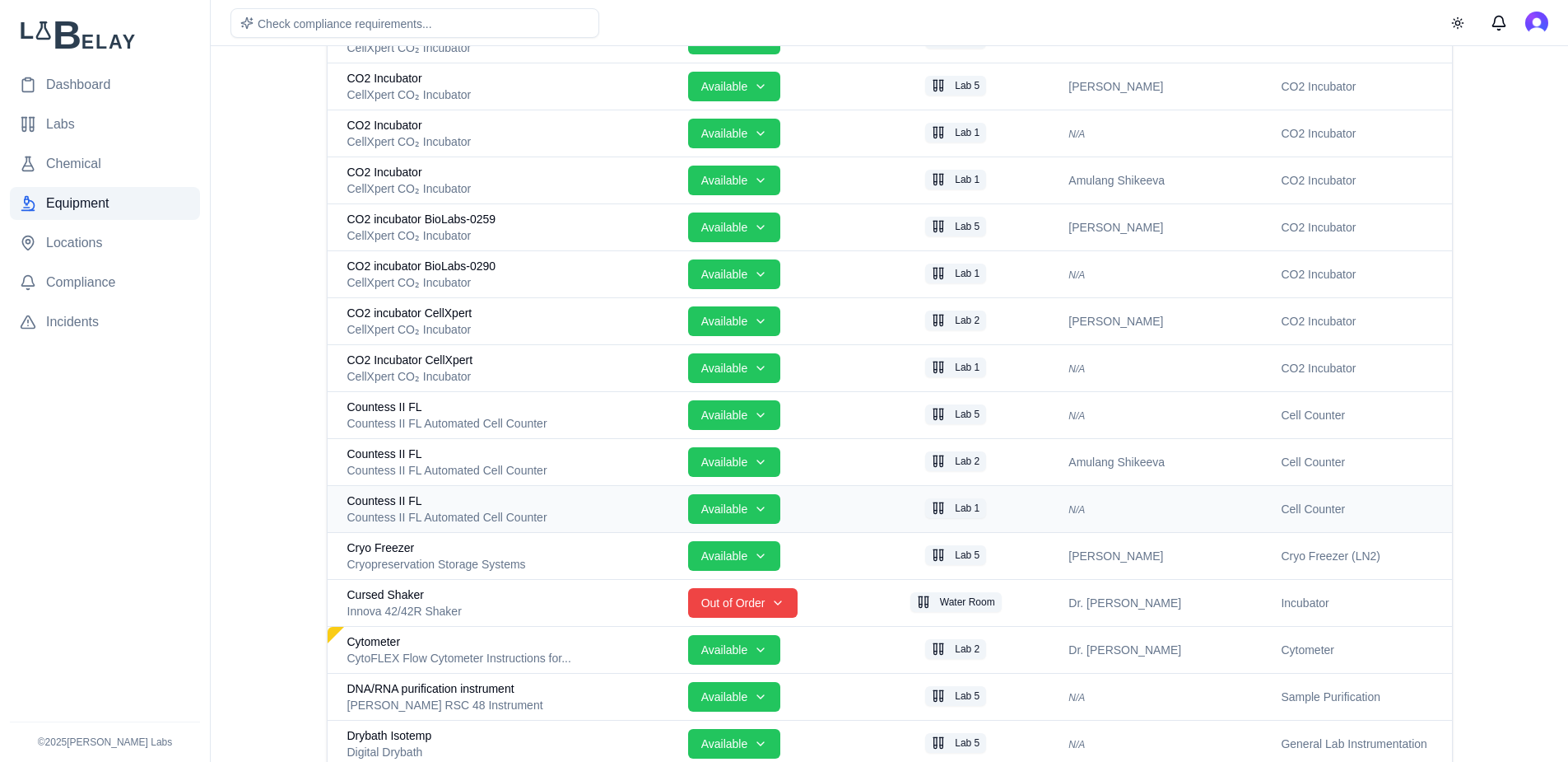
click at [595, 520] on div "Countess II FL Automated Cell Counter" at bounding box center [511, 517] width 327 height 16
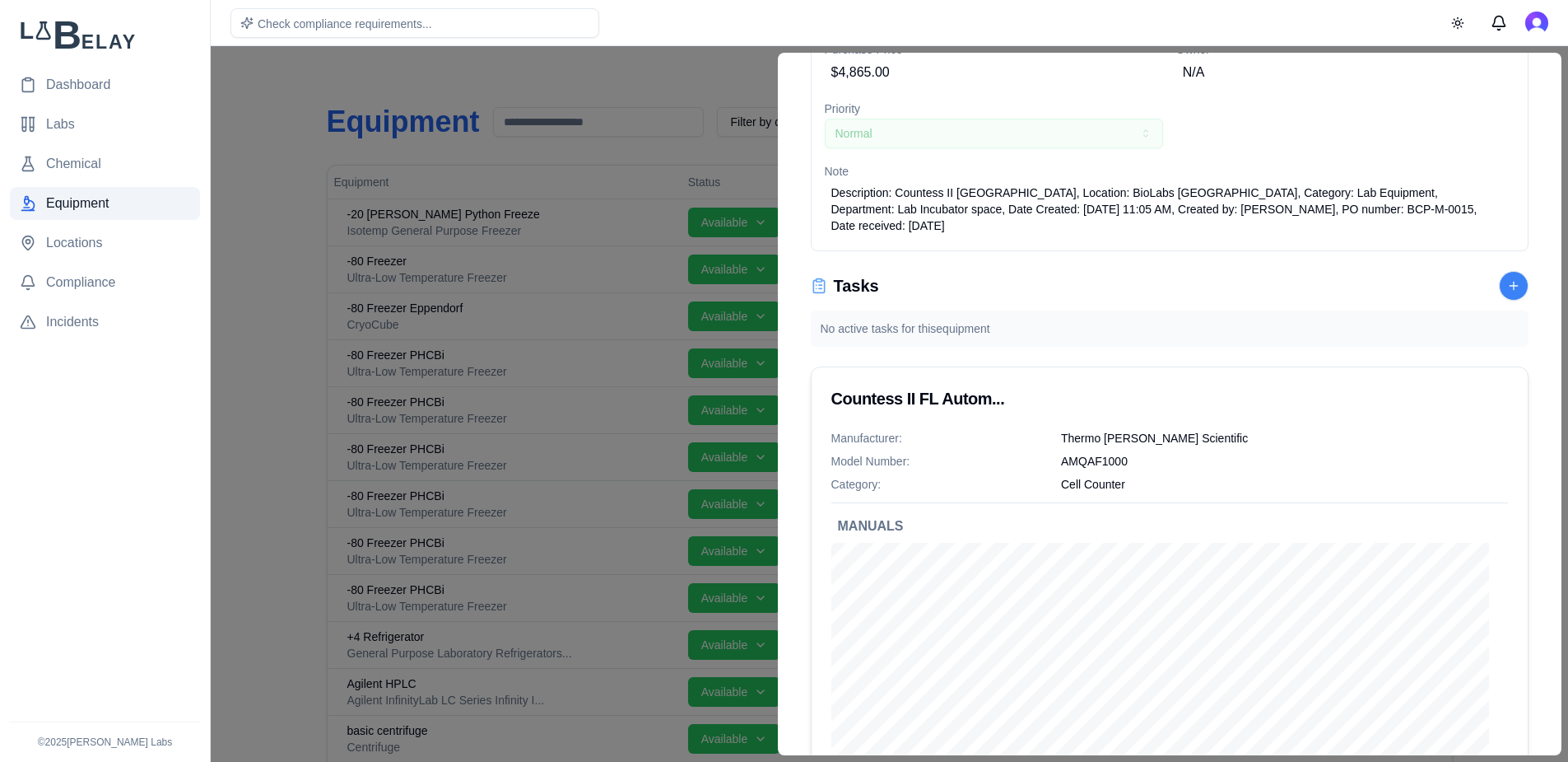
scroll to position [222, 0]
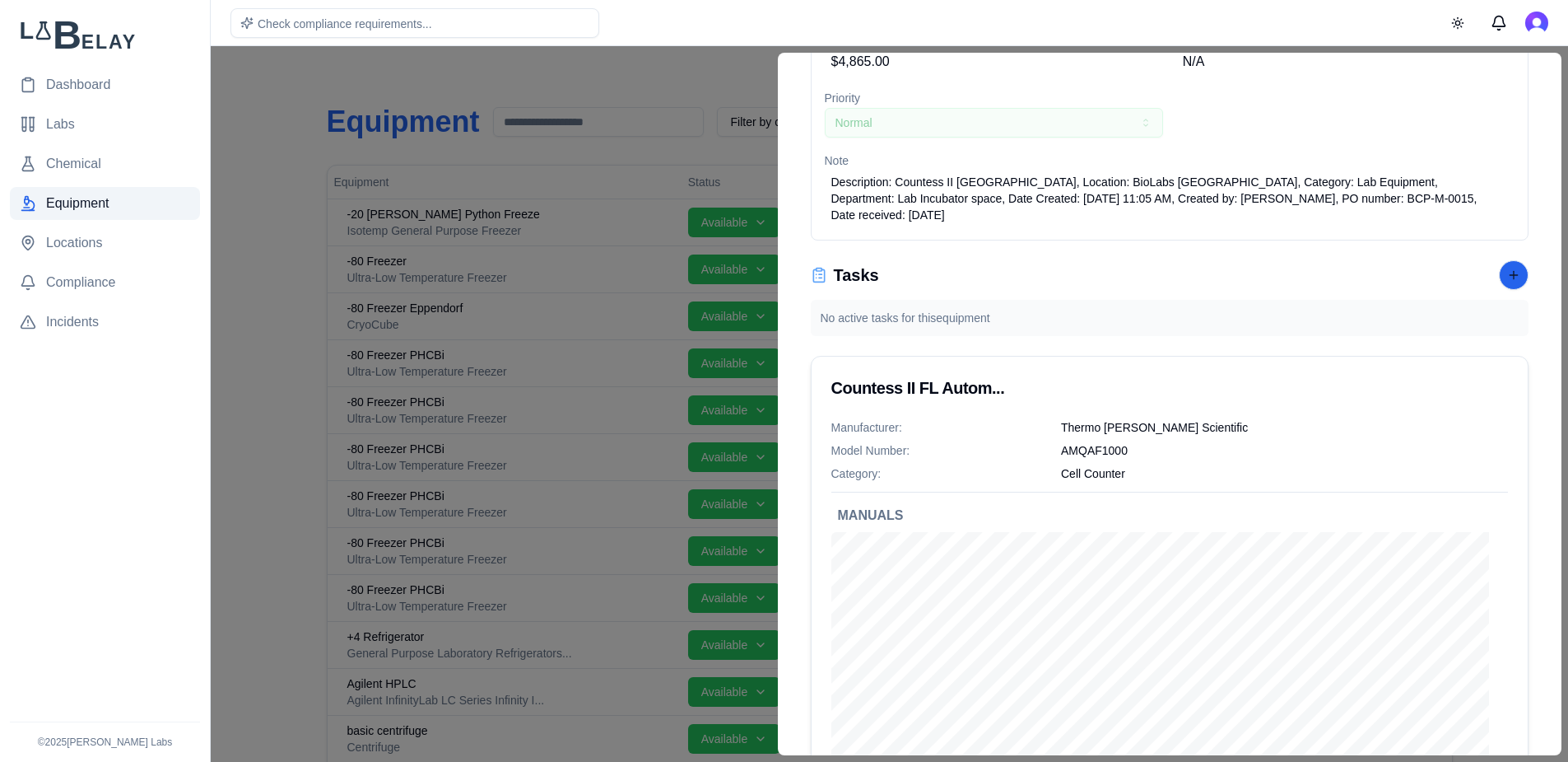
click at [1498, 267] on button at bounding box center [1513, 274] width 30 height 30
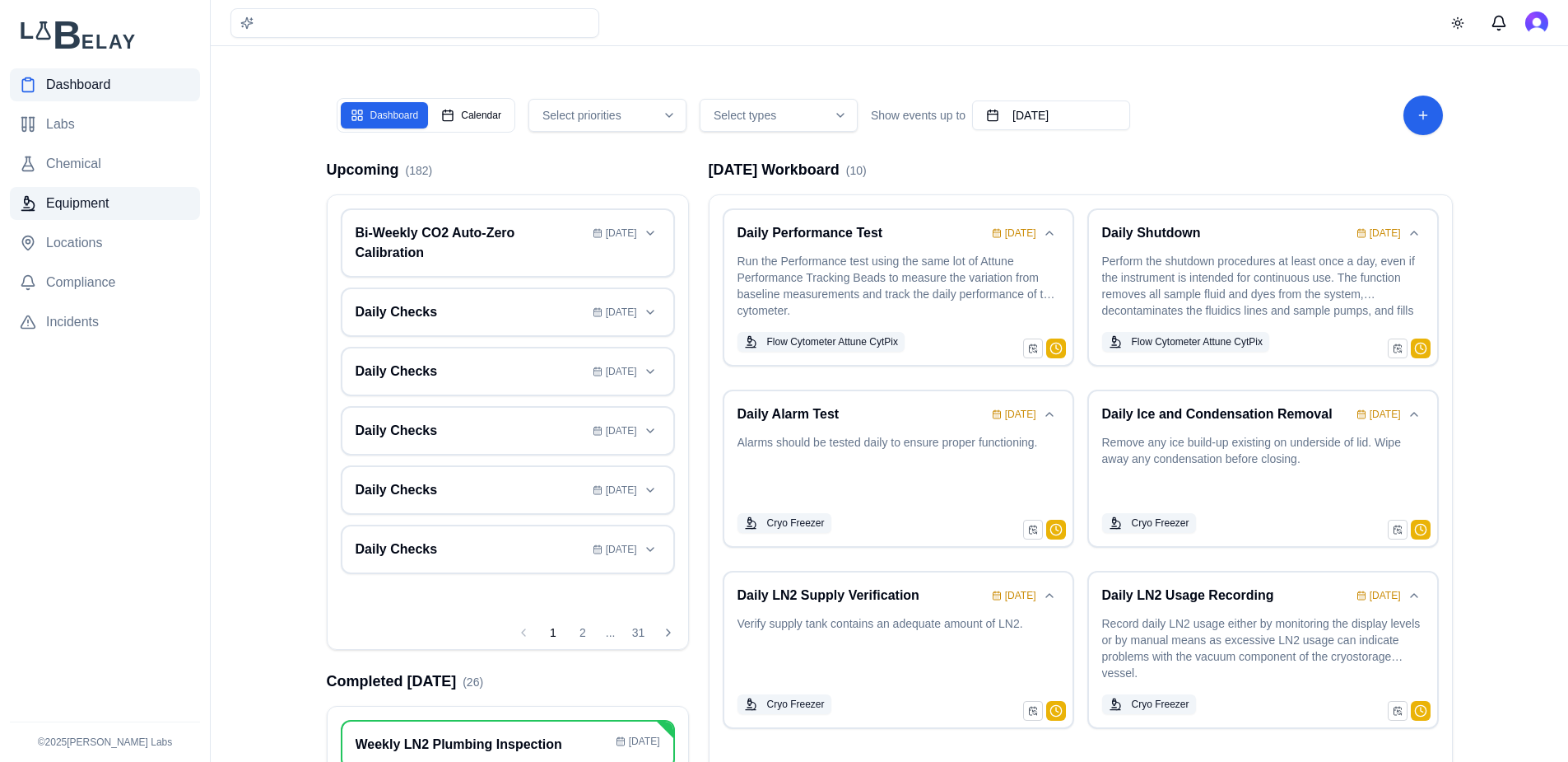
click at [93, 201] on span "Equipment" at bounding box center [77, 203] width 63 height 20
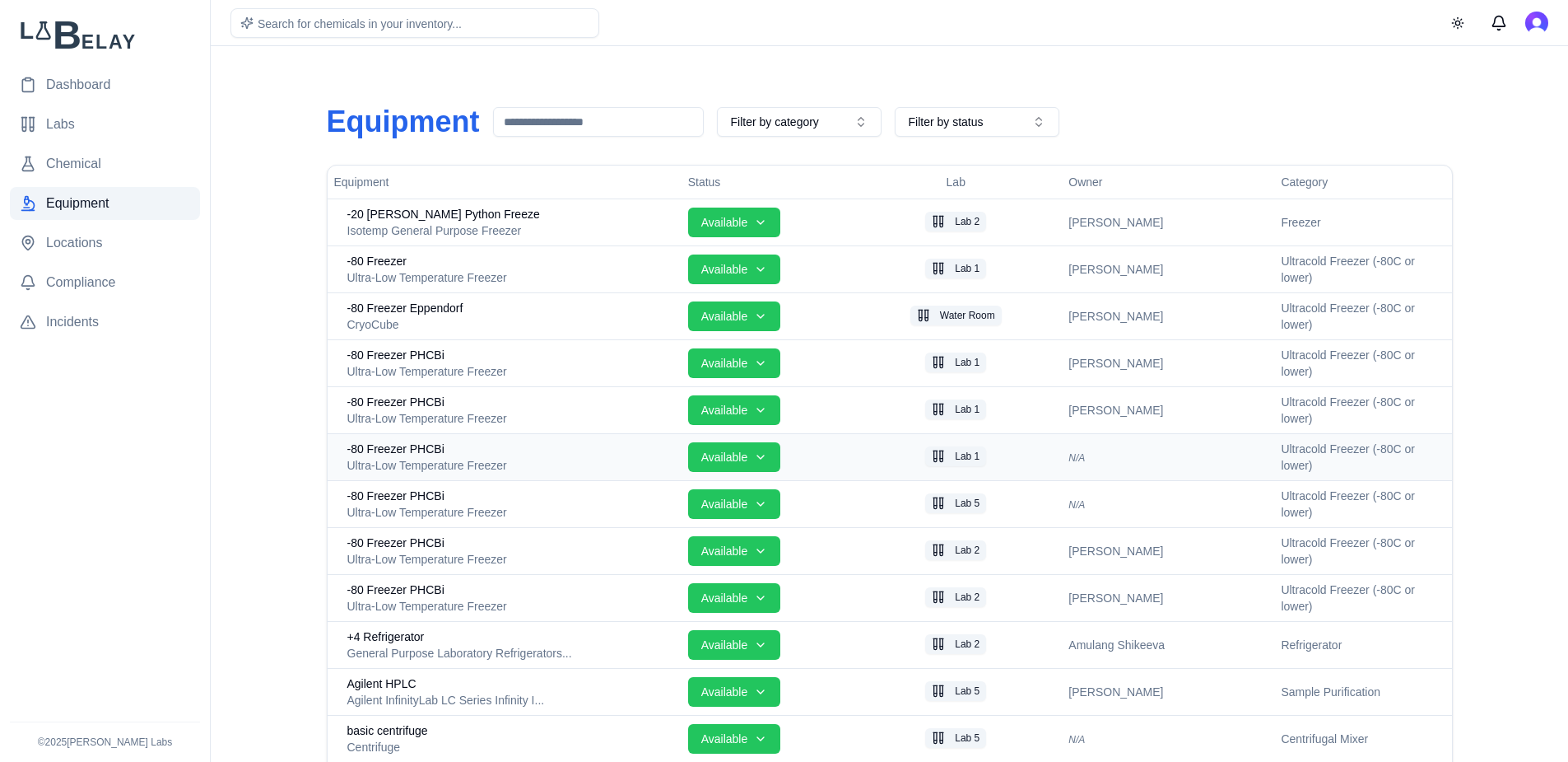
click at [398, 463] on div "Ultra-Low Temperature Freezer" at bounding box center [511, 465] width 327 height 16
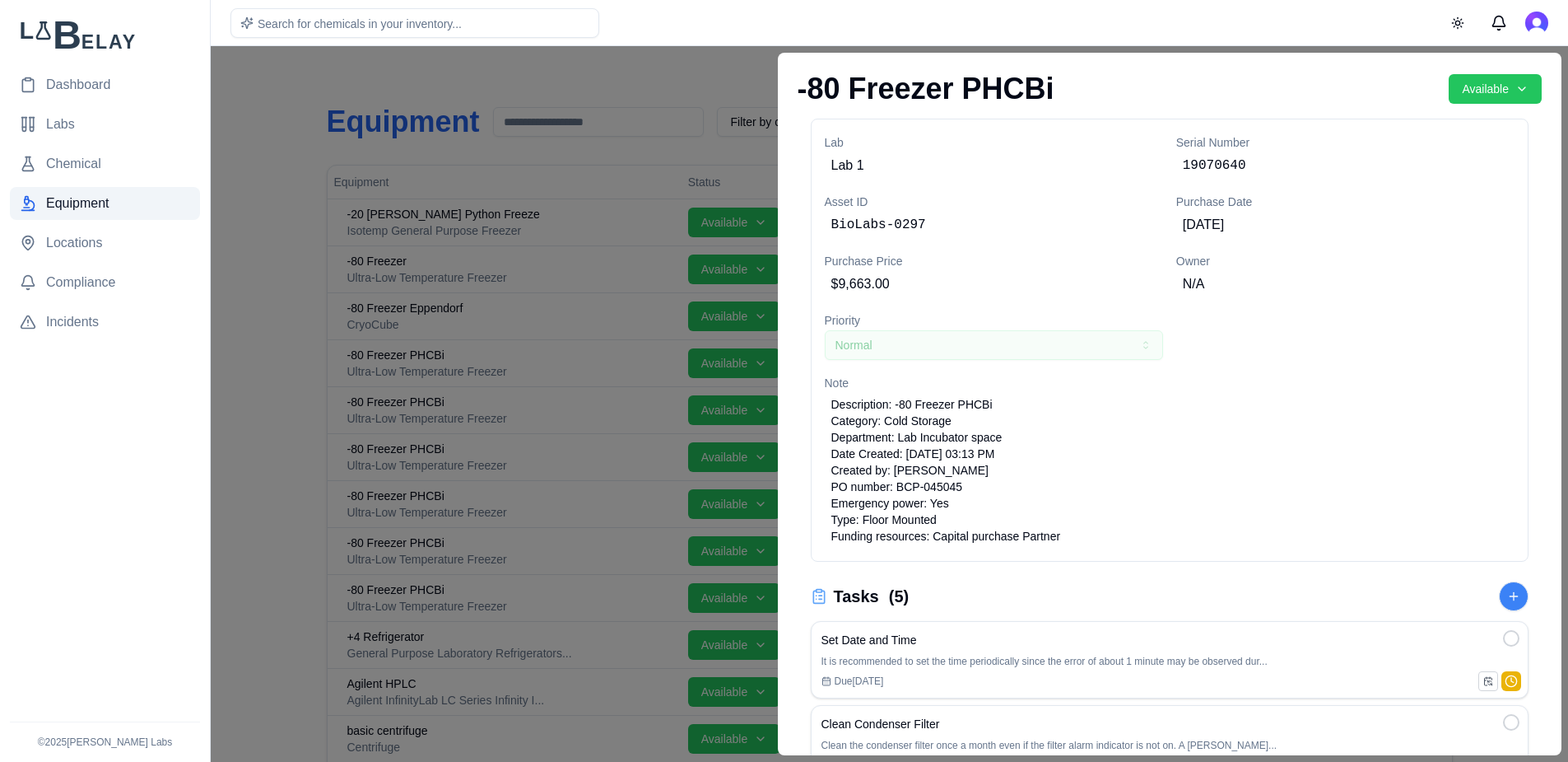
click at [254, 318] on div at bounding box center [784, 403] width 1568 height 715
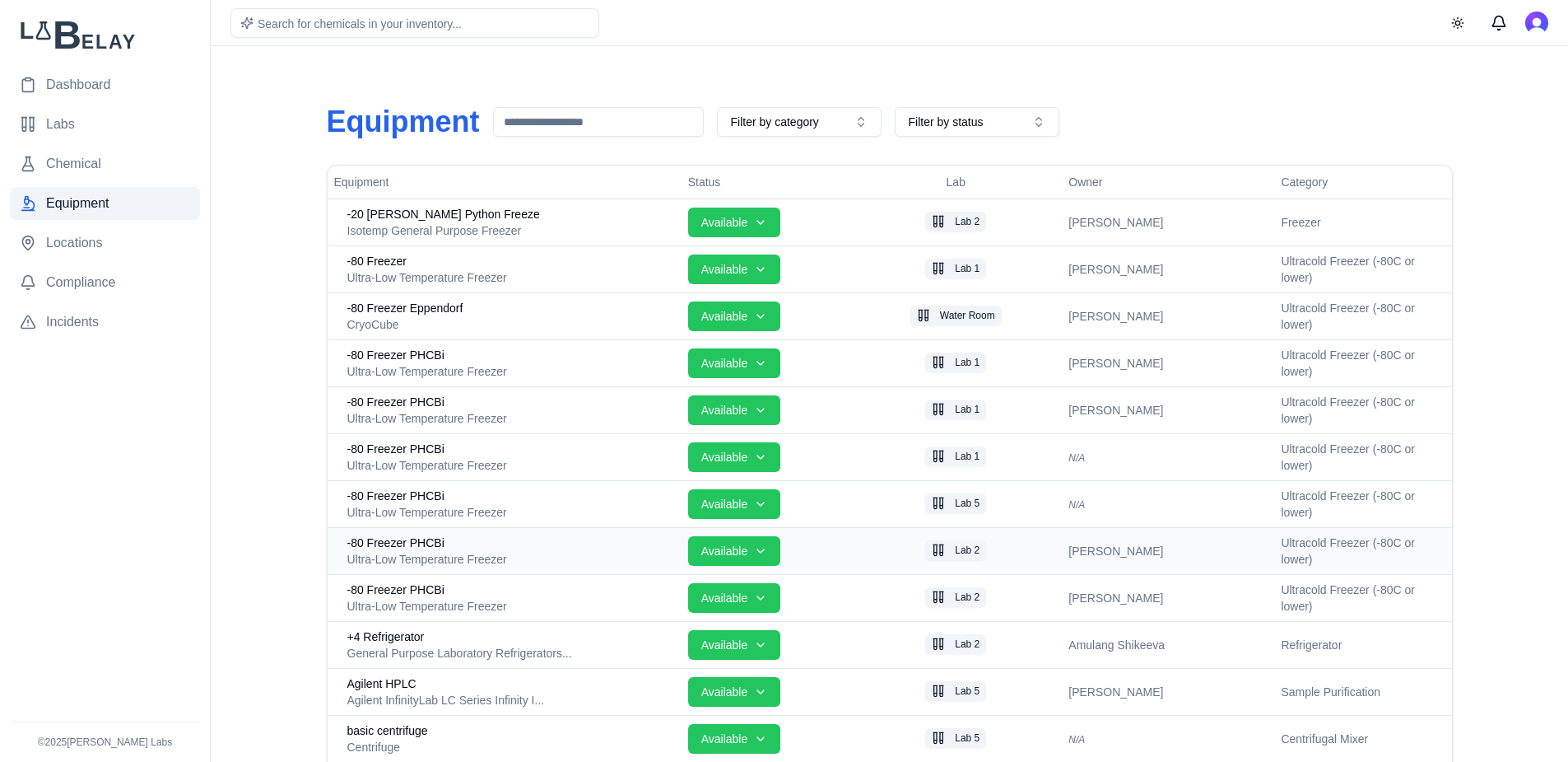
click at [470, 527] on td "-80 Freezer PHCBi Ultra-Low Temperature Freezer" at bounding box center [504, 550] width 354 height 47
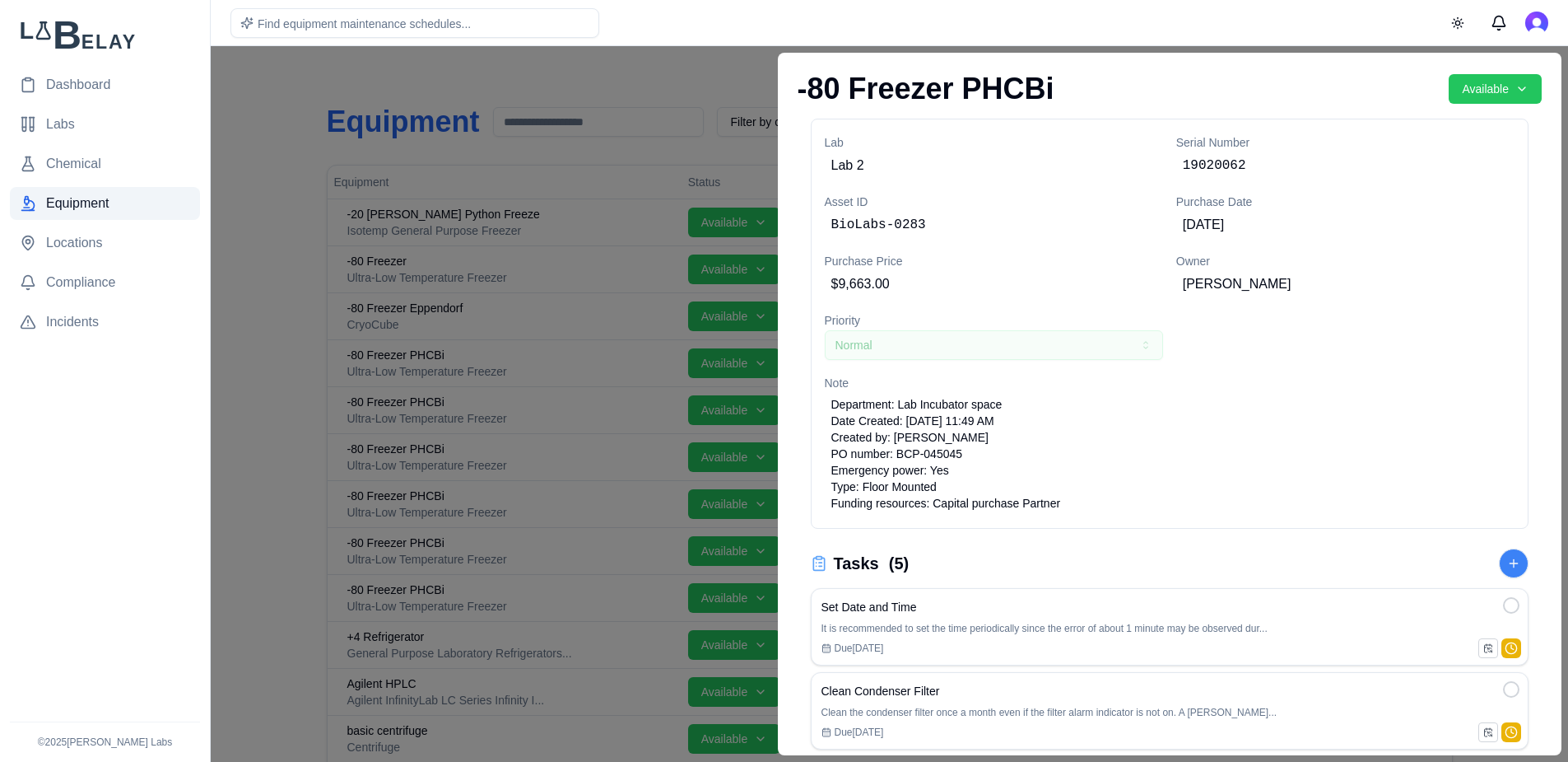
click at [534, 72] on div at bounding box center [784, 403] width 1568 height 715
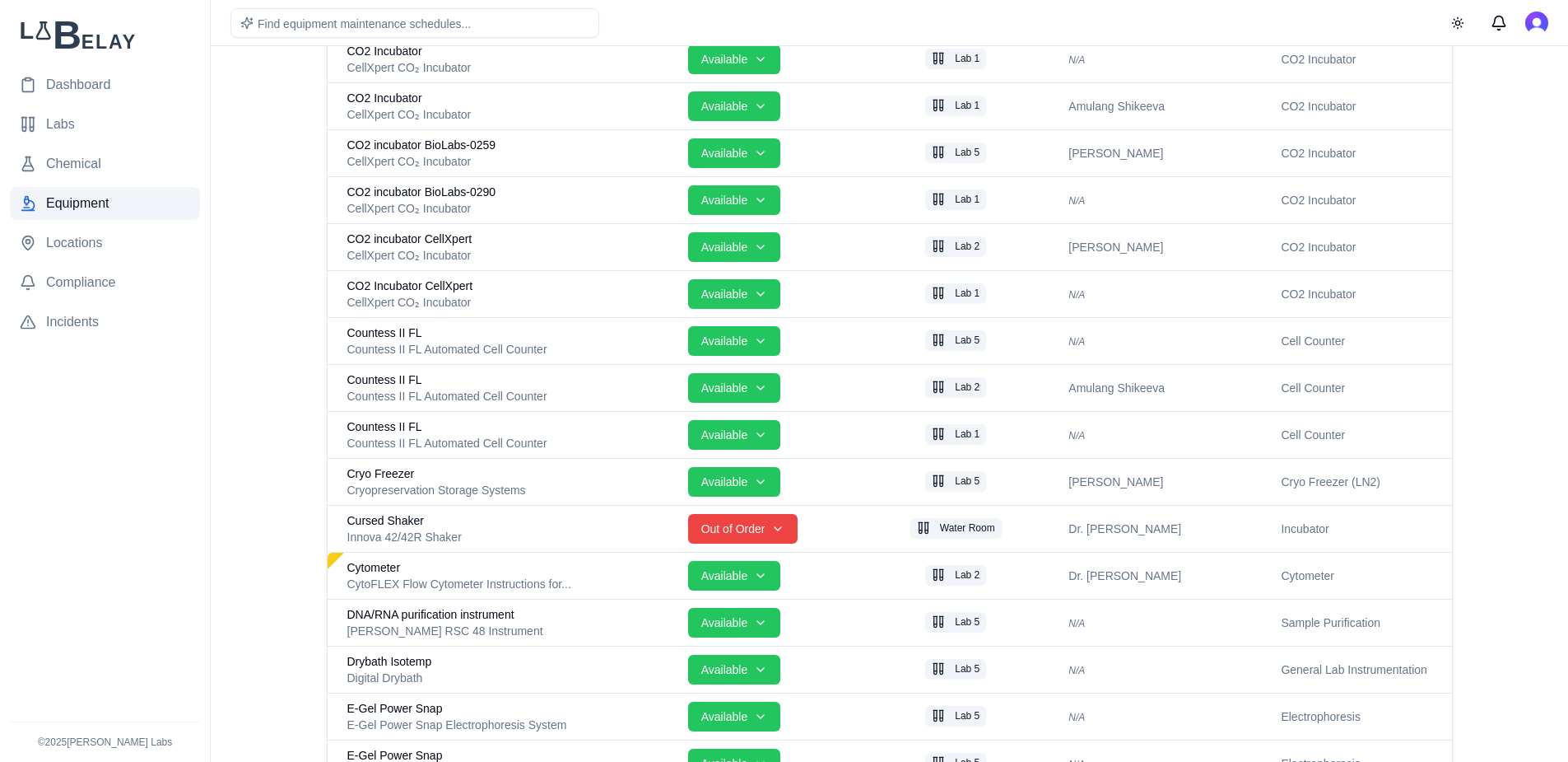
scroll to position [1247, 0]
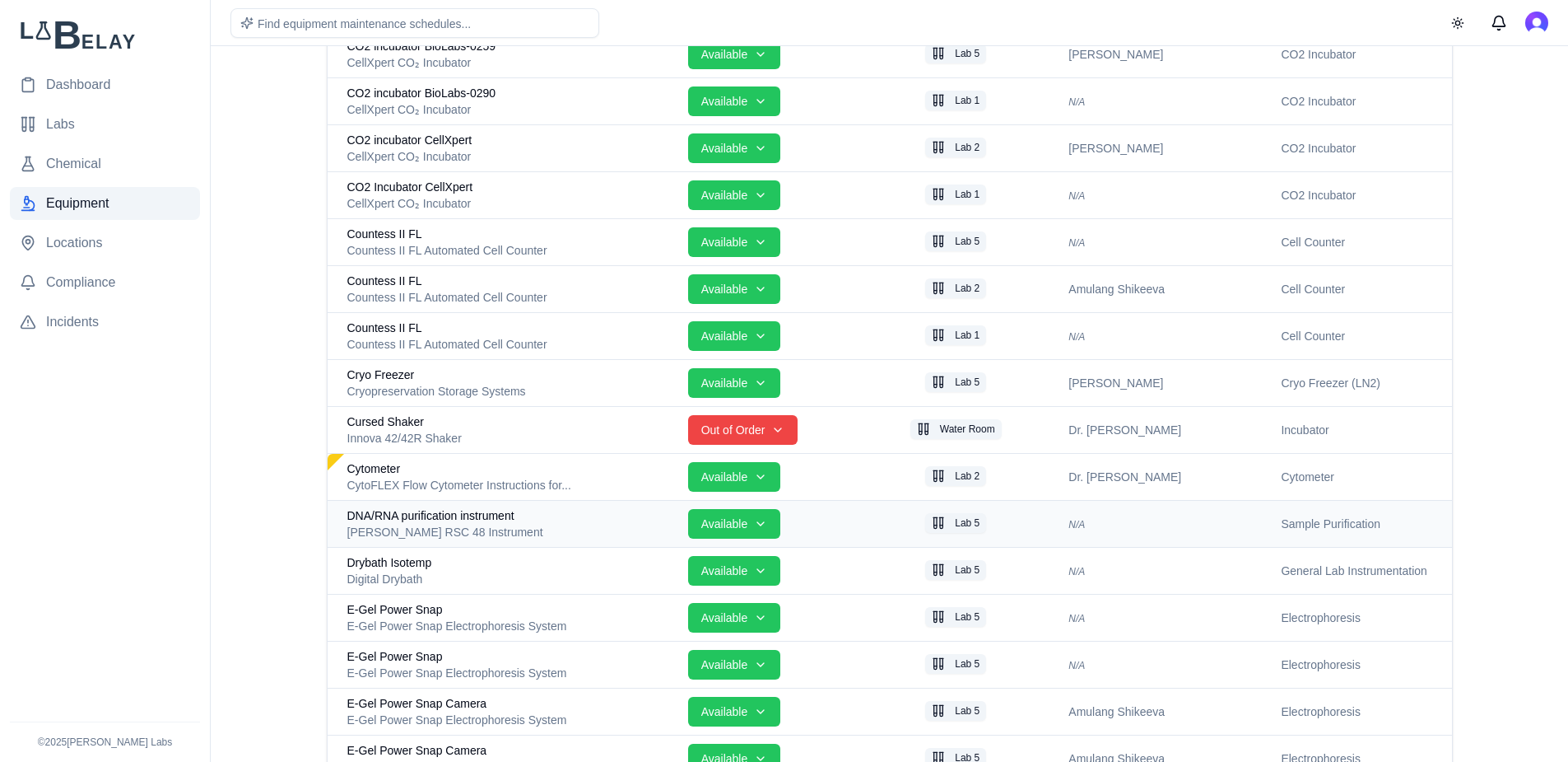
click at [478, 529] on div "[PERSON_NAME] RSC 48 Instrument" at bounding box center [511, 531] width 327 height 16
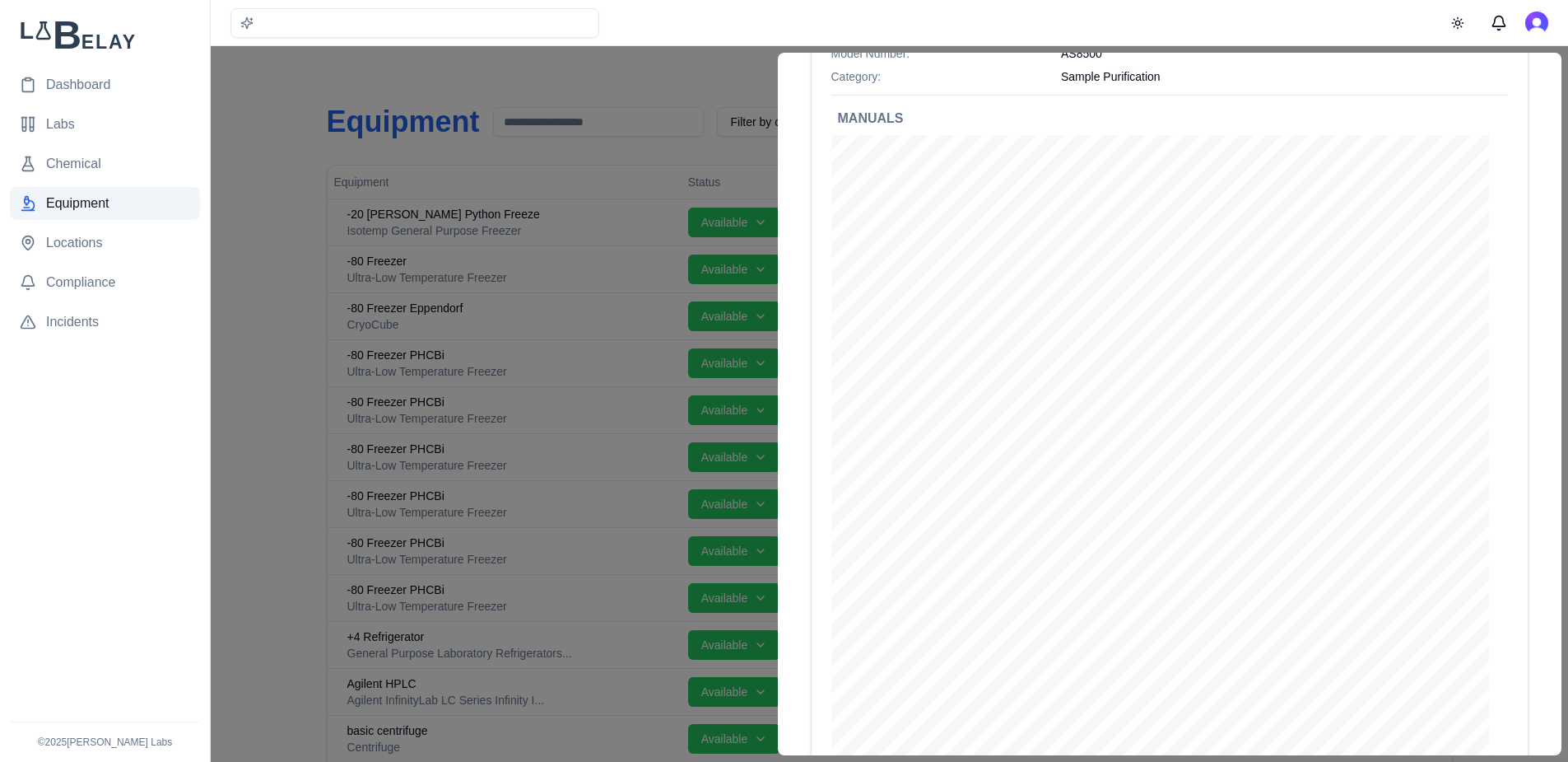
scroll to position [87, 0]
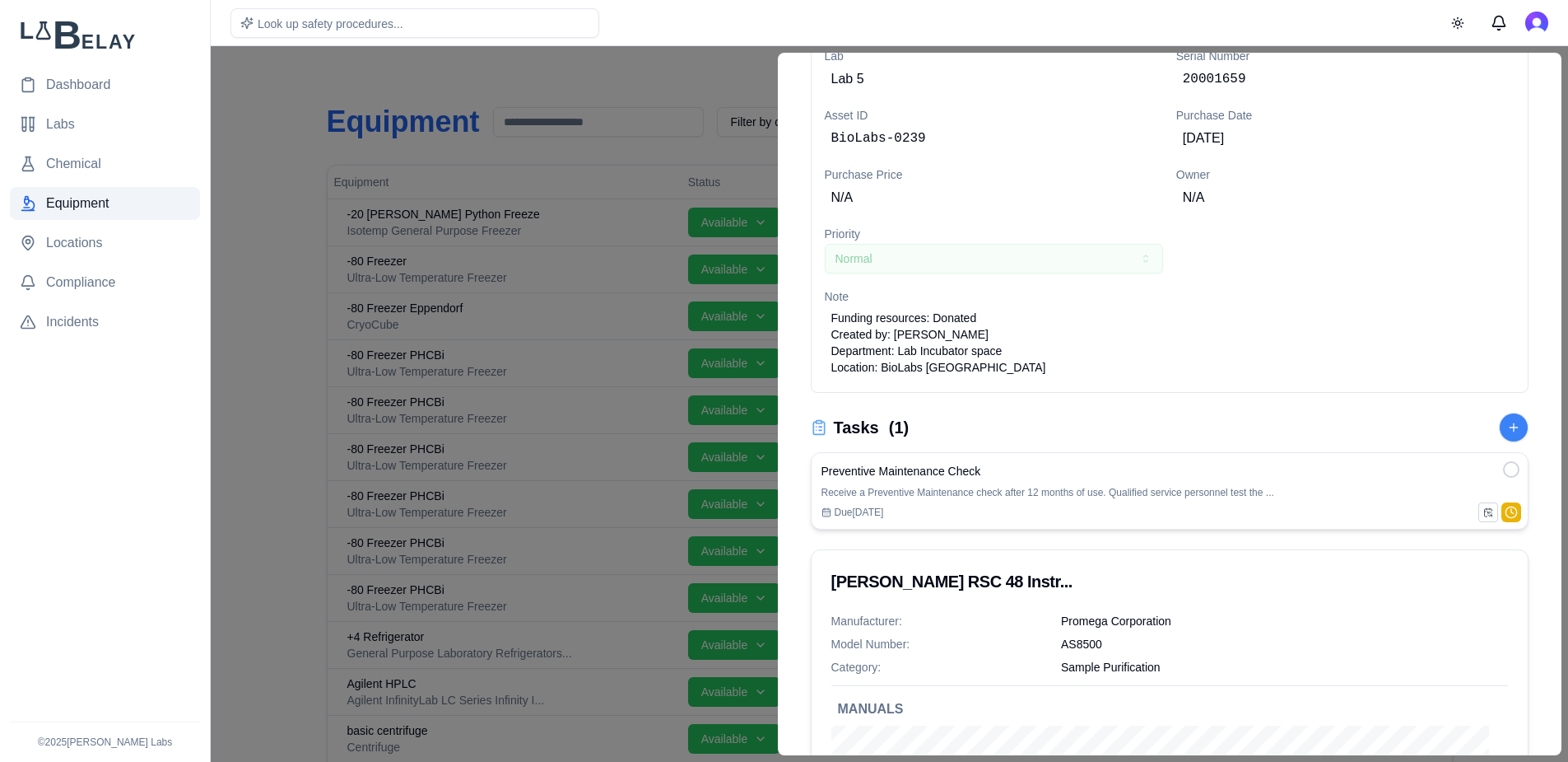
click at [1121, 515] on div "Due Jul 29" at bounding box center [1170, 512] width 697 height 13
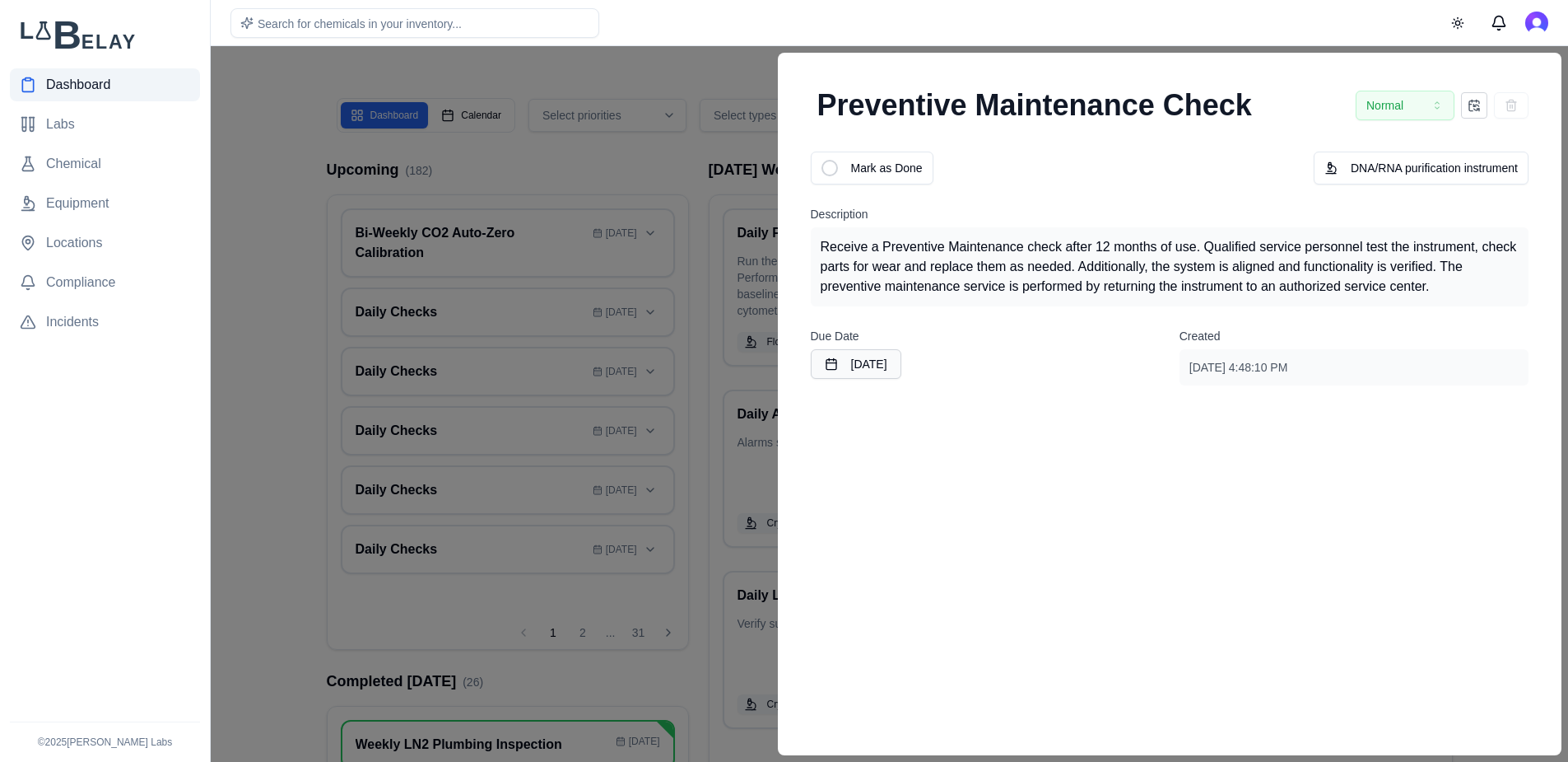
click at [700, 74] on div at bounding box center [784, 403] width 1568 height 715
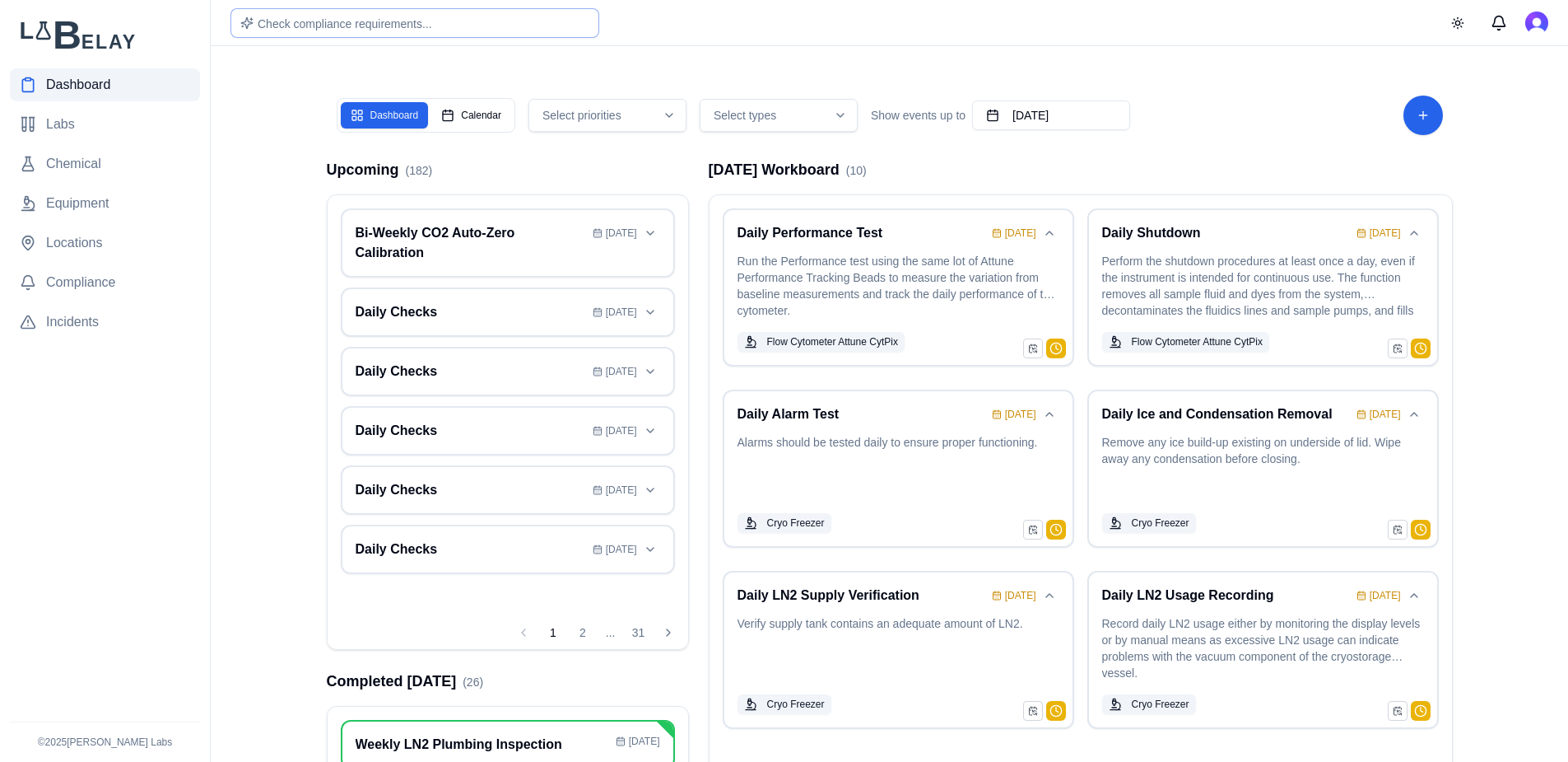
click at [384, 26] on span "Check compliance requirements..." at bounding box center [345, 24] width 175 height 13
type input "**********"
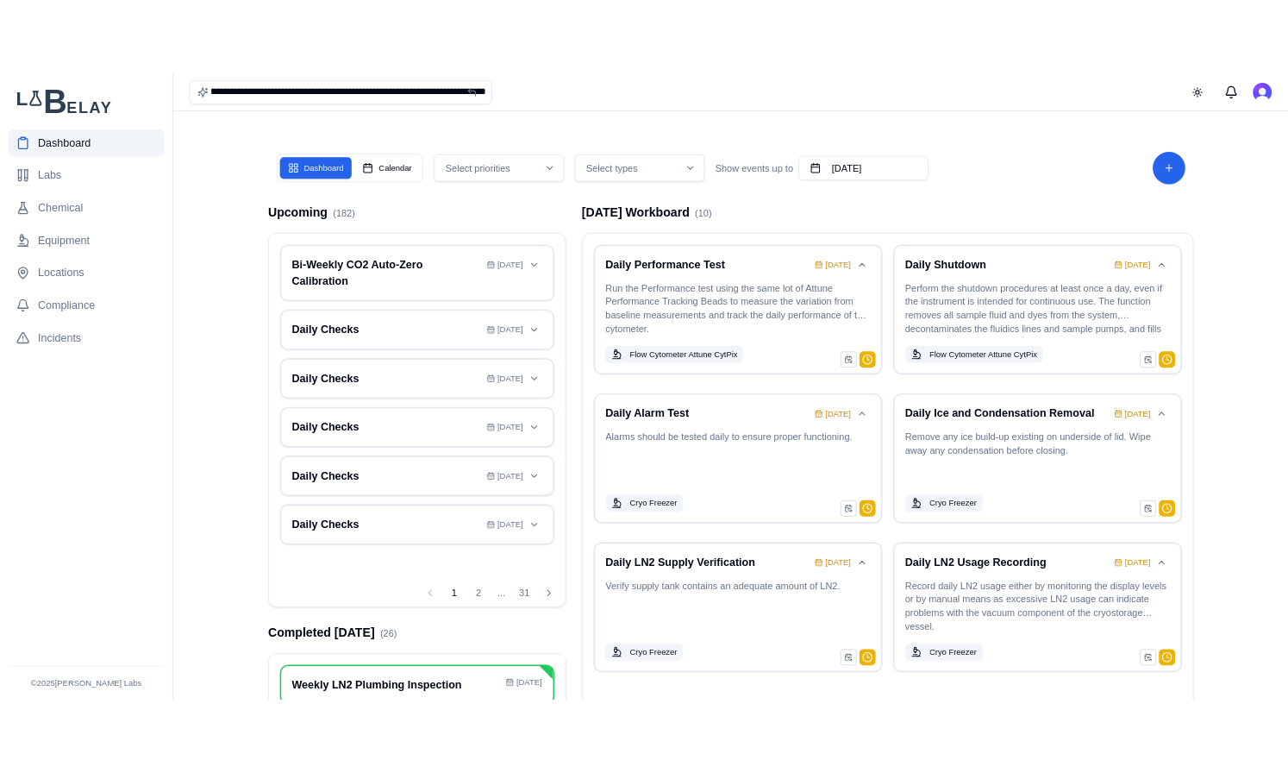
scroll to position [0, 103]
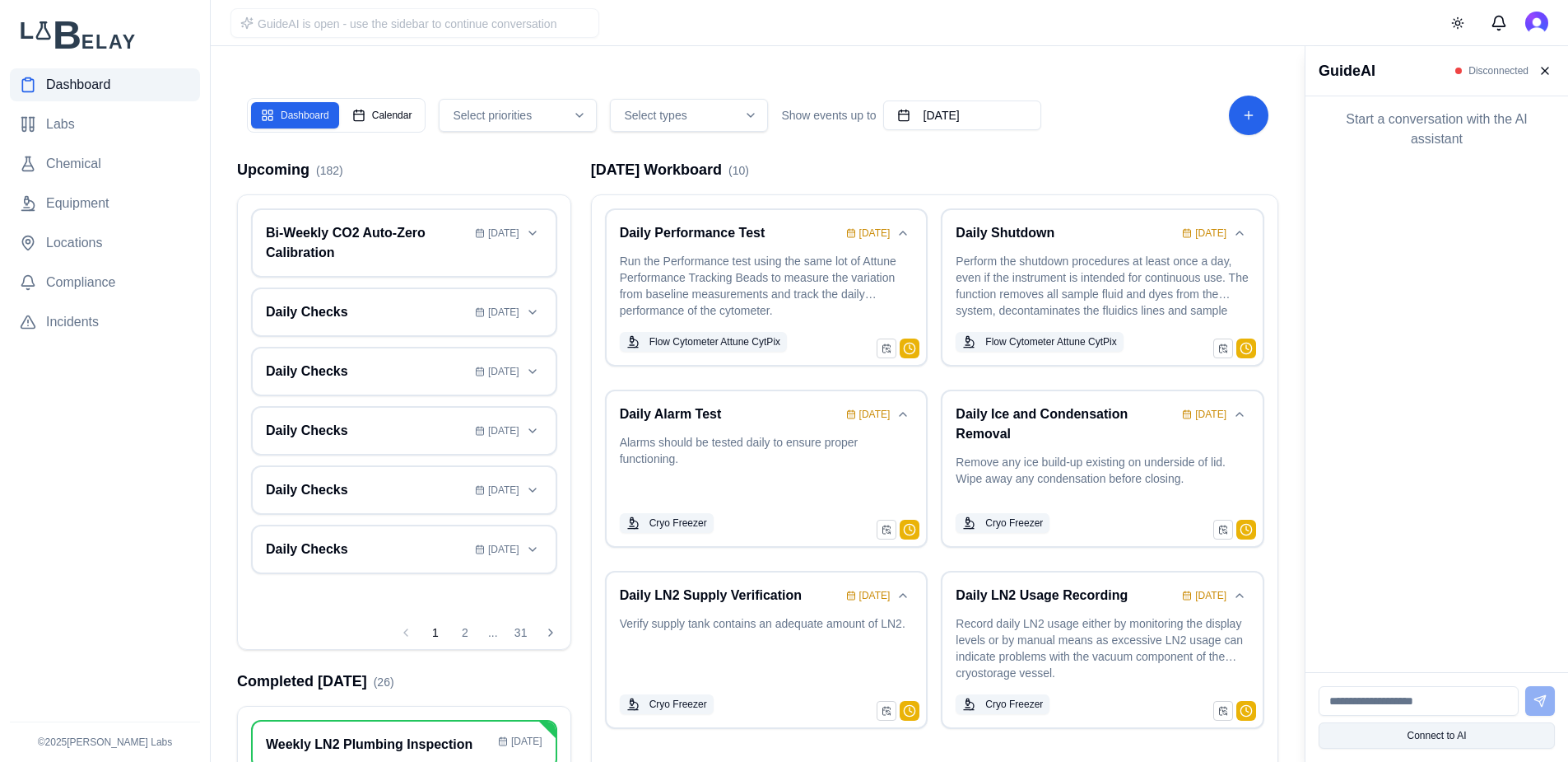
click at [1439, 738] on button "Connect to AI" at bounding box center [1435, 735] width 236 height 27
click at [1460, 748] on button "Connect to AI" at bounding box center [1435, 735] width 236 height 27
click at [1544, 74] on button at bounding box center [1544, 71] width 20 height 20
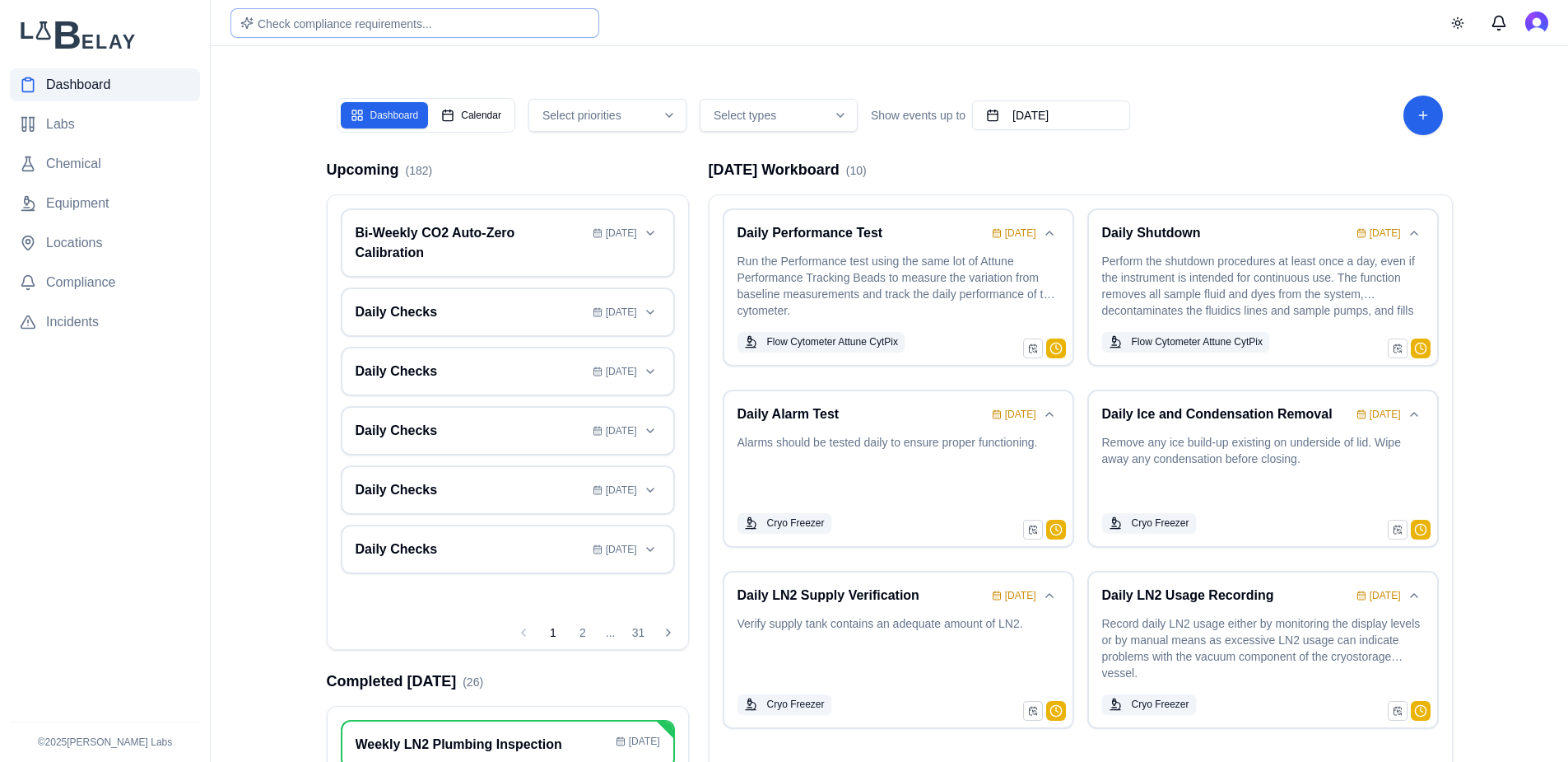
click at [487, 25] on div "Check compliance requirements..." at bounding box center [414, 23] width 368 height 30
type input "****"
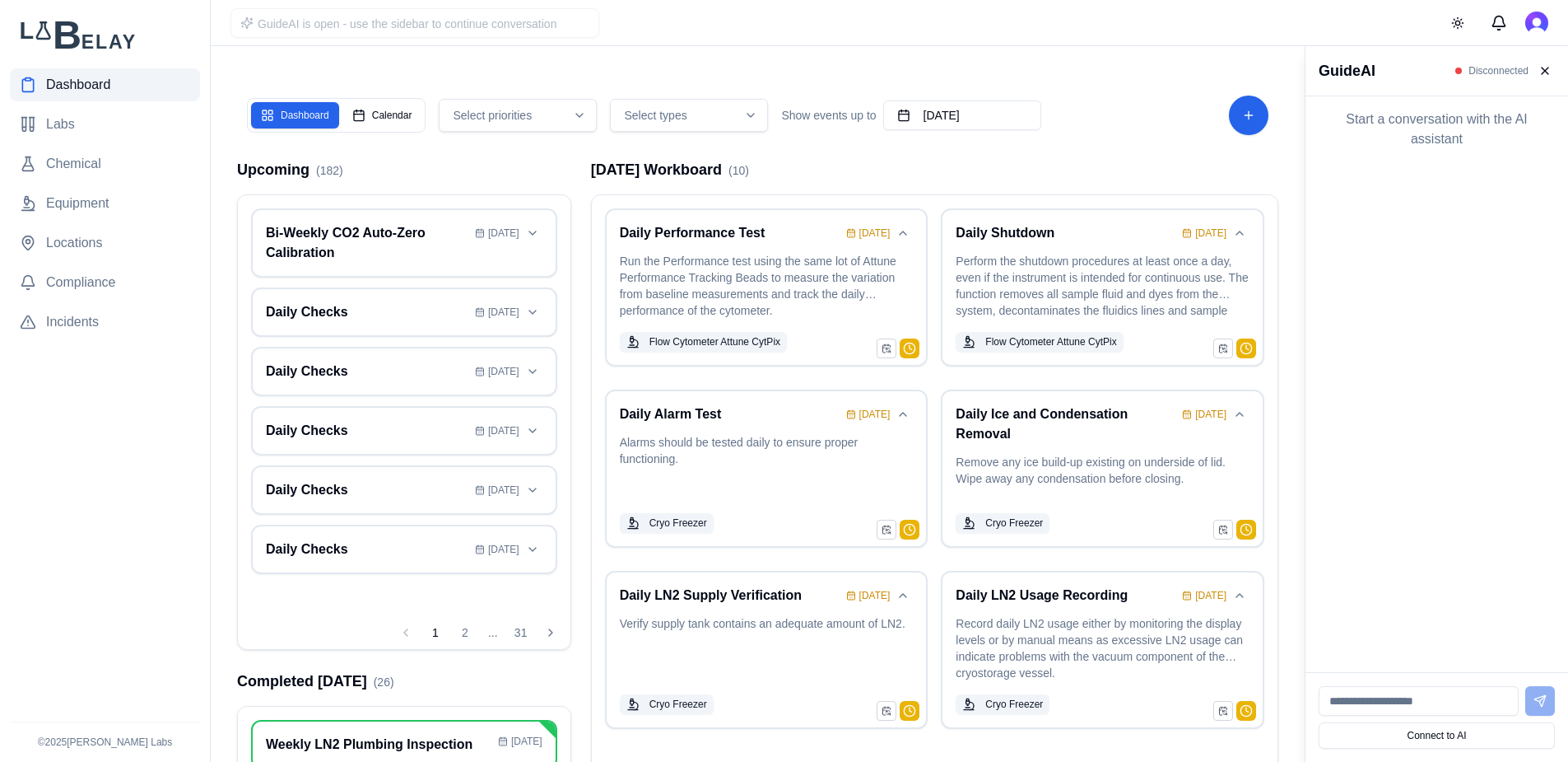
click at [1421, 703] on input at bounding box center [1418, 700] width 200 height 30
click at [1447, 738] on button "Connect to AI" at bounding box center [1435, 735] width 236 height 27
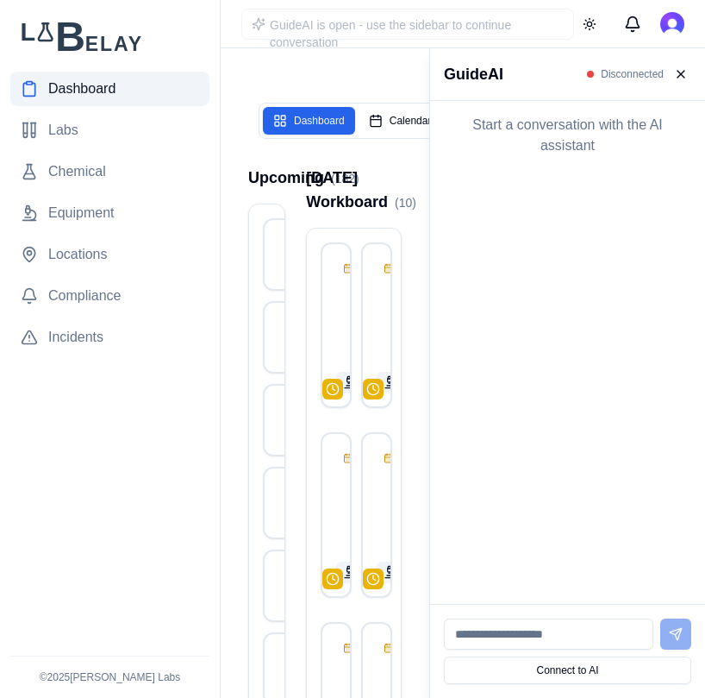
click at [404, 26] on span "GuideAI is open - use the sidebar to continue conversation" at bounding box center [390, 33] width 241 height 31
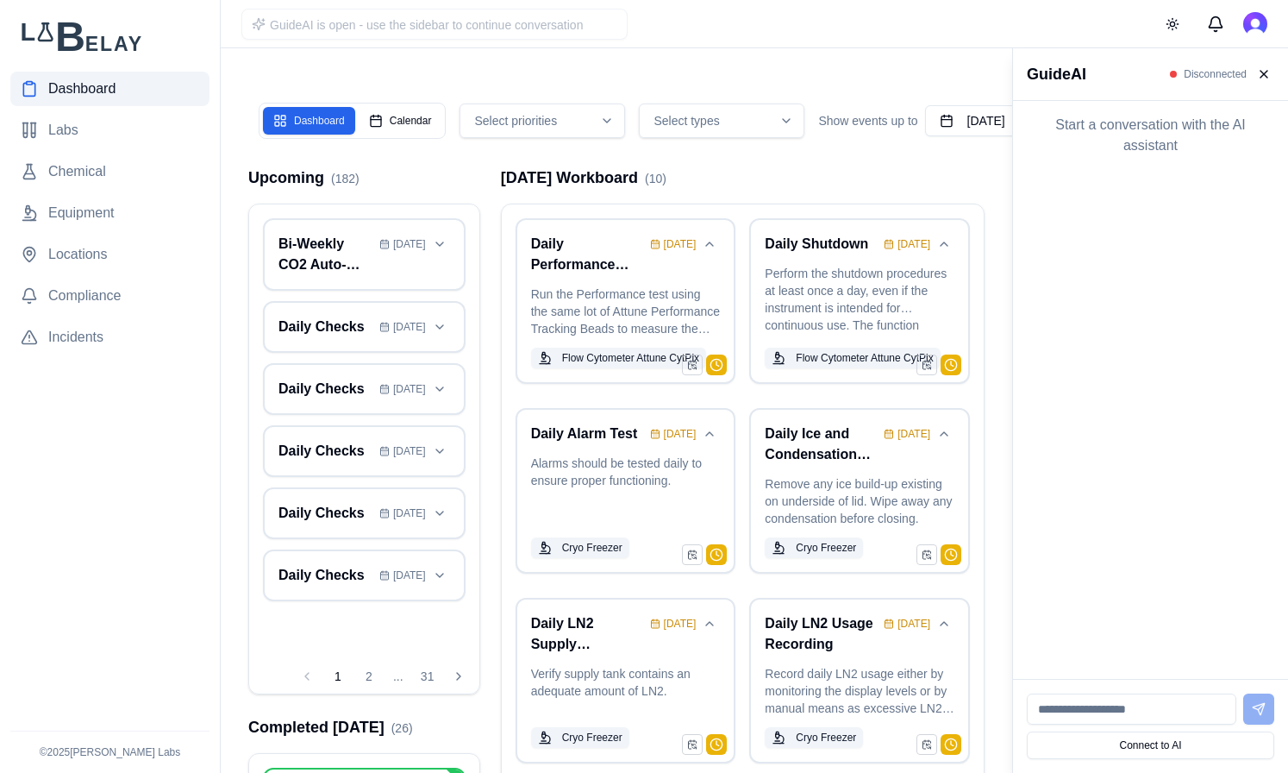
click at [1112, 713] on input at bounding box center [1132, 708] width 210 height 31
click at [97, 170] on span "Chemical" at bounding box center [77, 171] width 58 height 21
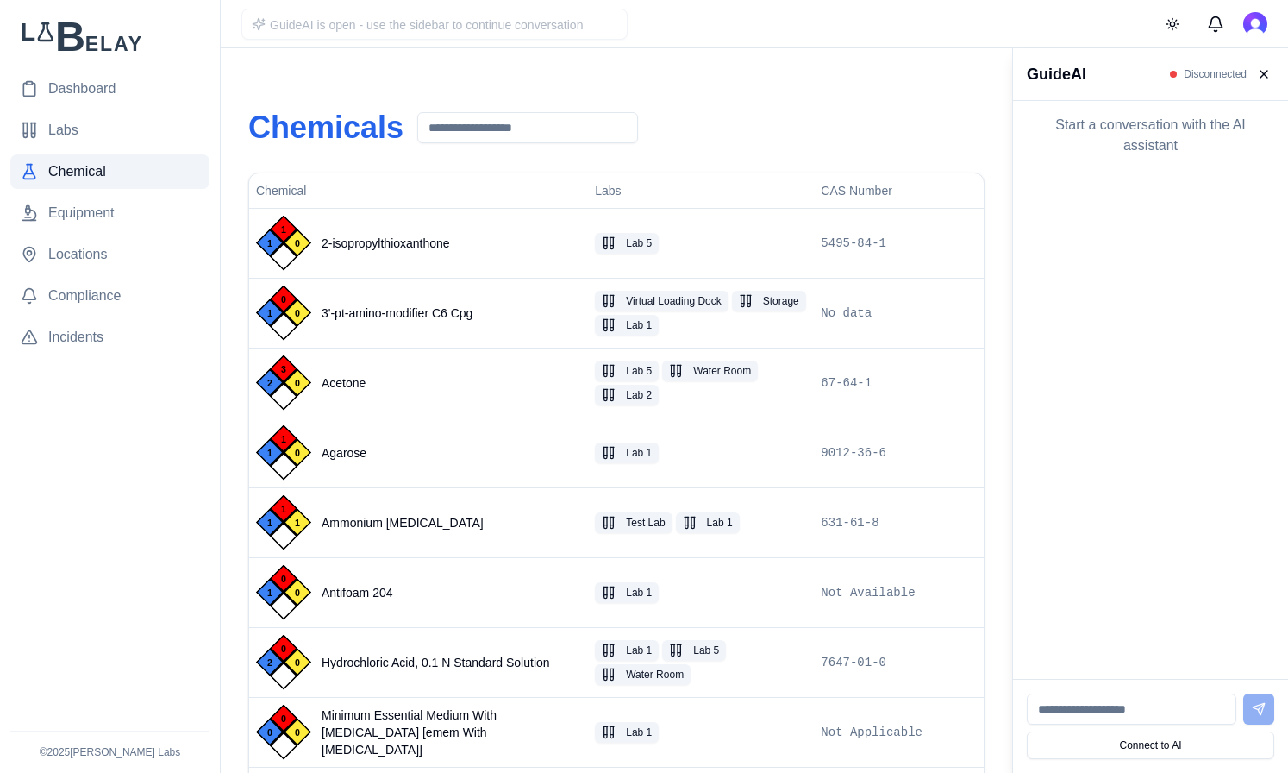
click at [1096, 700] on input at bounding box center [1132, 708] width 210 height 31
click at [1130, 730] on div "Connect to AI" at bounding box center [1150, 726] width 275 height 94
click at [1130, 742] on button "Connect to AI" at bounding box center [1150, 745] width 247 height 28
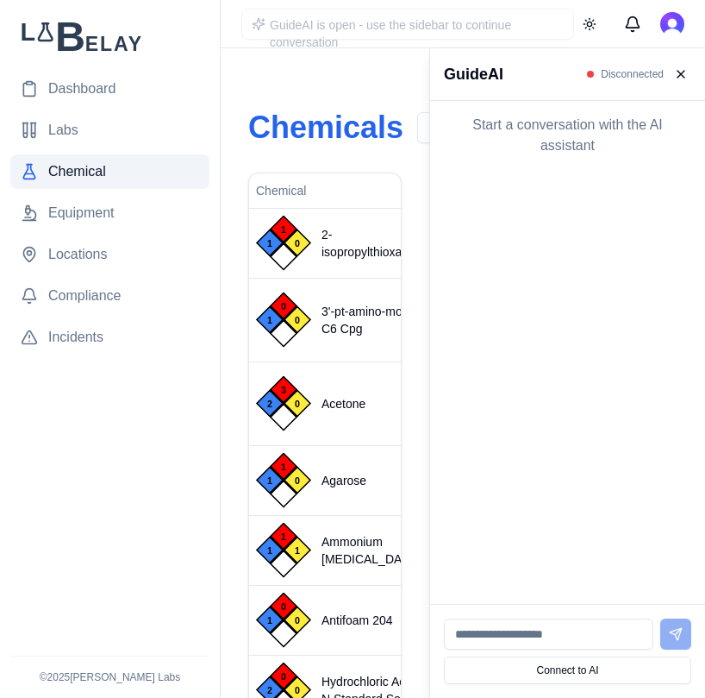
click at [568, 636] on input at bounding box center [549, 633] width 210 height 31
click at [576, 667] on button "Connect to AI" at bounding box center [567, 670] width 247 height 28
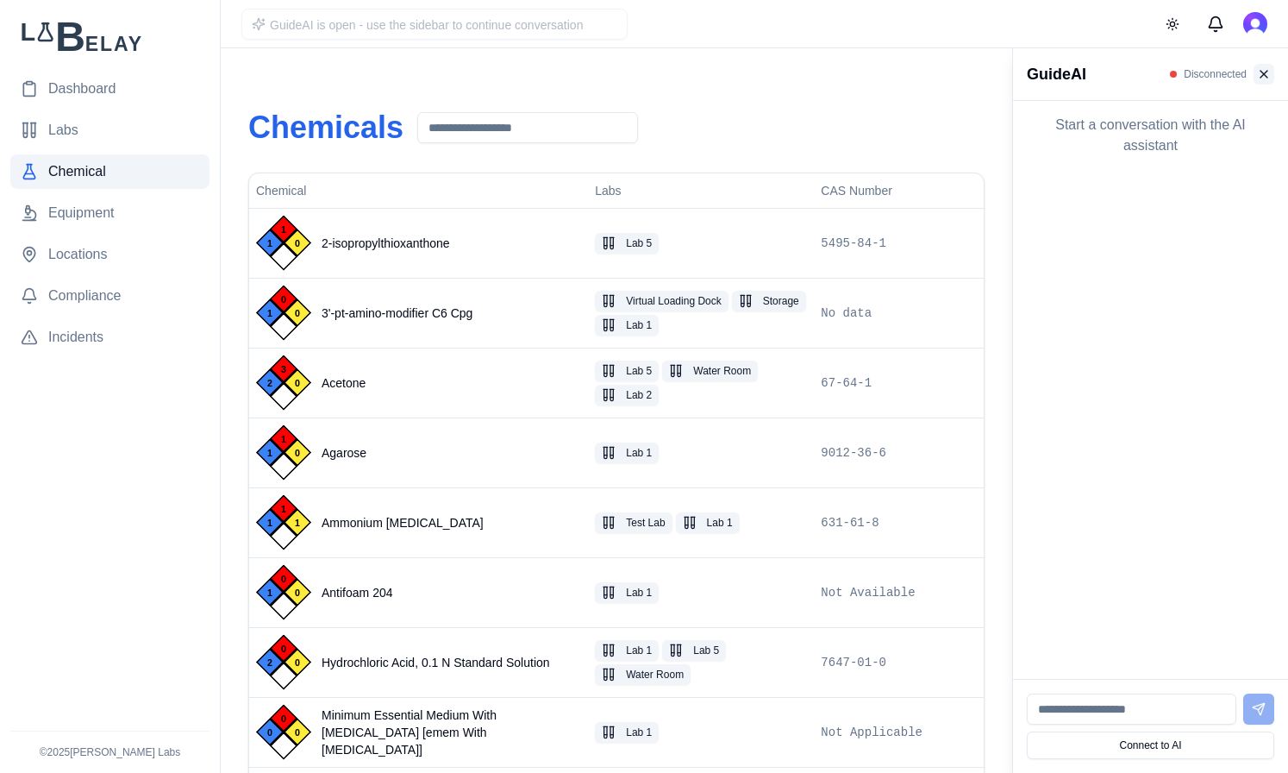
click at [1267, 77] on button at bounding box center [1264, 74] width 21 height 21
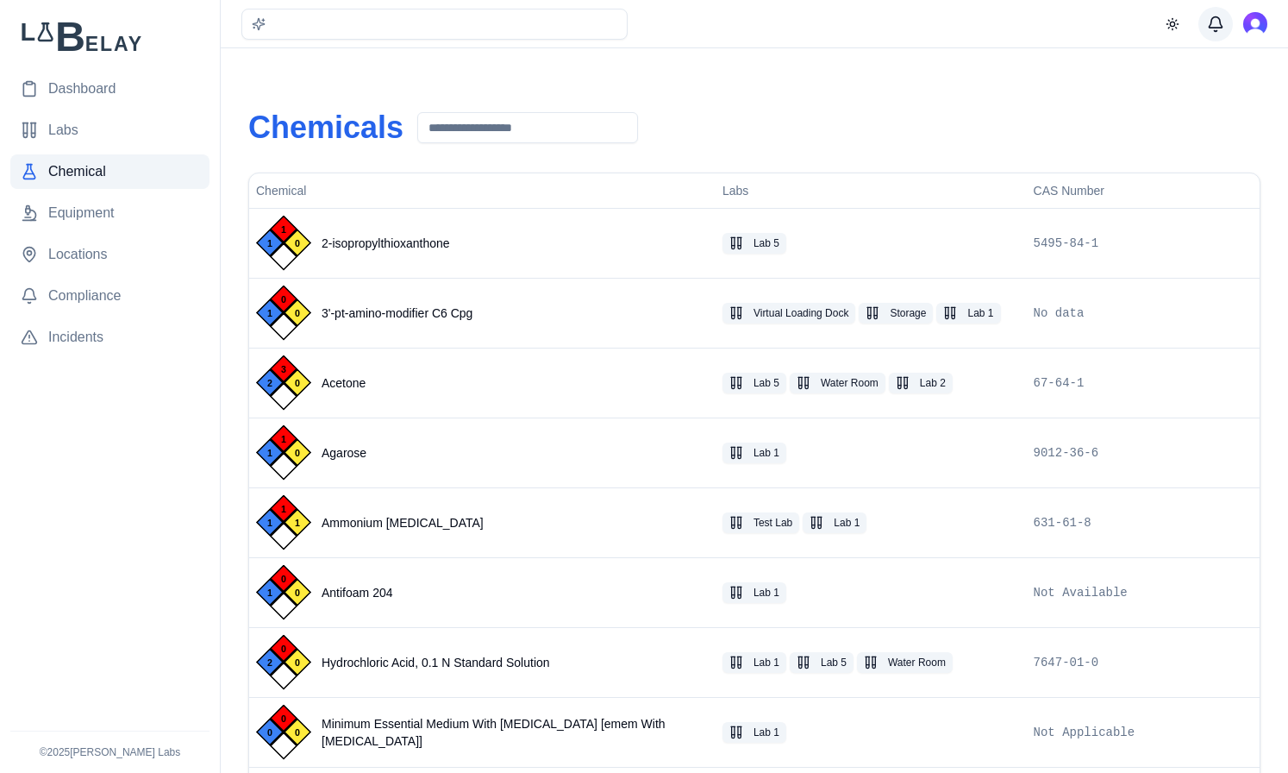
click at [1209, 24] on button "Messages" at bounding box center [1216, 24] width 34 height 34
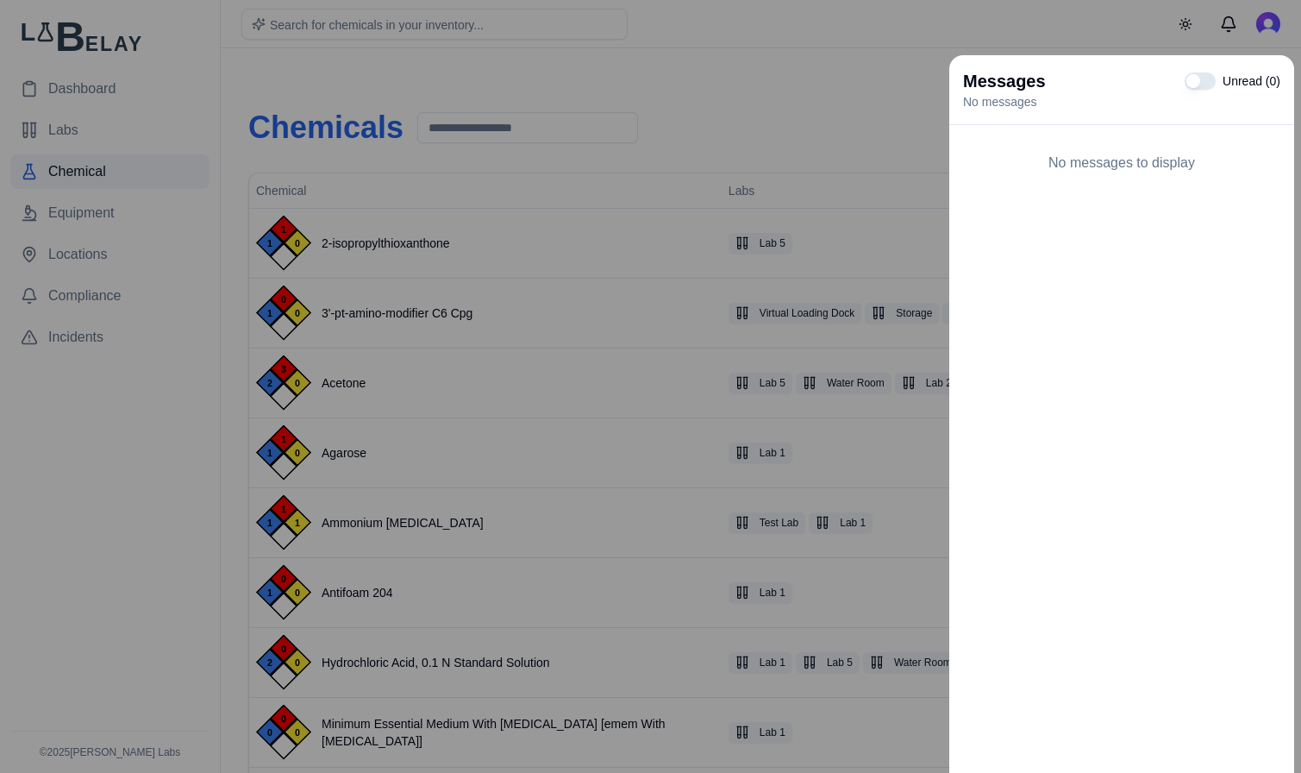
click at [839, 50] on div at bounding box center [650, 386] width 1301 height 773
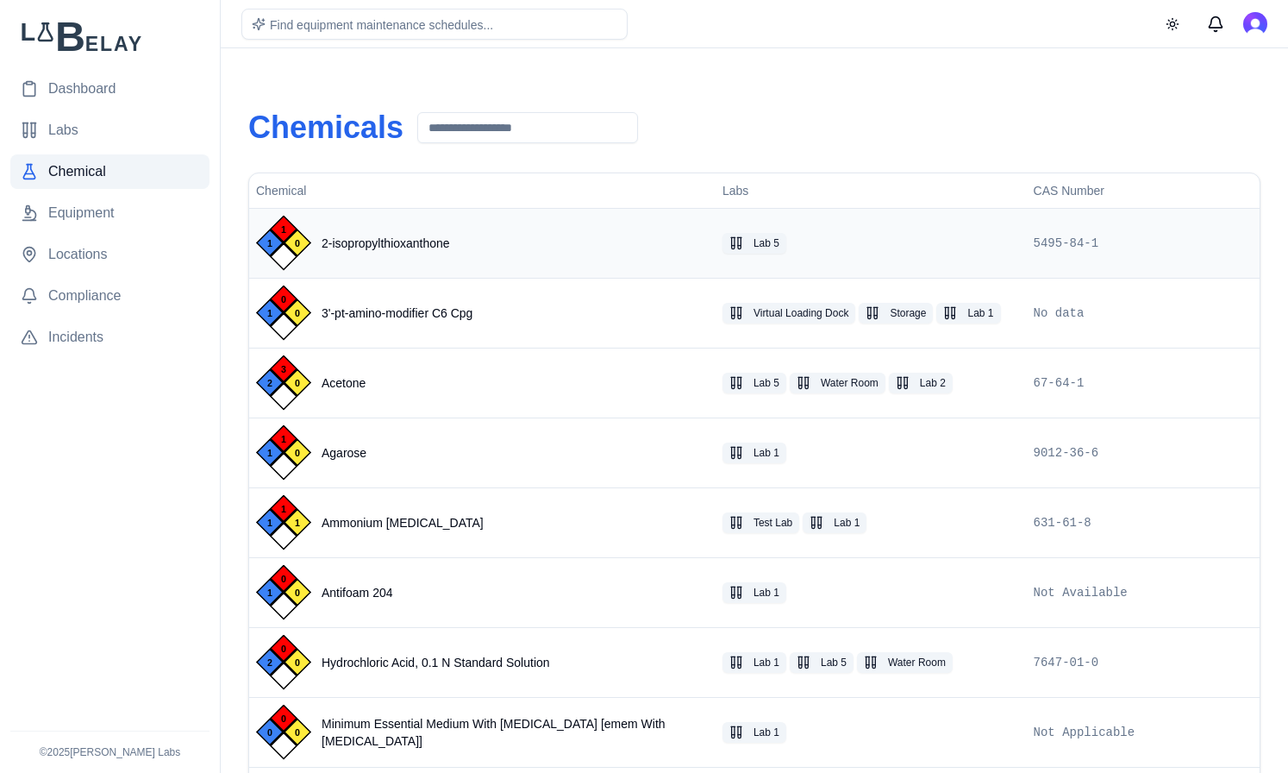
click at [605, 251] on div "1 1 0 2-isopropylthioxanthone" at bounding box center [482, 243] width 453 height 55
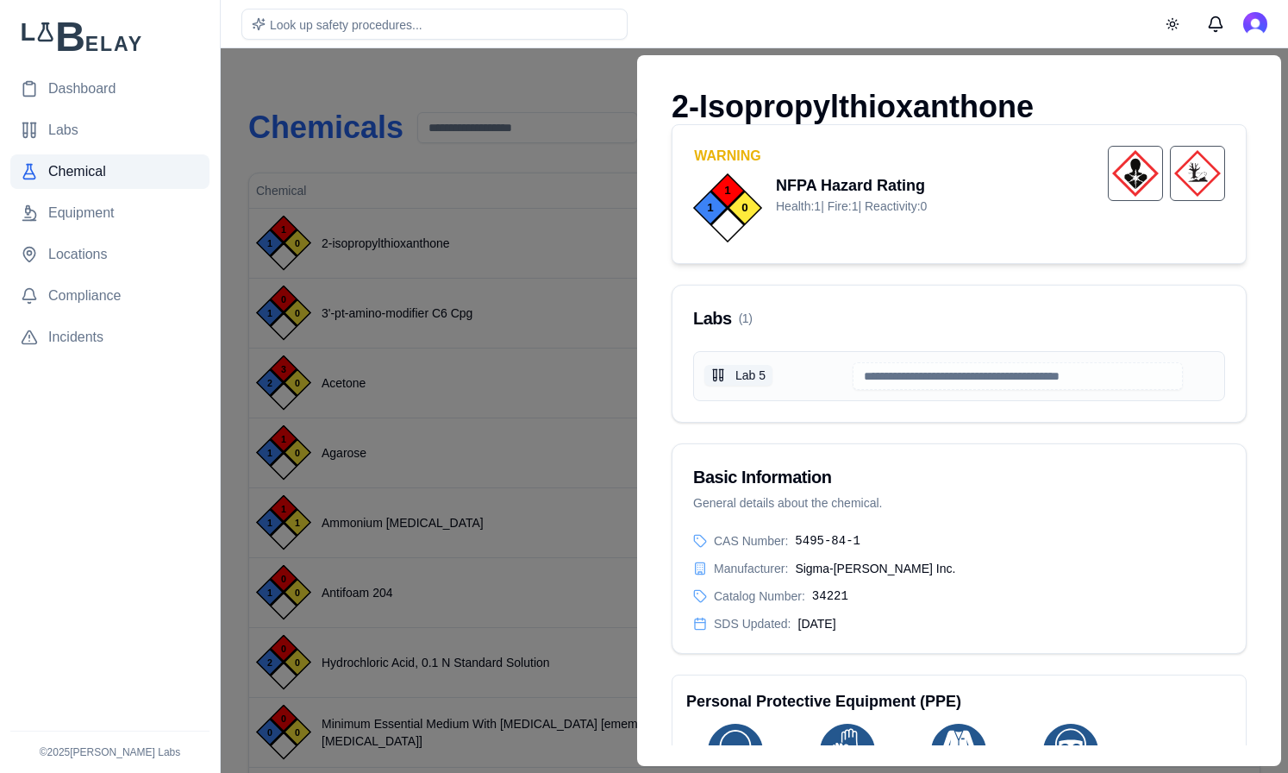
click at [822, 377] on div "Lab 5" at bounding box center [773, 376] width 138 height 23
click at [911, 376] on input at bounding box center [1018, 376] width 330 height 28
click at [825, 381] on div "Lab 5" at bounding box center [773, 376] width 138 height 23
click at [892, 370] on input at bounding box center [1018, 376] width 330 height 28
click at [833, 357] on div "Lab 5" at bounding box center [959, 376] width 532 height 50
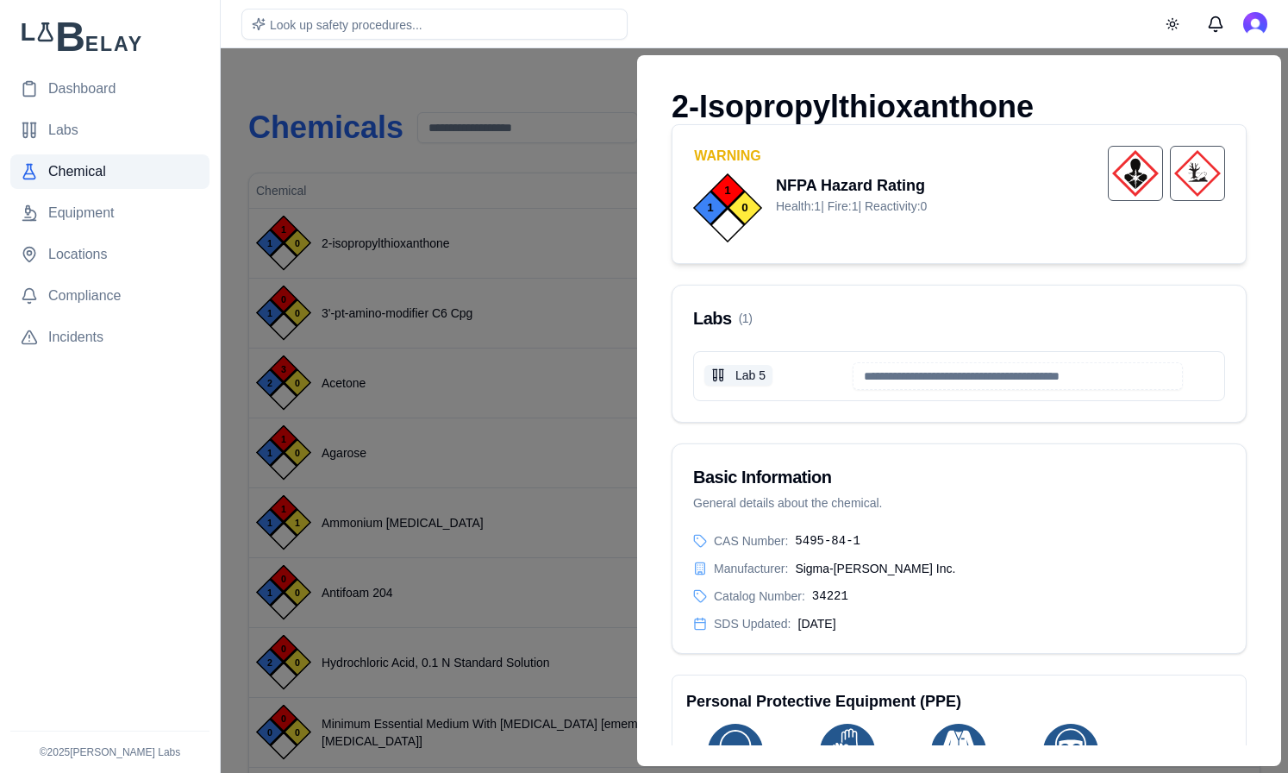
click at [528, 65] on div at bounding box center [644, 410] width 1288 height 724
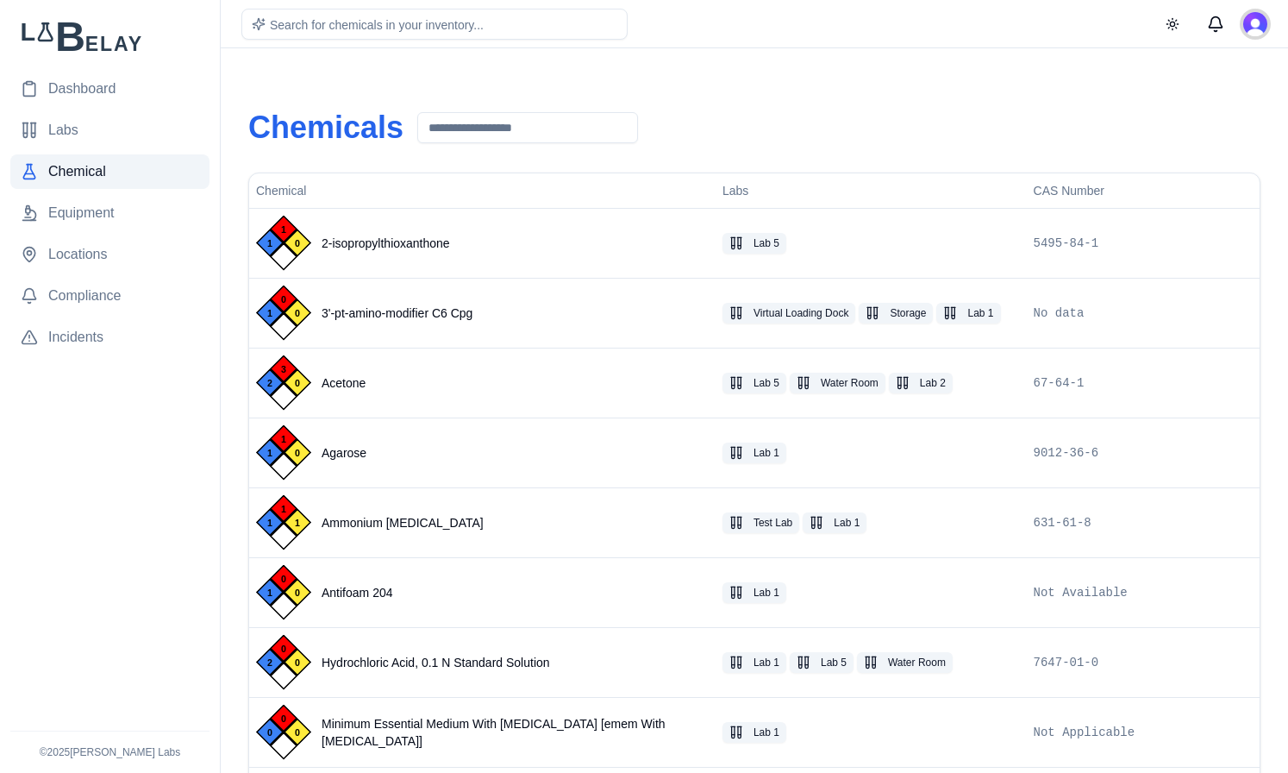
click at [1252, 26] on img "Open user button" at bounding box center [1255, 24] width 24 height 24
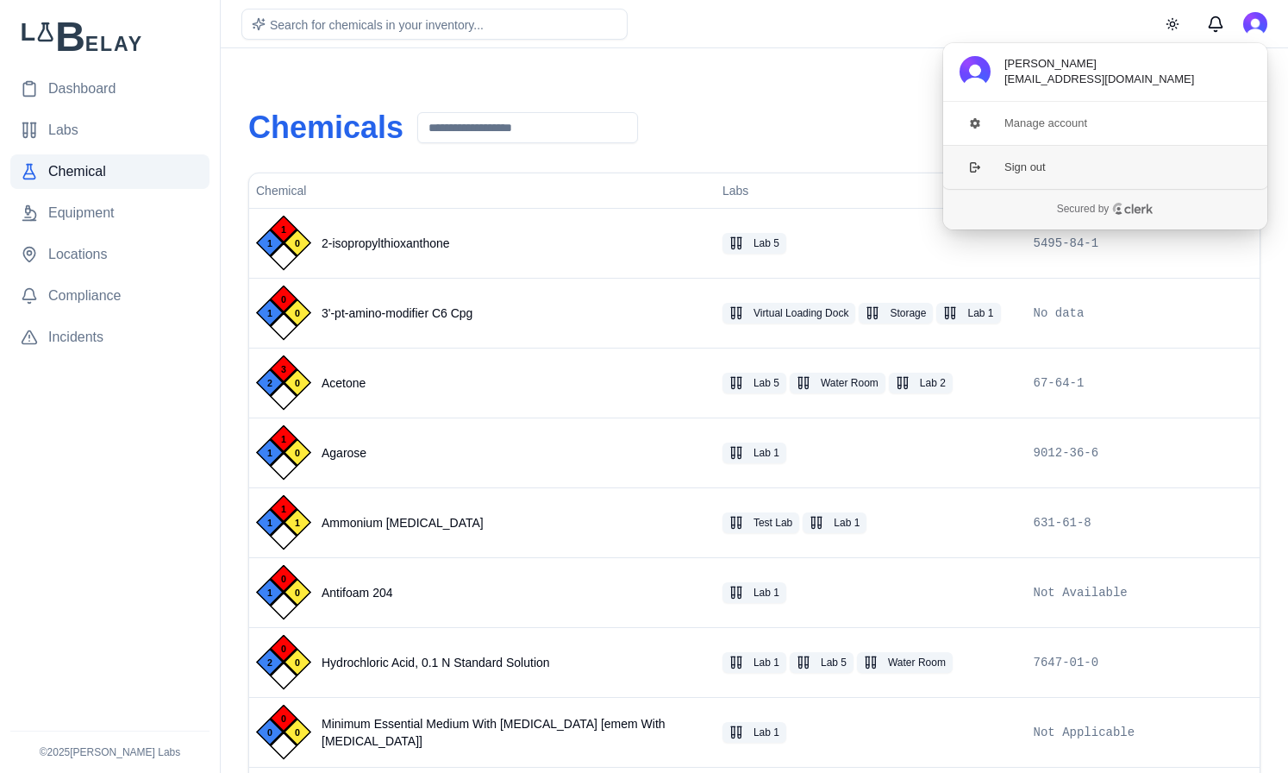
click at [1120, 170] on button "Sign out" at bounding box center [1105, 167] width 326 height 44
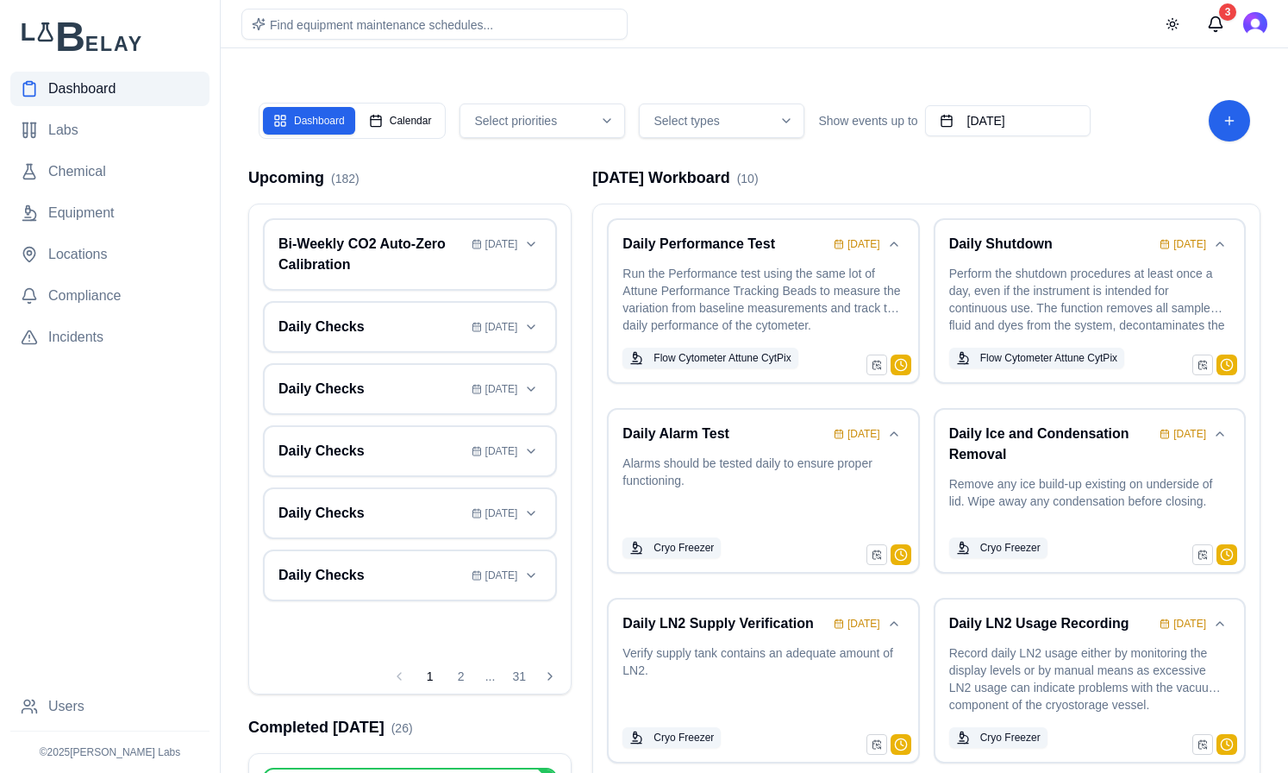
click at [410, 29] on span "Find equipment maintenance schedules..." at bounding box center [381, 25] width 223 height 14
type input "****"
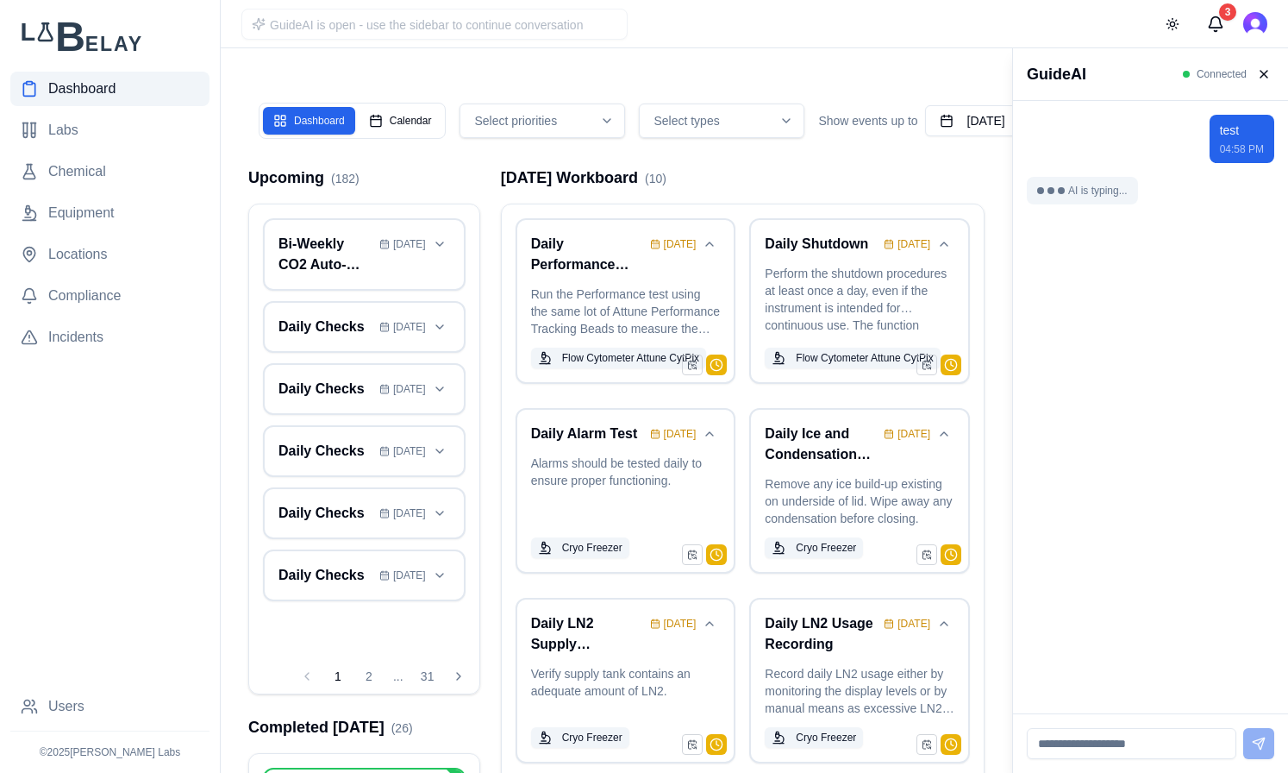
click at [1127, 742] on input at bounding box center [1132, 743] width 210 height 31
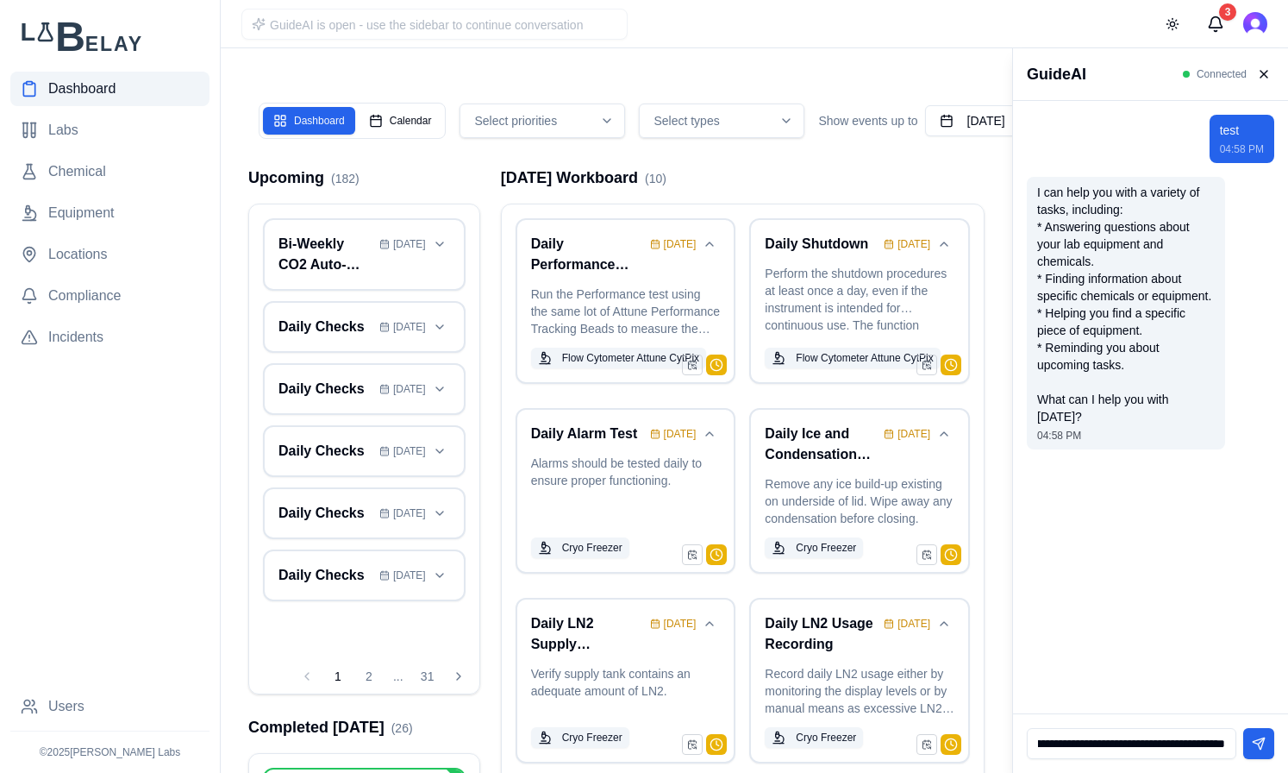
scroll to position [0, 203]
type input "**********"
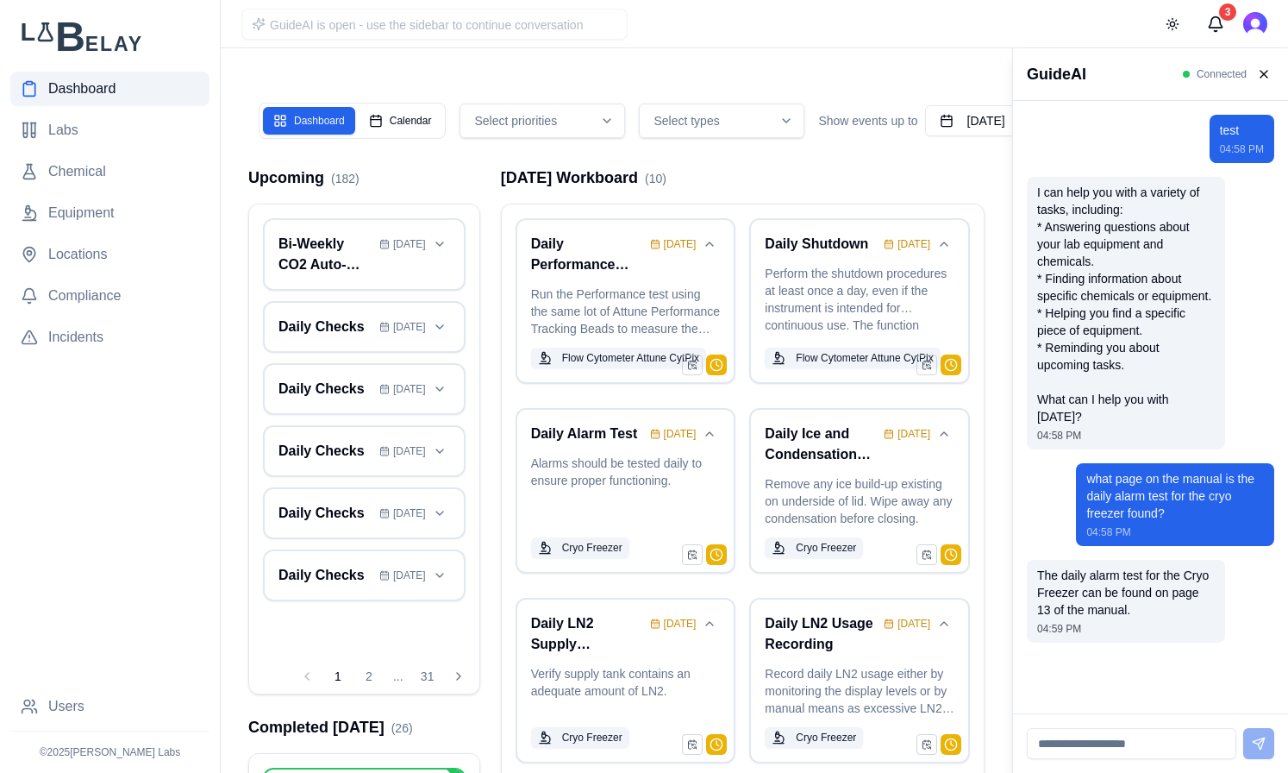
click at [1186, 748] on input at bounding box center [1132, 743] width 210 height 31
type input "*"
type input "**********"
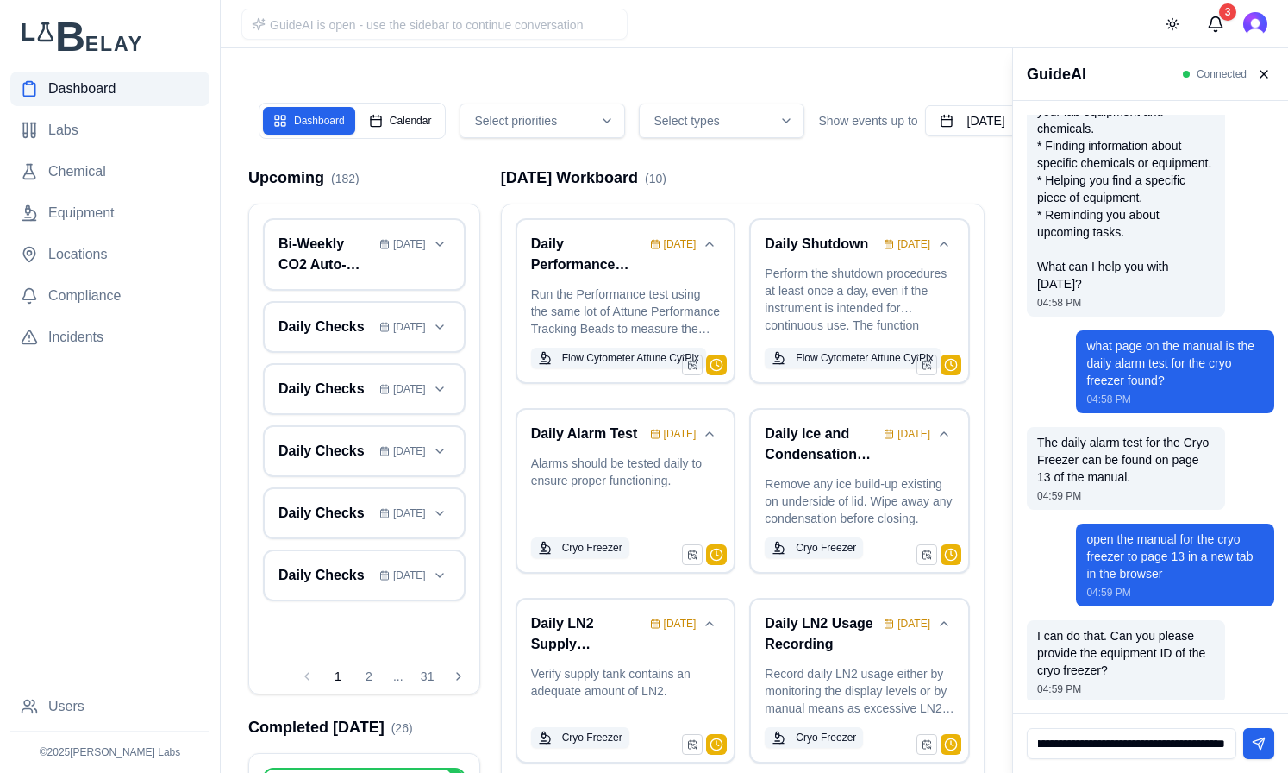
scroll to position [0, 55]
type input "**********"
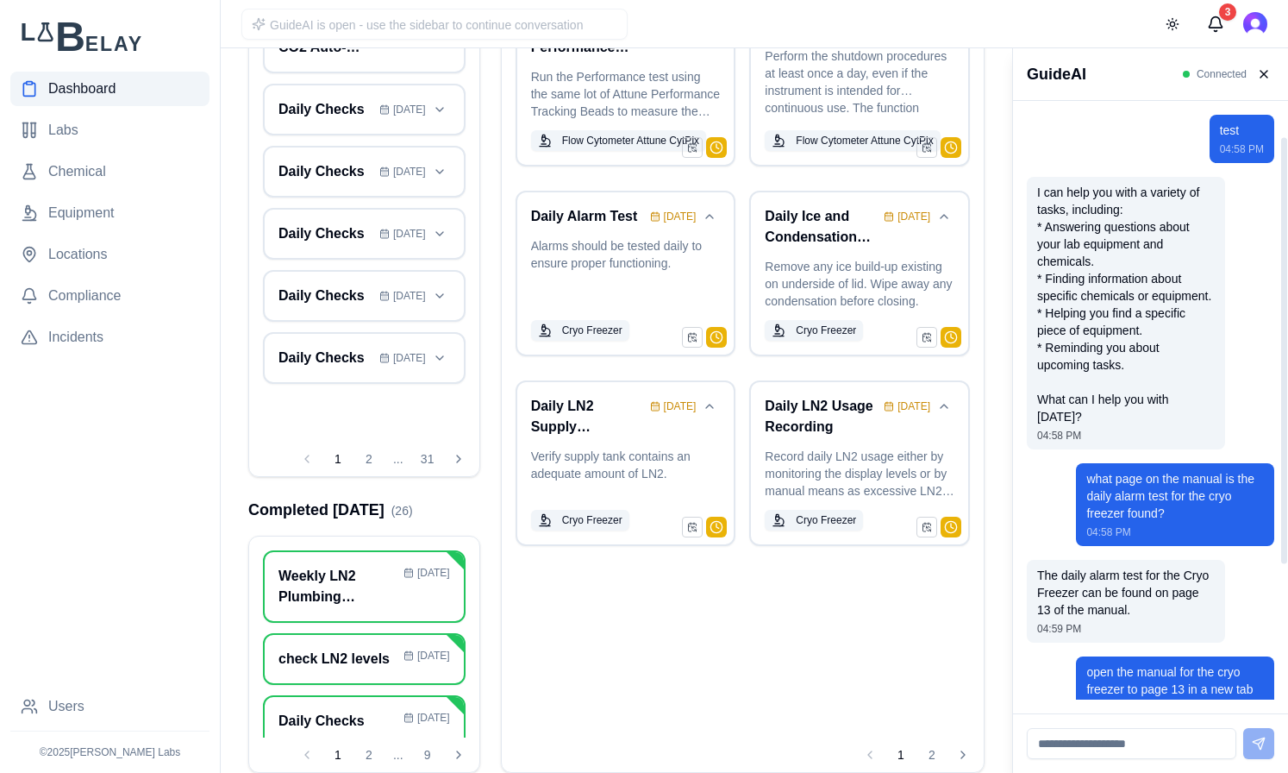
scroll to position [254, 0]
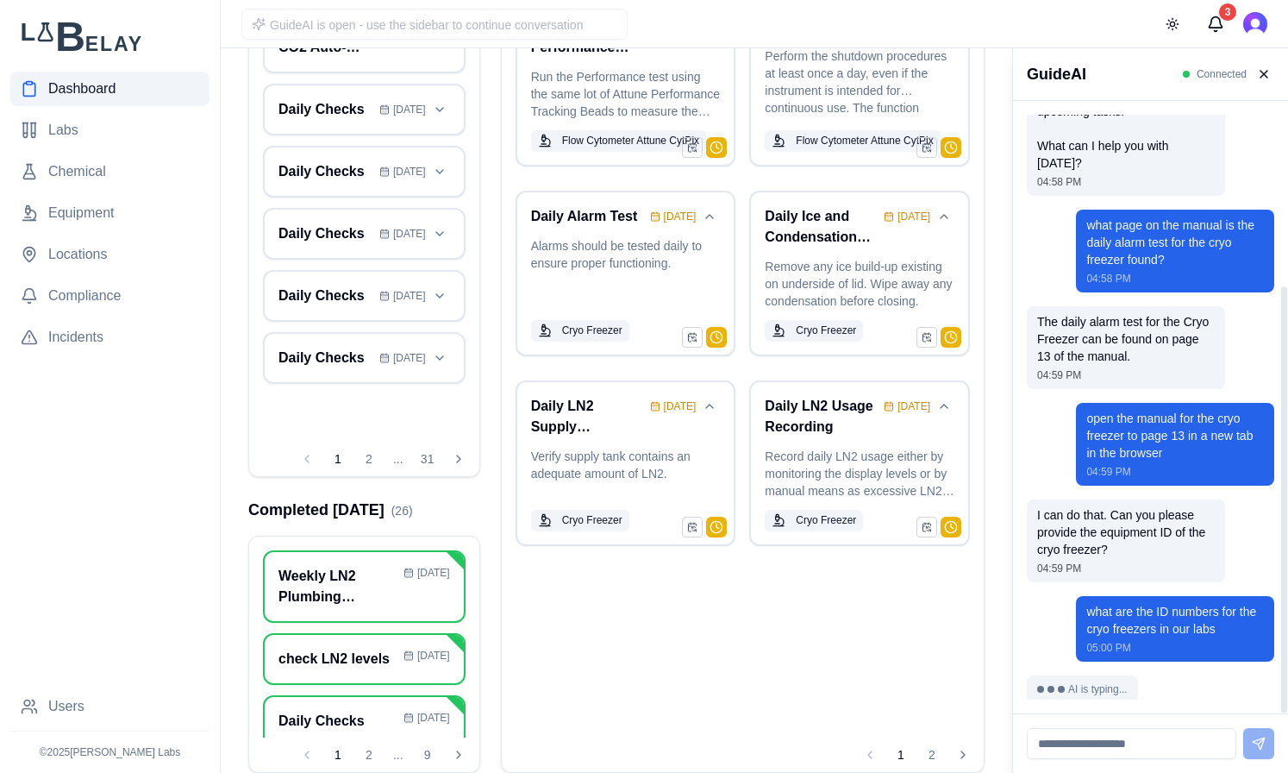
click at [1144, 742] on input at bounding box center [1132, 743] width 210 height 31
type input "*"
type input "**********"
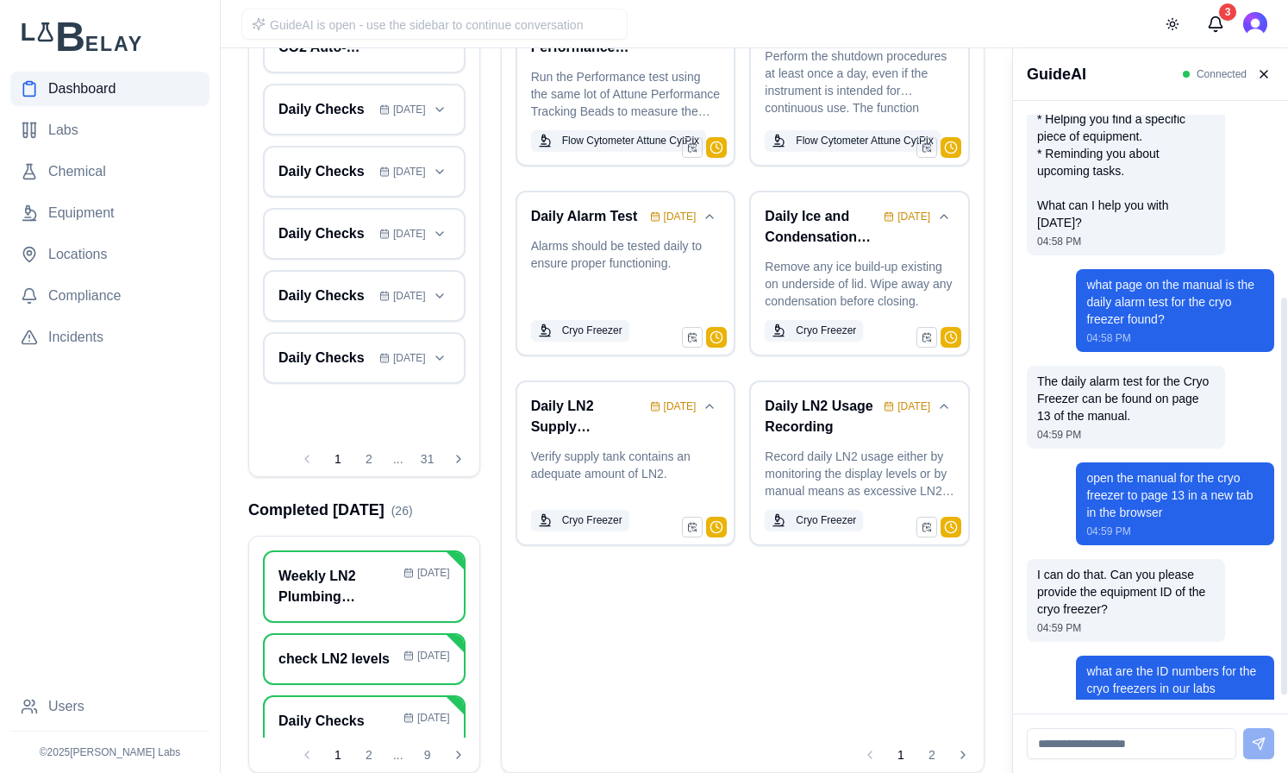
scroll to position [316, 0]
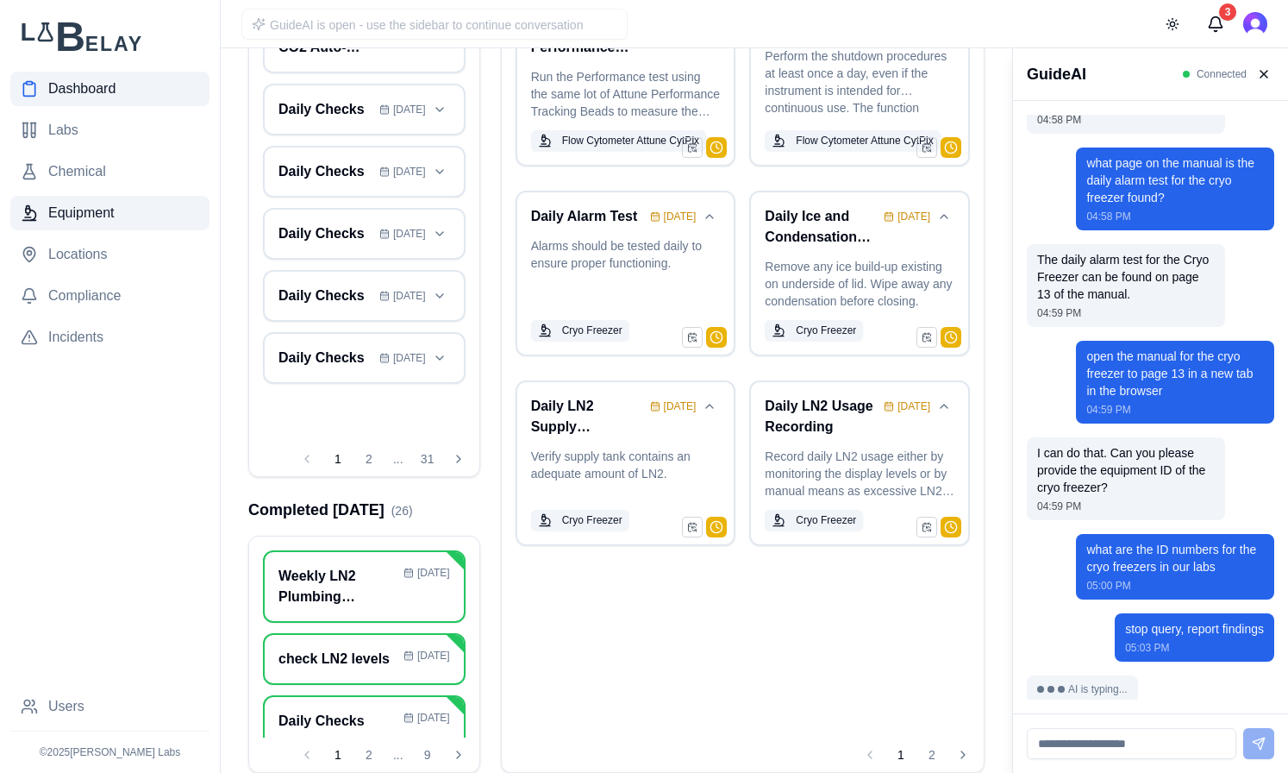
click at [76, 211] on span "Equipment" at bounding box center [81, 213] width 66 height 21
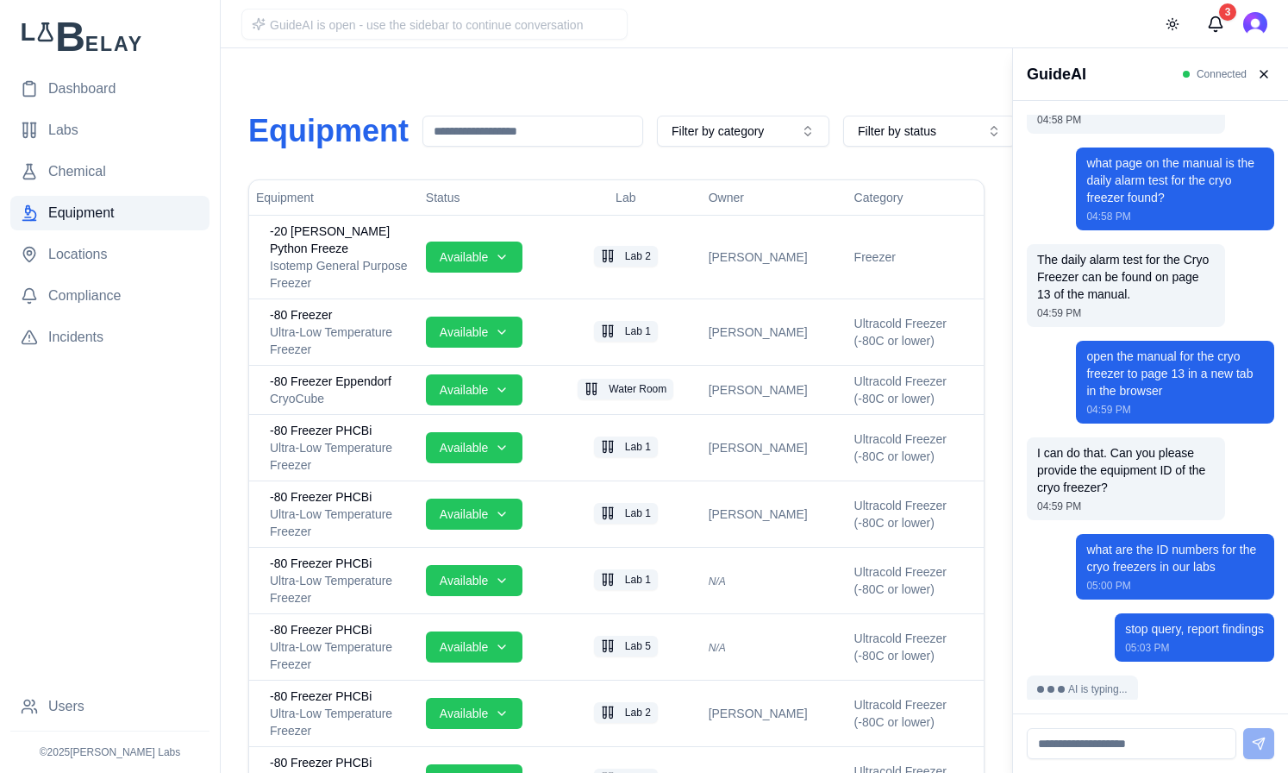
click at [529, 124] on input at bounding box center [533, 131] width 221 height 31
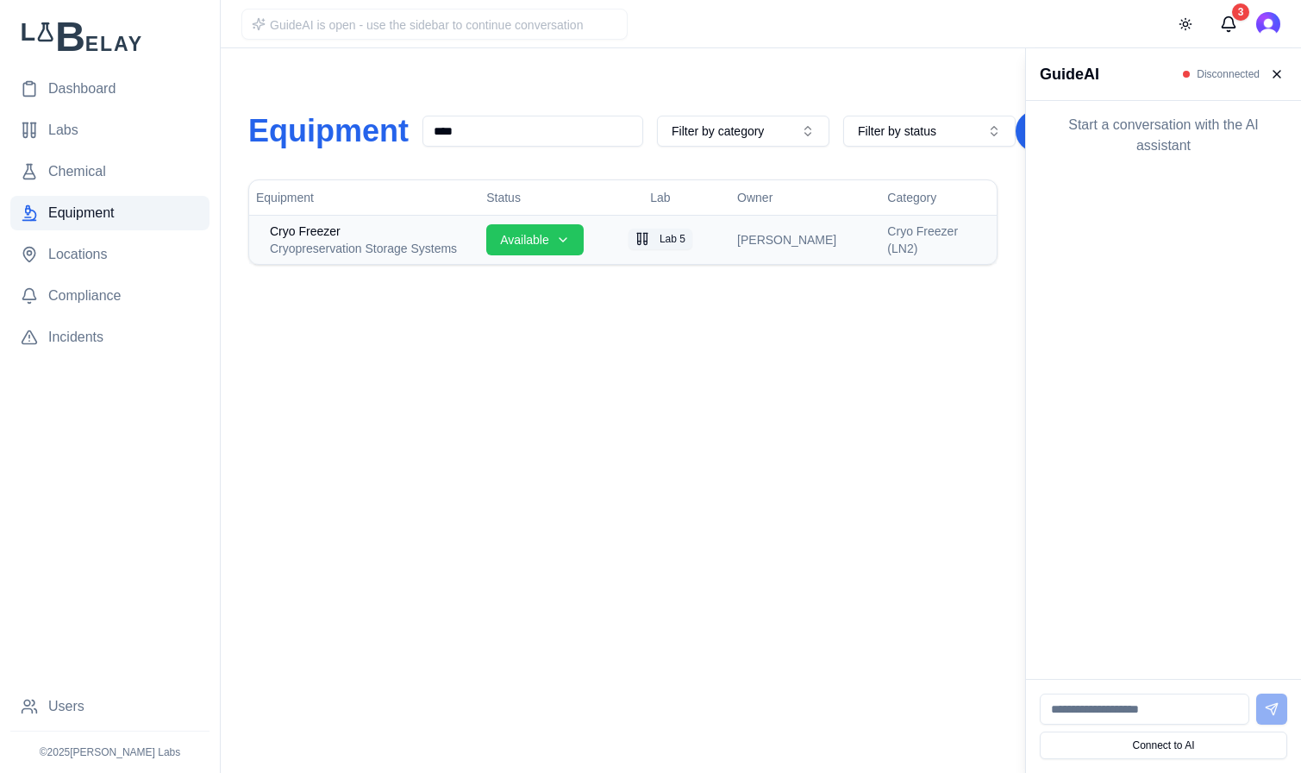
type input "****"
click at [408, 235] on div "Cryo Freezer" at bounding box center [371, 230] width 203 height 17
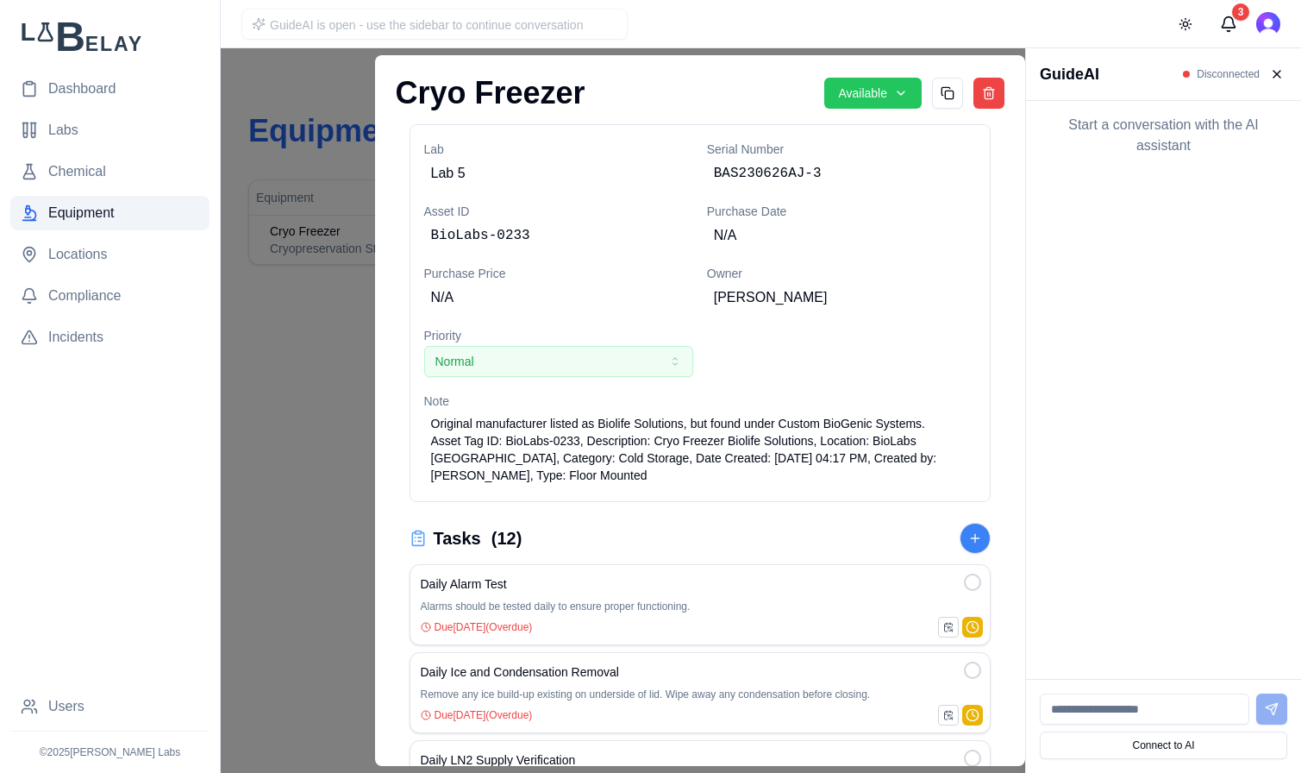
click at [1026, 333] on div "Equipment Details Cryo Freezer Available Lab Lab 5 Serial Number BAS230626AJ-3 …" at bounding box center [700, 410] width 651 height 711
click at [1026, 745] on div "Equipment Details Cryo Freezer Available Lab Lab 5 Serial Number BAS230626AJ-3 …" at bounding box center [700, 410] width 651 height 711
click at [1026, 744] on div "Equipment Details Cryo Freezer Available Lab Lab 5 Serial Number BAS230626AJ-3 …" at bounding box center [700, 410] width 651 height 711
click at [1026, 749] on div "Equipment Details Cryo Freezer Available Lab Lab 5 Serial Number BAS230626AJ-3 …" at bounding box center [700, 410] width 651 height 711
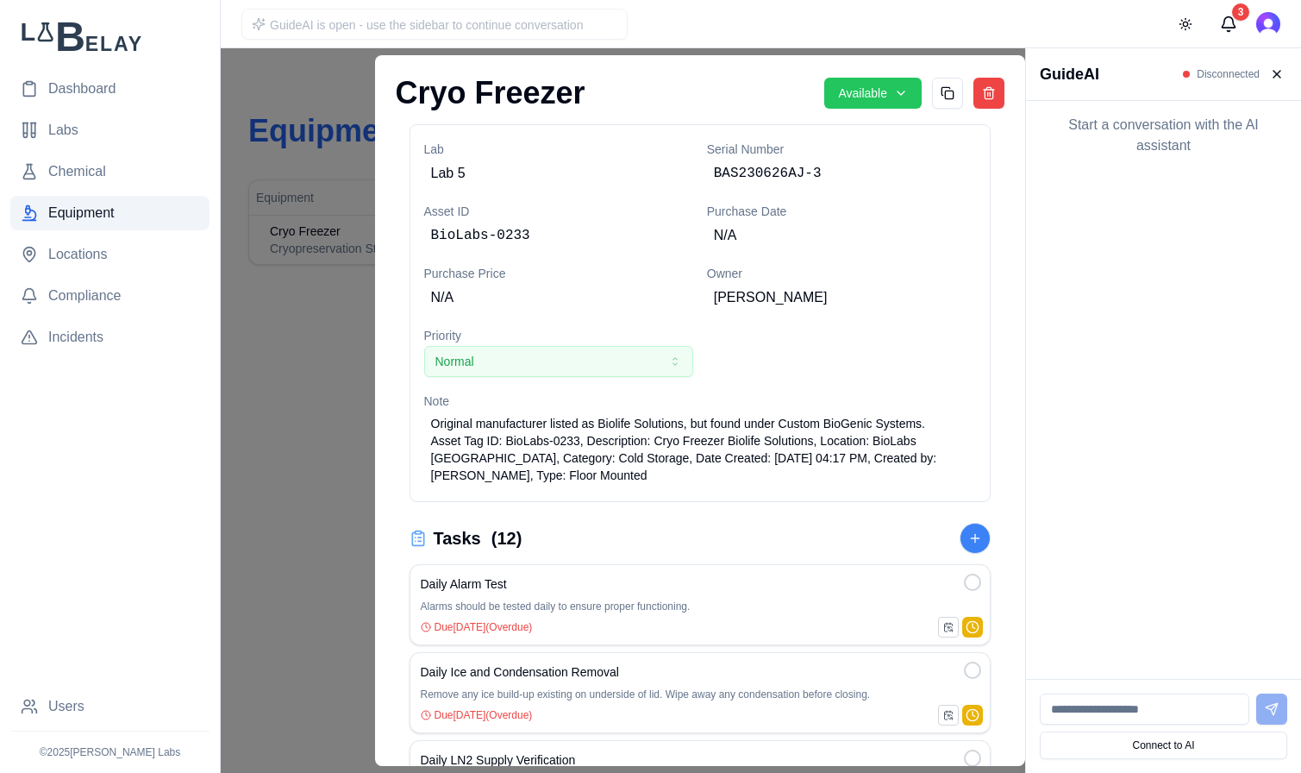
click at [299, 483] on div at bounding box center [512, 410] width 1025 height 724
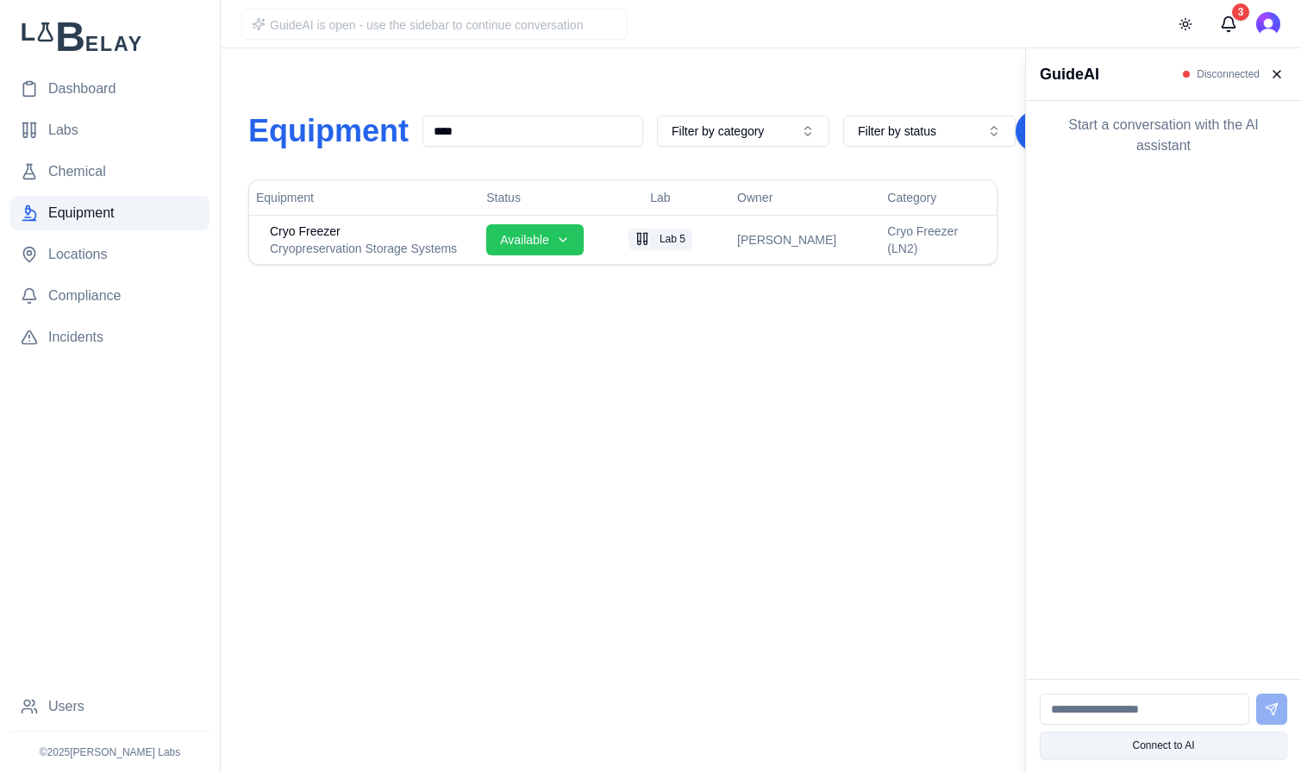
click at [1160, 749] on button "Connect to AI" at bounding box center [1163, 745] width 247 height 28
click at [1129, 737] on input at bounding box center [1145, 743] width 210 height 31
paste input "**********"
type input "**********"
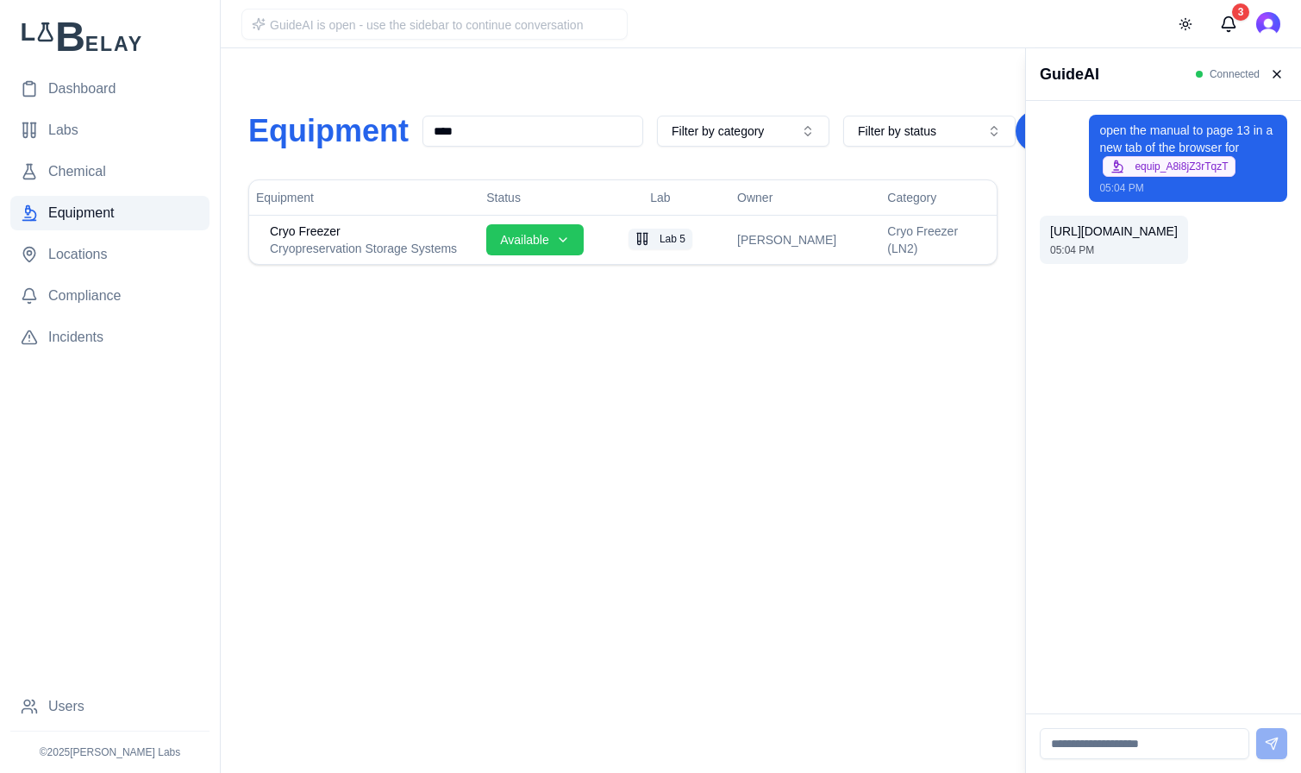
click at [1060, 264] on div "[URL][DOMAIN_NAME] 05:04 PM" at bounding box center [1114, 240] width 148 height 48
drag, startPoint x: 1049, startPoint y: 231, endPoint x: 1111, endPoint y: 263, distance: 69.8
click at [1049, 231] on div "[URL][DOMAIN_NAME] 05:04 PM" at bounding box center [1114, 240] width 148 height 48
click at [1116, 238] on span "[URL][DOMAIN_NAME]" at bounding box center [1114, 231] width 128 height 14
click at [1069, 235] on span "[URL][DOMAIN_NAME]" at bounding box center [1114, 231] width 128 height 14
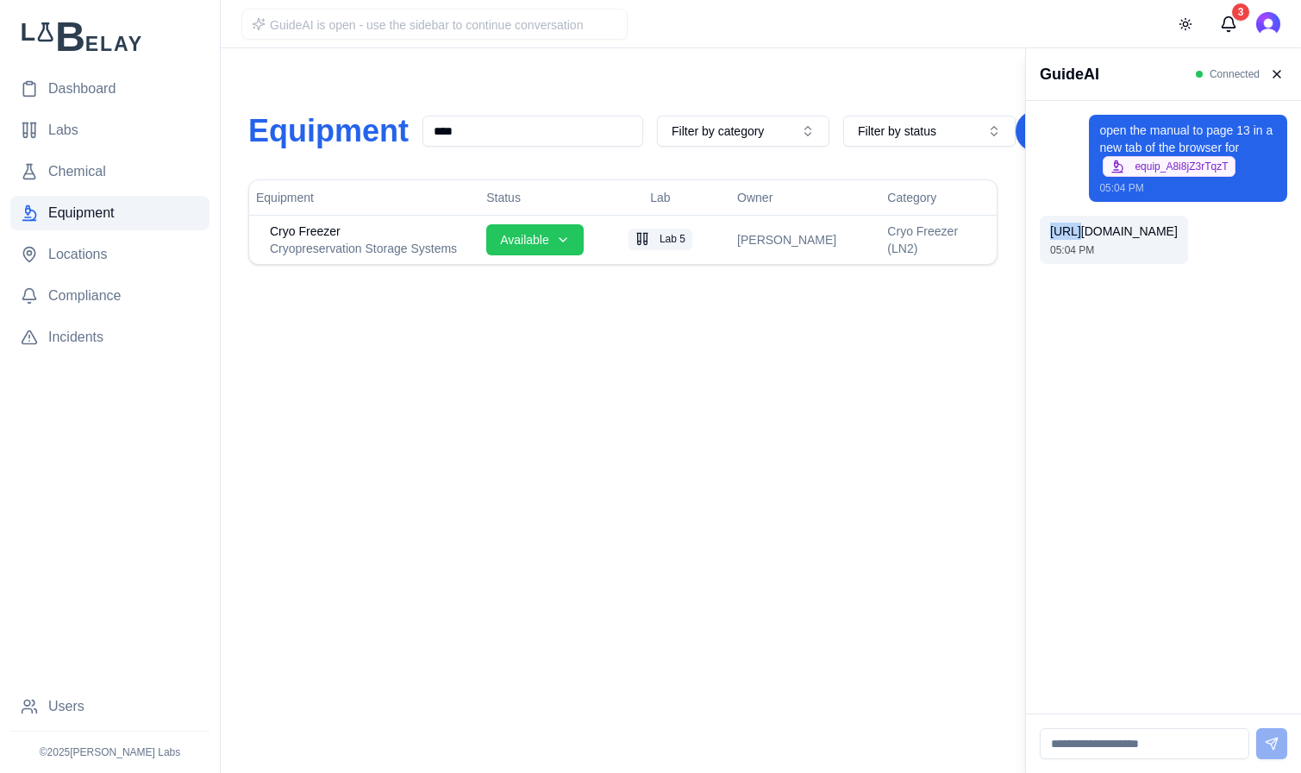
click at [1069, 235] on span "[URL][DOMAIN_NAME]" at bounding box center [1114, 231] width 128 height 14
copy span "[URL][DOMAIN_NAME]"
click at [425, 235] on div "Cryo Freezer" at bounding box center [371, 230] width 203 height 17
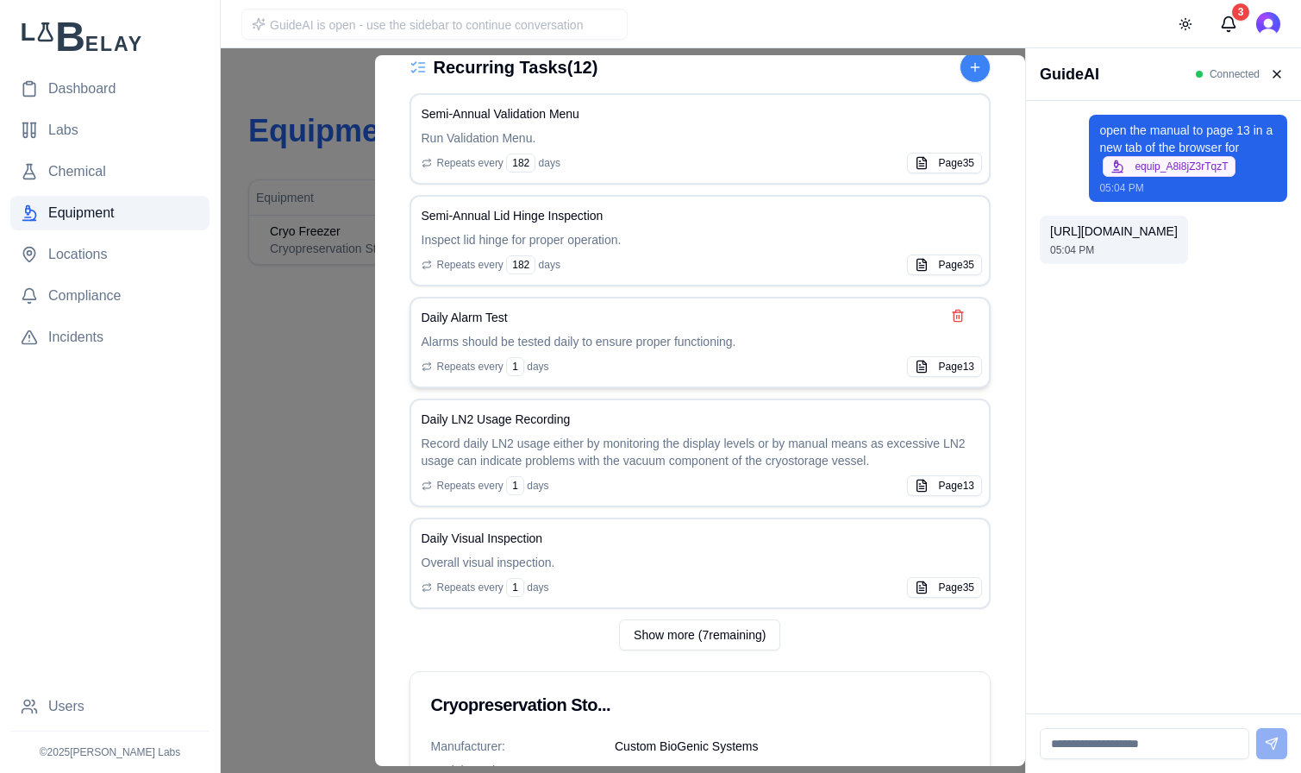
scroll to position [970, 0]
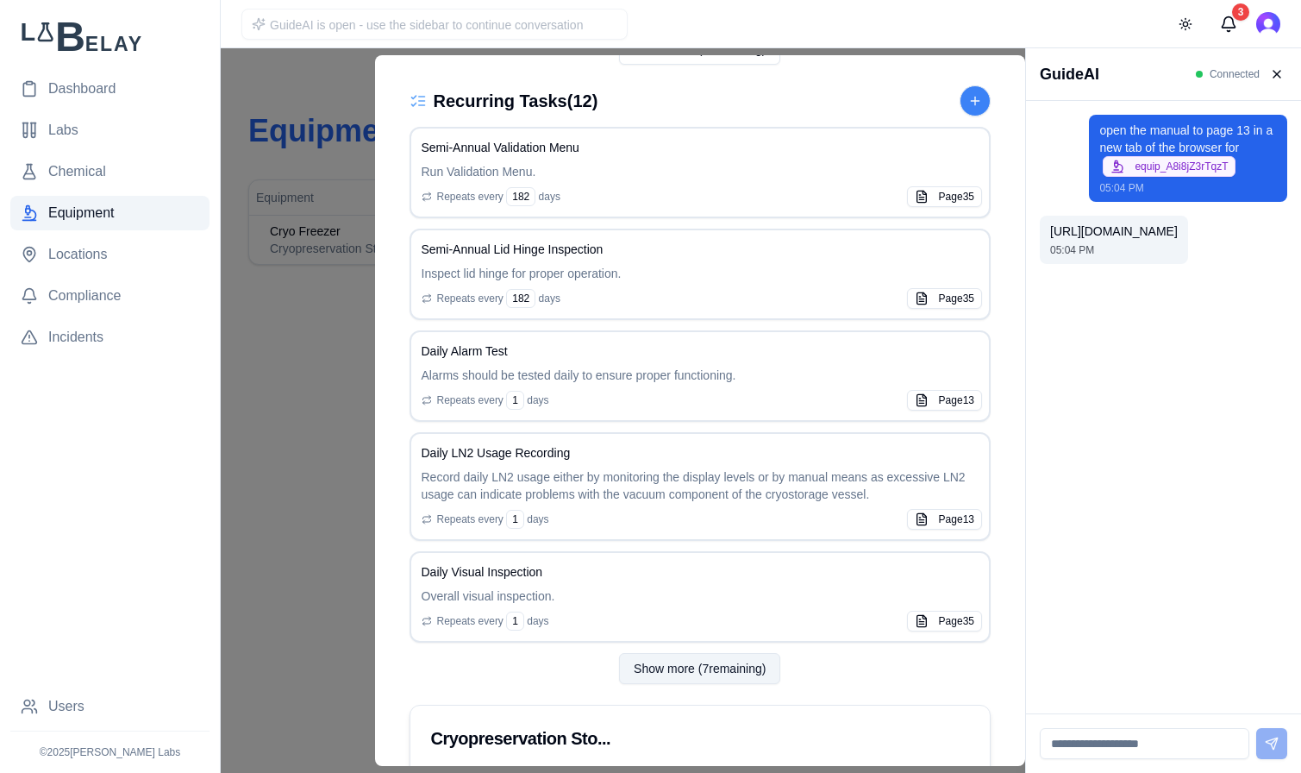
click at [694, 670] on button "Show more ( 7 remaining)" at bounding box center [699, 668] width 161 height 31
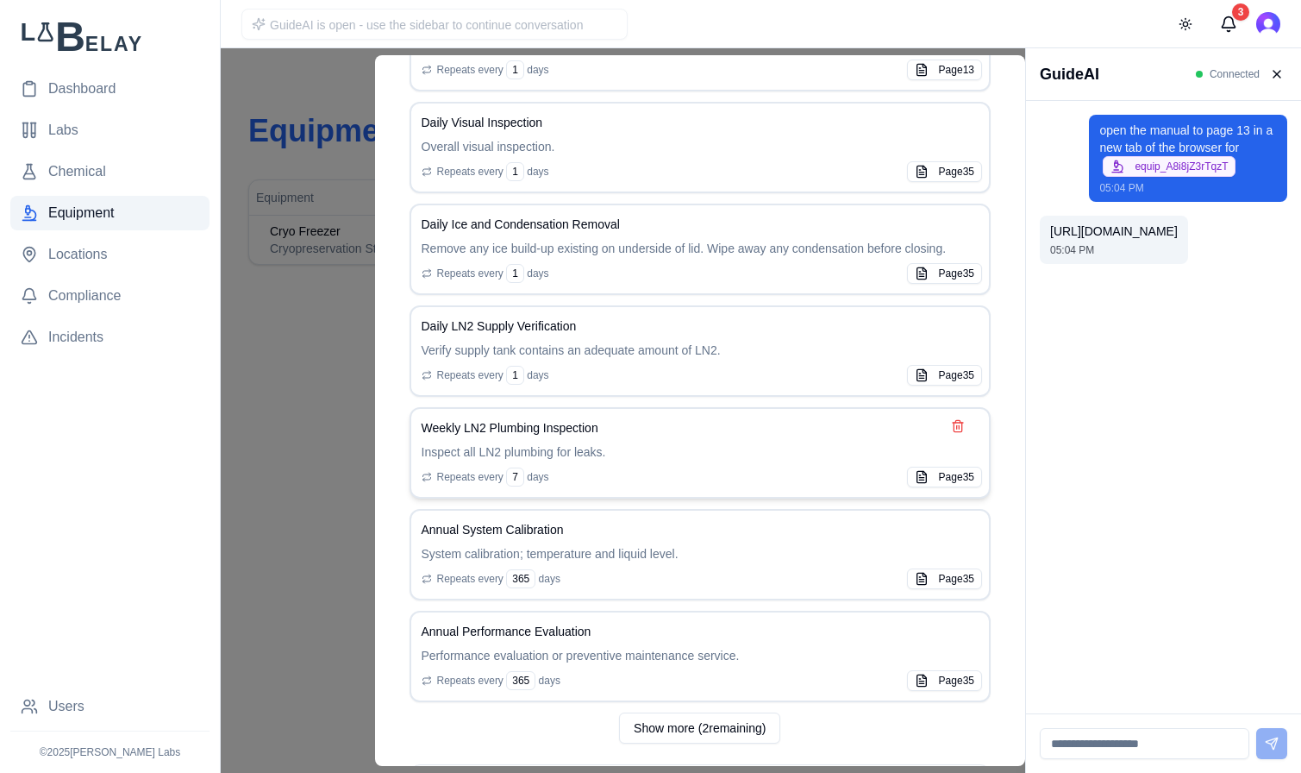
scroll to position [1578, 0]
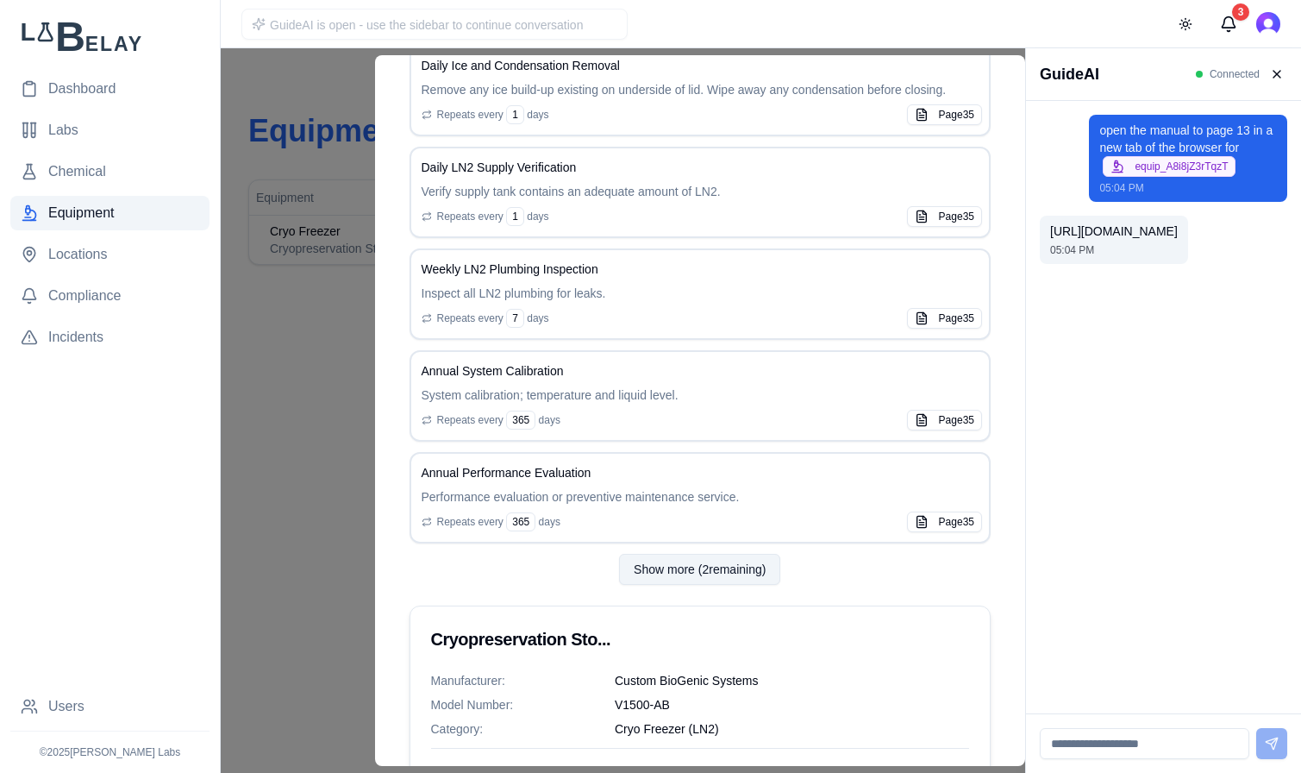
click at [758, 578] on button "Show more ( 2 remaining)" at bounding box center [699, 569] width 161 height 31
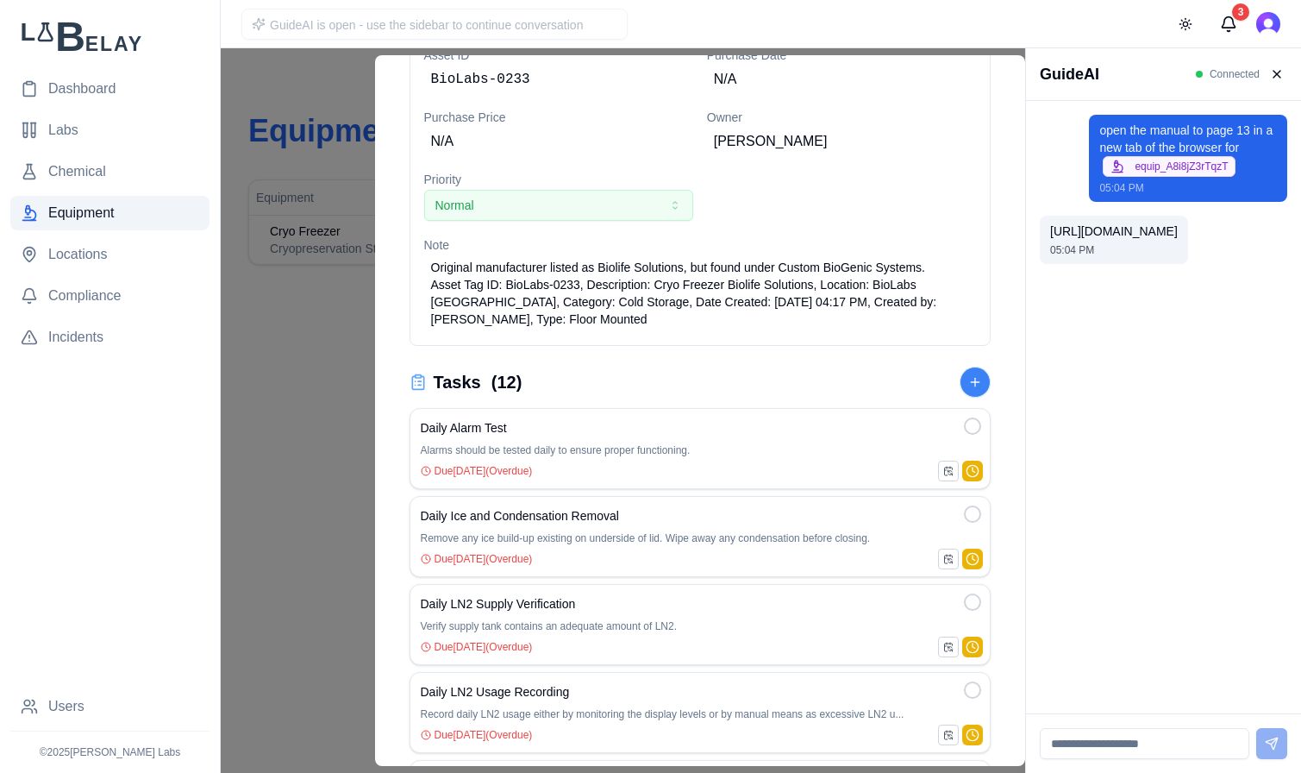
scroll to position [0, 0]
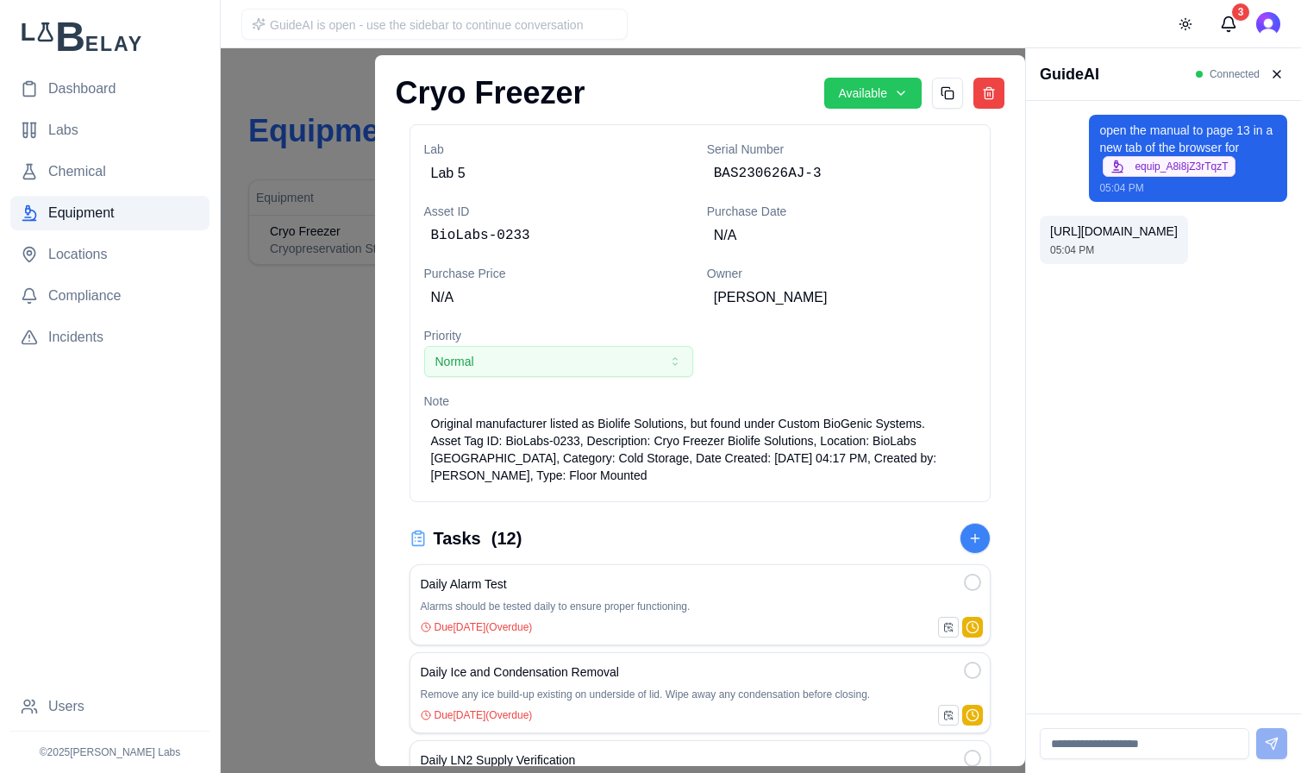
click at [336, 463] on div at bounding box center [512, 410] width 1025 height 724
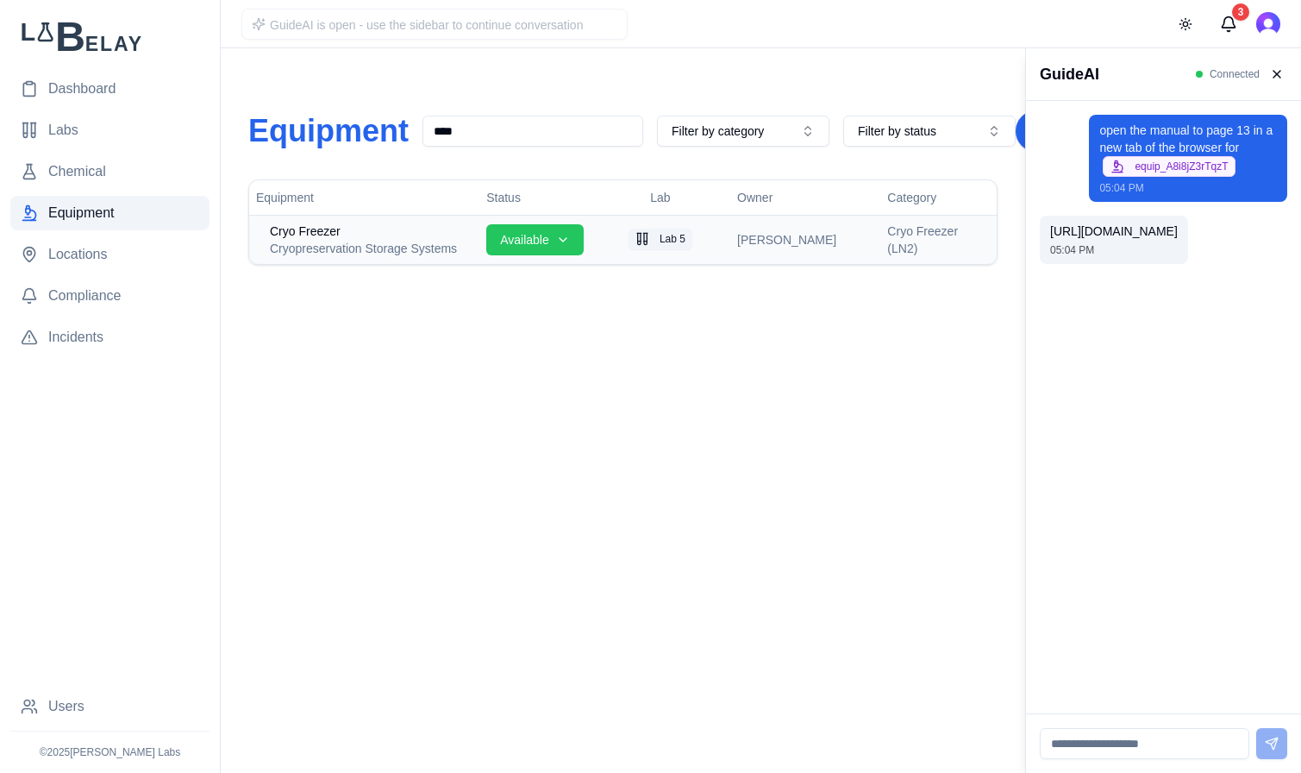
click at [397, 245] on div "Cryopreservation Storage Systems" at bounding box center [371, 248] width 203 height 17
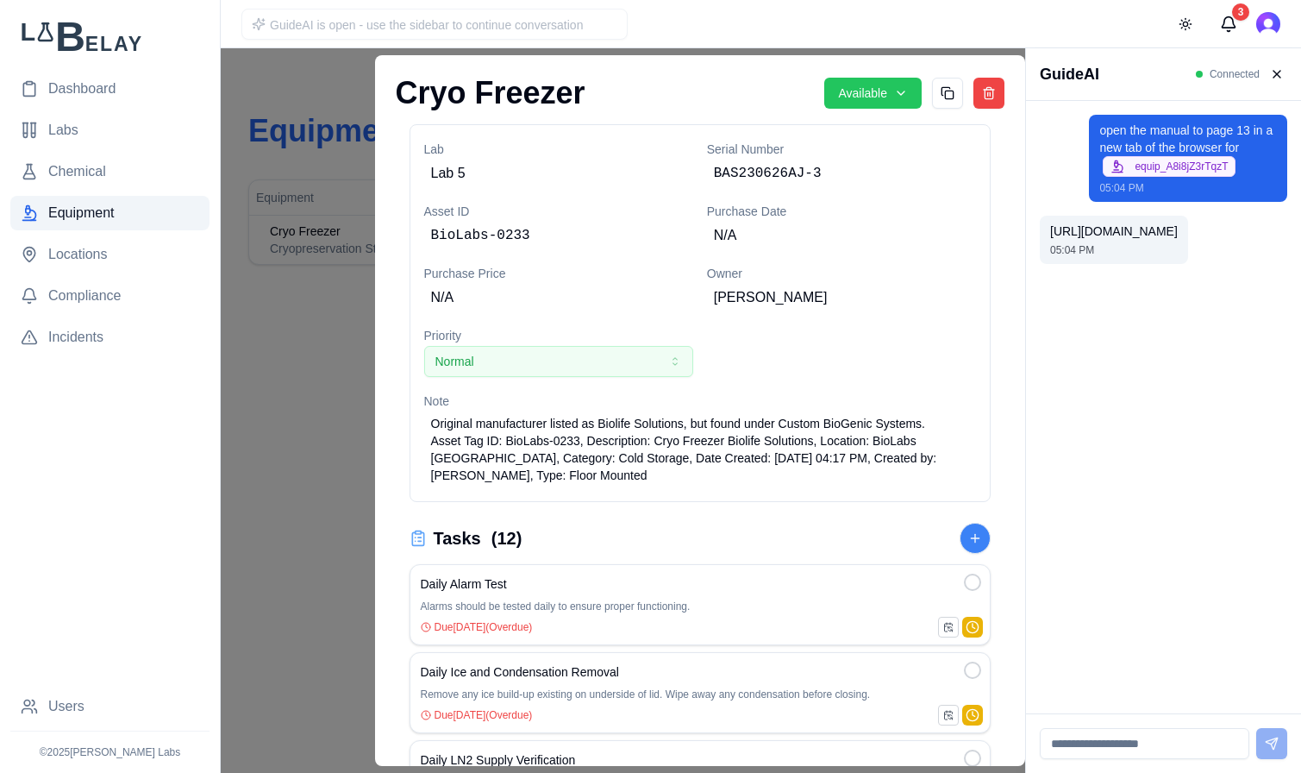
click at [1026, 741] on div "Equipment Details Cryo Freezer Available Lab Lab 5 Serial Number BAS230626AJ-3 …" at bounding box center [700, 410] width 651 height 711
click at [265, 372] on div at bounding box center [512, 410] width 1025 height 724
